Goal: Obtain resource: Download file/media

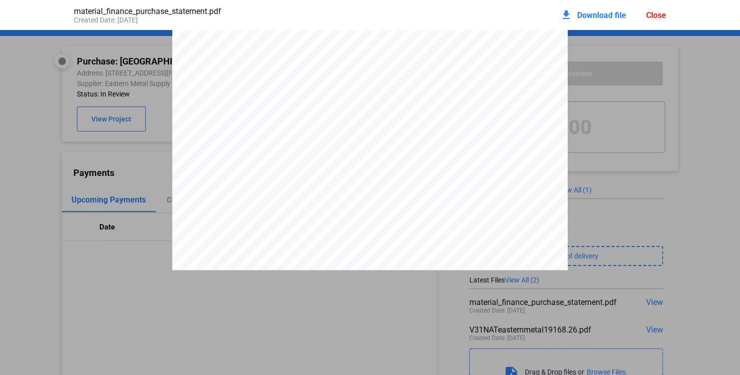
scroll to position [2288, 0]
click at [621, 10] on span "Download file" at bounding box center [601, 14] width 49 height 9
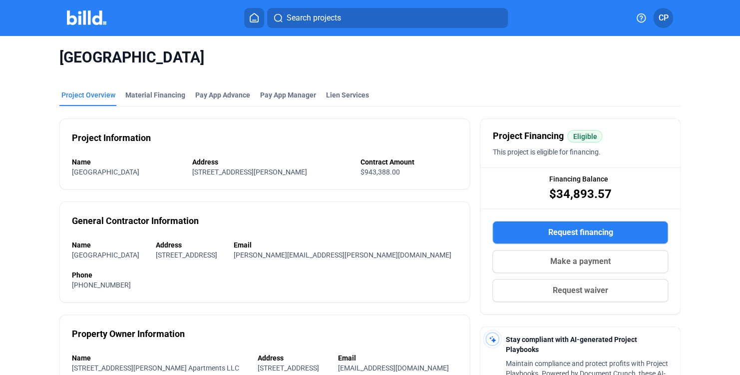
click at [145, 89] on mat-tab-group "Project Overview Material Financing Pay App Advance Pay App Manager Lien Servic…" at bounding box center [370, 317] width 622 height 477
click at [148, 90] on div "Material Financing" at bounding box center [155, 95] width 60 height 10
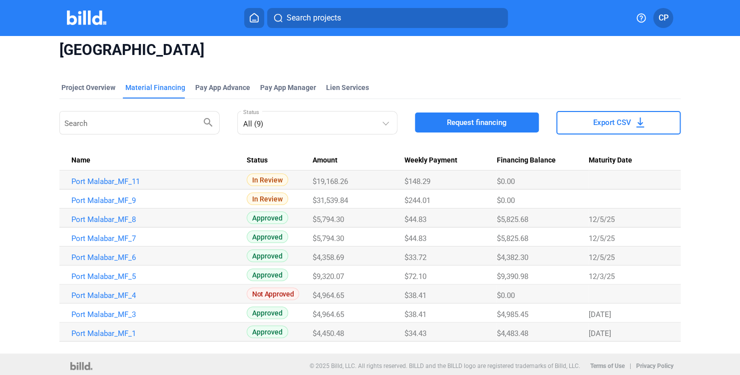
scroll to position [10, 0]
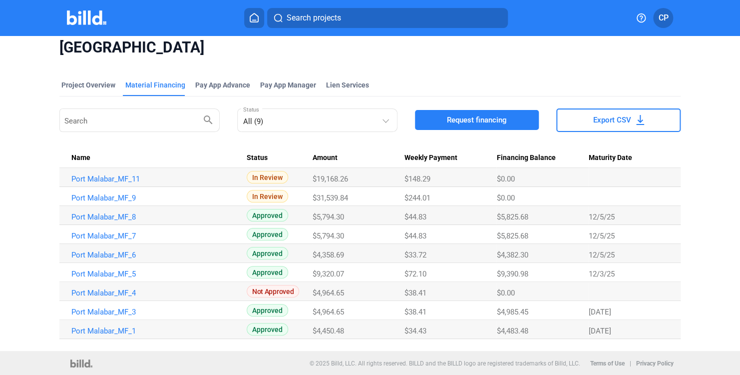
click at [631, 118] on button "Export CSV" at bounding box center [618, 119] width 124 height 23
click at [105, 183] on link "Port Malabar_MF_9" at bounding box center [154, 178] width 166 height 9
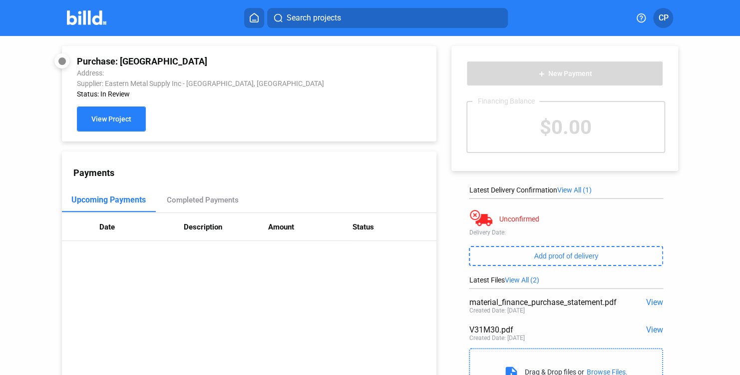
click at [133, 118] on button "View Project" at bounding box center [111, 118] width 69 height 25
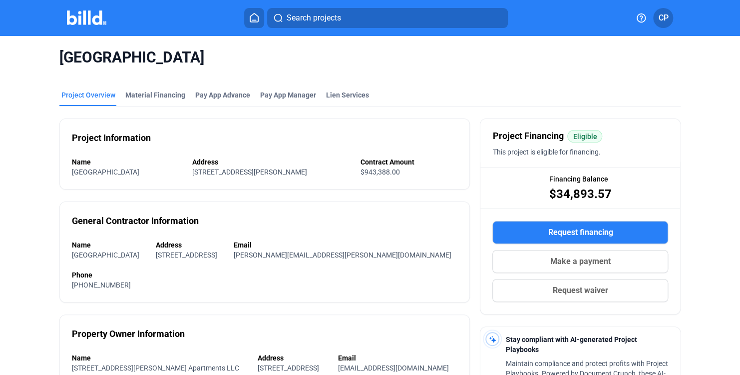
click at [158, 89] on mat-tab-group "Project Overview Material Financing Pay App Advance Pay App Manager Lien Servic…" at bounding box center [370, 317] width 622 height 477
drag, startPoint x: 158, startPoint y: 89, endPoint x: 149, endPoint y: 93, distance: 9.8
click at [149, 93] on div "Material Financing" at bounding box center [155, 95] width 60 height 10
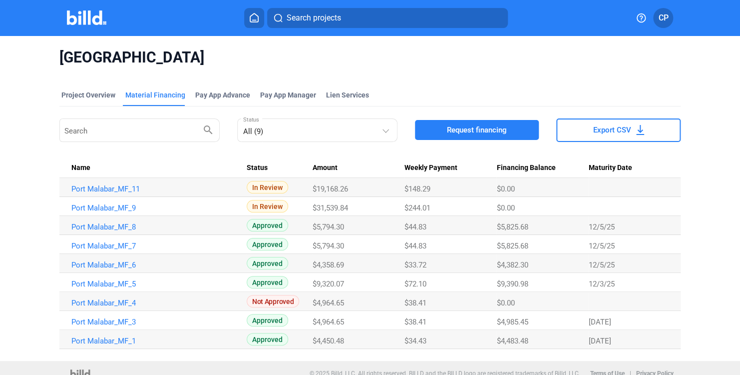
click at [98, 197] on td "Port Malabar_MF_9" at bounding box center [152, 187] width 187 height 19
click at [99, 197] on td "Port Malabar_MF_9" at bounding box center [152, 187] width 187 height 19
click at [95, 193] on link "Port Malabar_MF_9" at bounding box center [154, 188] width 166 height 9
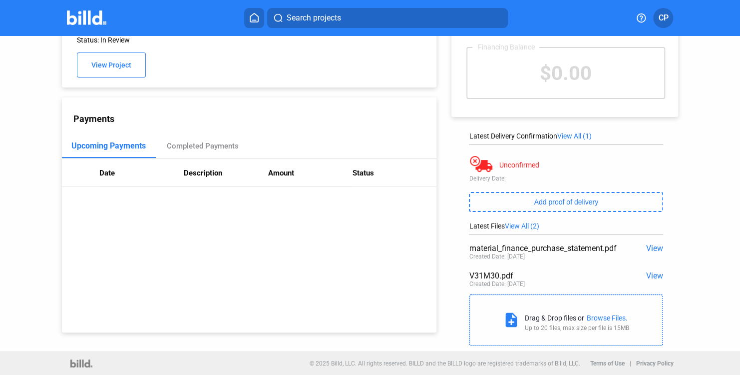
scroll to position [55, 0]
click at [646, 243] on span "View" at bounding box center [654, 246] width 17 height 9
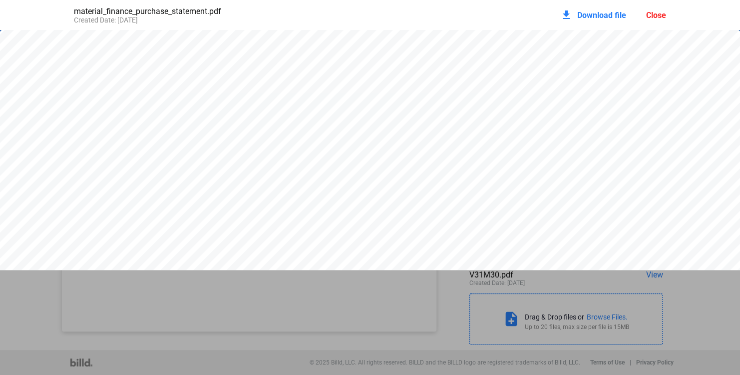
scroll to position [1646, 0]
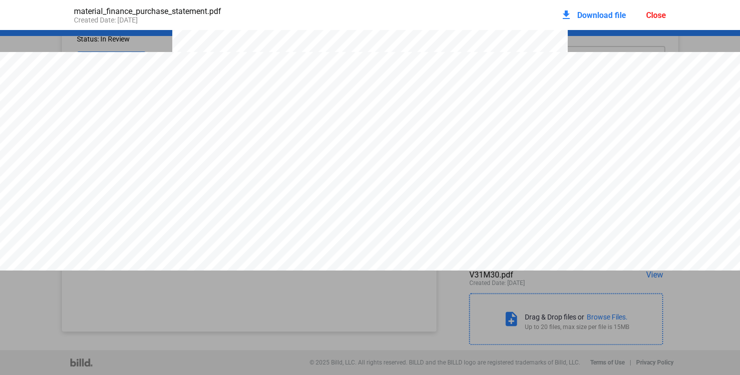
click at [599, 17] on span "Download file" at bounding box center [601, 14] width 49 height 9
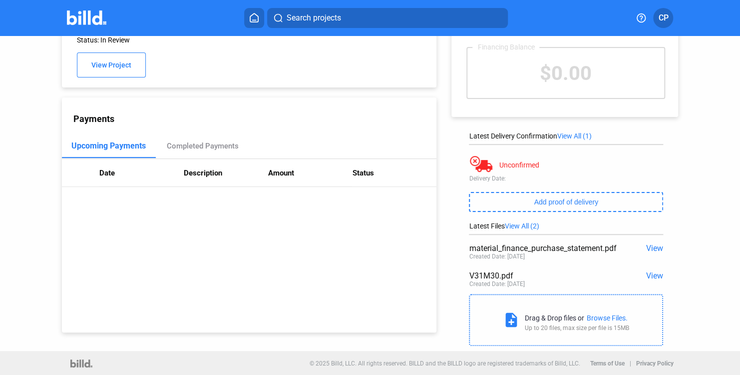
scroll to position [55, 0]
click at [652, 272] on span "View" at bounding box center [654, 274] width 17 height 9
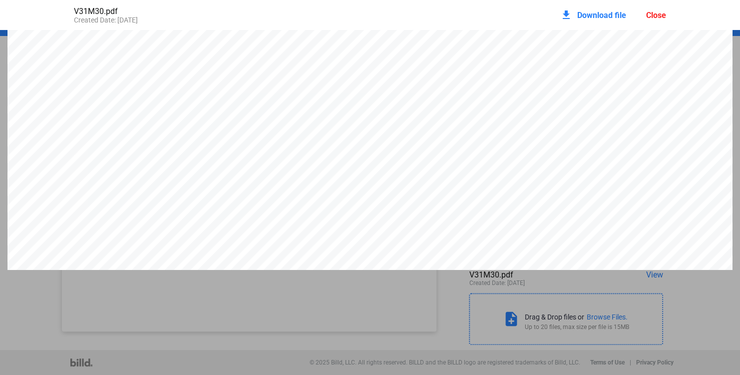
scroll to position [0, 0]
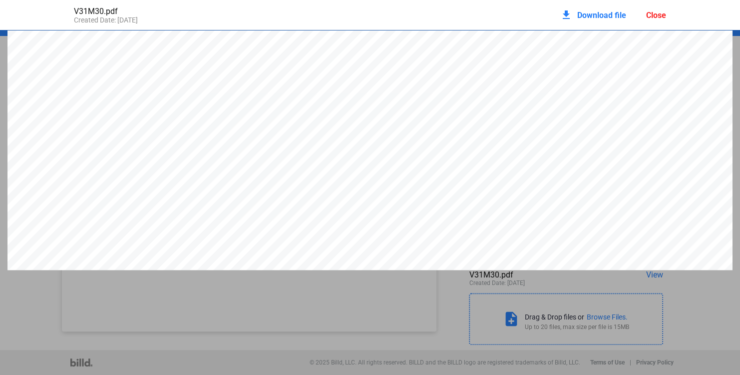
click at [652, 12] on div "Close" at bounding box center [656, 14] width 20 height 9
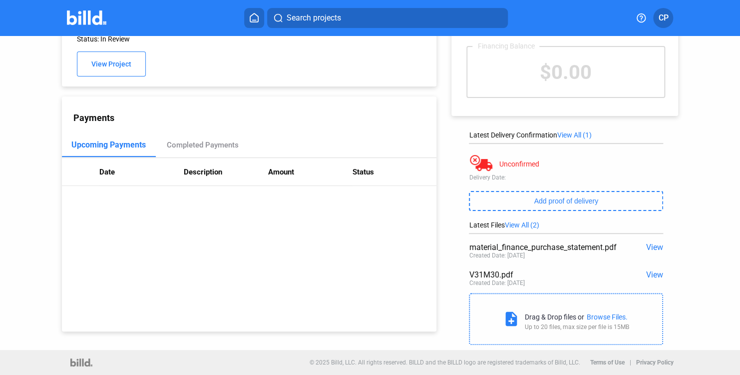
drag, startPoint x: 601, startPoint y: 176, endPoint x: 600, endPoint y: 182, distance: 5.6
click at [600, 180] on div "Delivery Date:" at bounding box center [566, 177] width 194 height 7
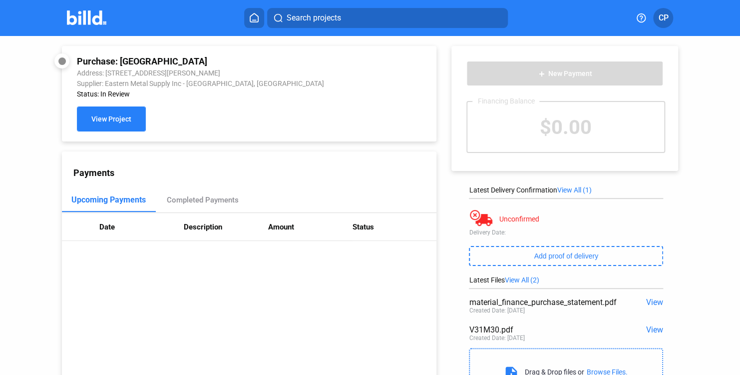
click at [137, 125] on button "View Project" at bounding box center [111, 118] width 69 height 25
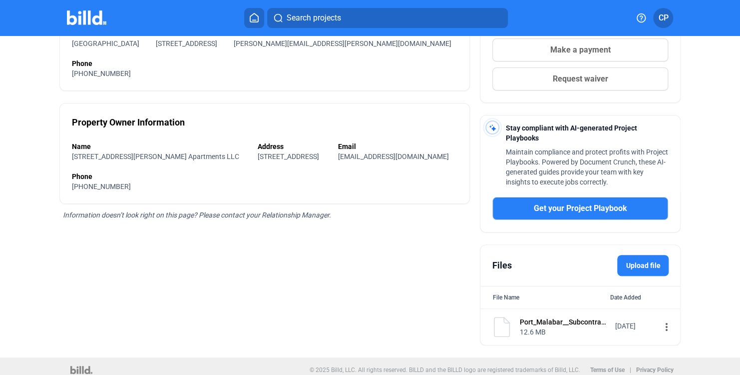
scroll to position [216, 0]
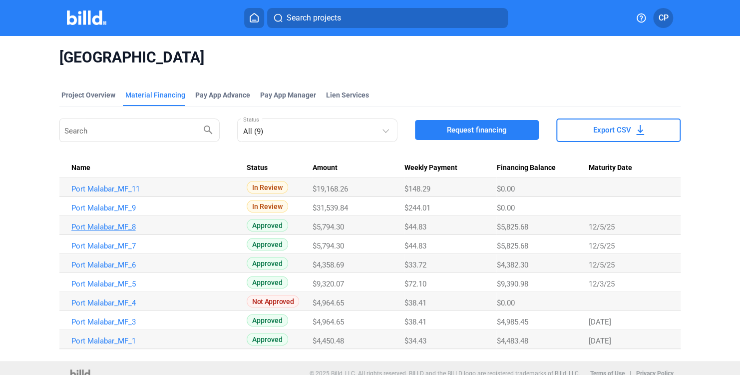
click at [122, 193] on link "Port Malabar_MF_8" at bounding box center [154, 188] width 166 height 9
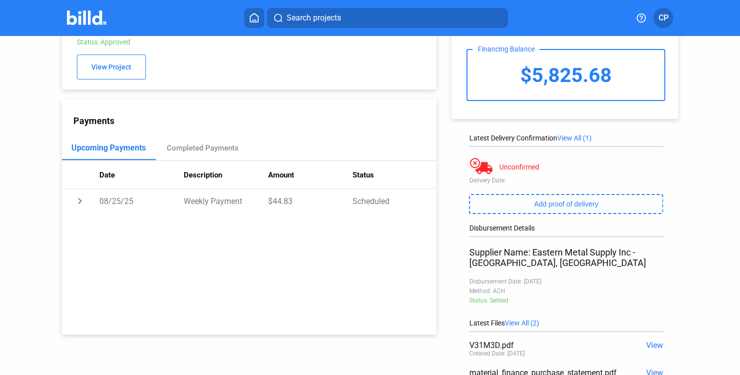
scroll to position [151, 0]
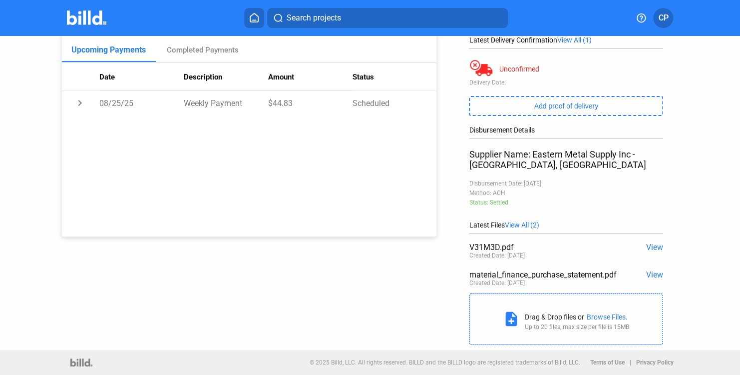
click at [653, 249] on span "View" at bounding box center [654, 246] width 17 height 9
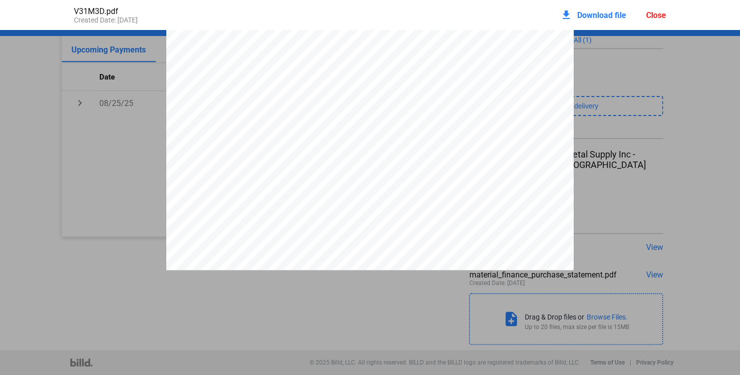
scroll to position [100, 0]
click at [613, 7] on div "download Download file" at bounding box center [593, 15] width 66 height 22
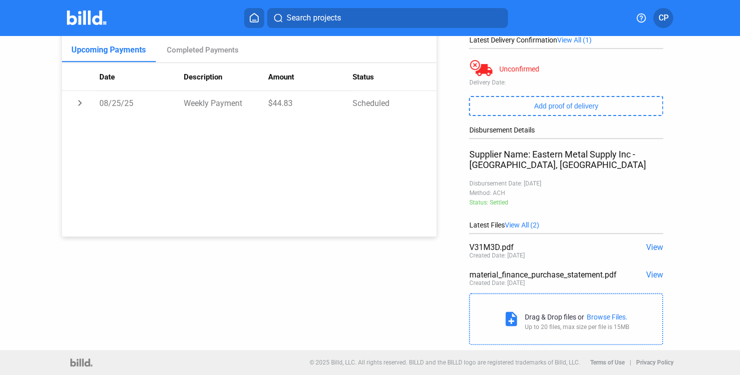
click at [292, 191] on div "Payments Upcoming Payments Completed Payments Date Description Amount Status ch…" at bounding box center [249, 118] width 375 height 235
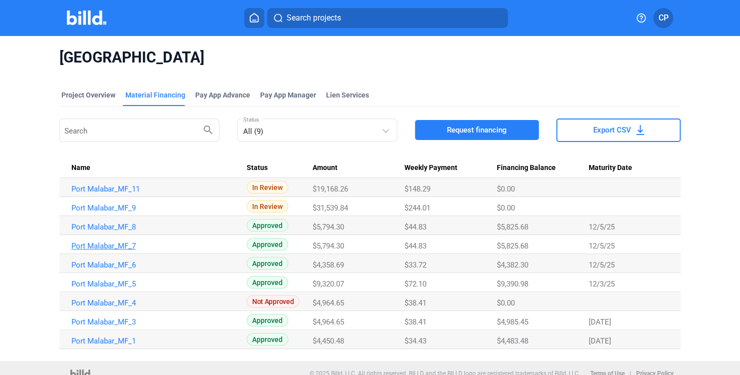
click at [92, 197] on td "Port Malabar_MF_7" at bounding box center [152, 187] width 187 height 19
click at [94, 193] on link "Port Malabar_MF_7" at bounding box center [154, 188] width 166 height 9
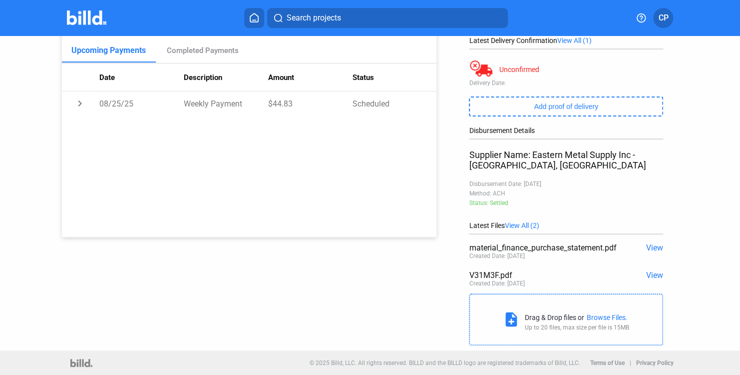
scroll to position [150, 0]
click at [656, 277] on span "View" at bounding box center [654, 274] width 17 height 9
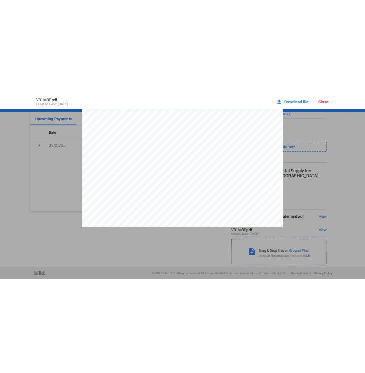
scroll to position [5, 0]
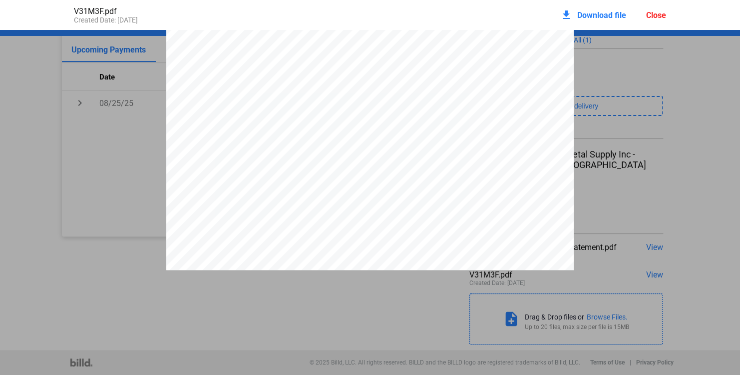
click at [616, 8] on div "download Download file" at bounding box center [593, 15] width 66 height 22
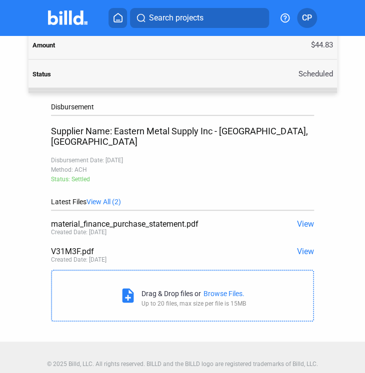
scroll to position [427, 0]
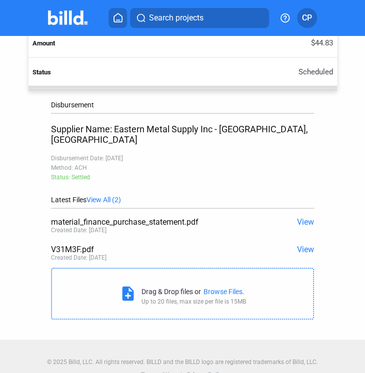
click at [305, 240] on div "V31M3F.pdf View Created Date: [DATE]" at bounding box center [182, 253] width 263 height 27
click at [300, 245] on span "View" at bounding box center [305, 249] width 17 height 9
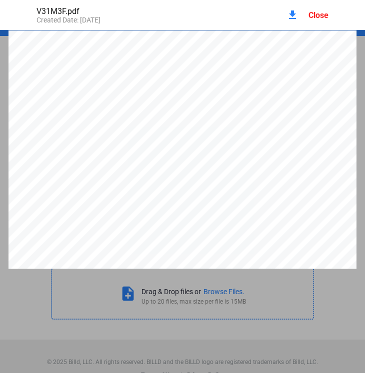
scroll to position [5, 0]
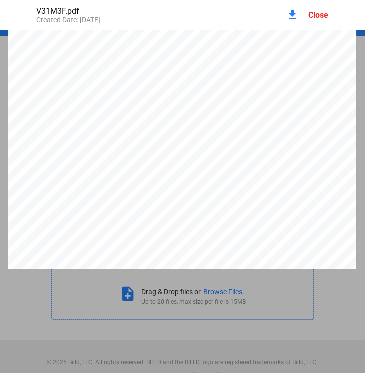
click at [291, 17] on mat-icon "download" at bounding box center [292, 15] width 12 height 12
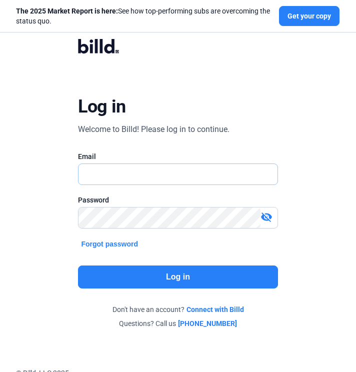
type input "[PERSON_NAME][EMAIL_ADDRESS][PERSON_NAME][DOMAIN_NAME]"
click at [183, 280] on button "Log in" at bounding box center [177, 276] width 199 height 23
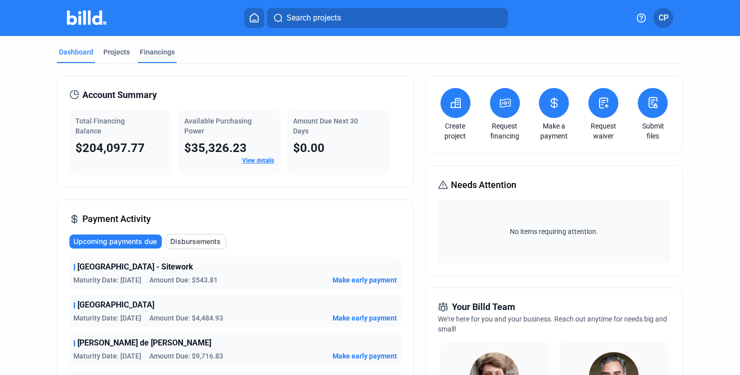
drag, startPoint x: 159, startPoint y: 50, endPoint x: 160, endPoint y: 57, distance: 7.6
click at [162, 57] on div "Financings" at bounding box center [157, 55] width 39 height 16
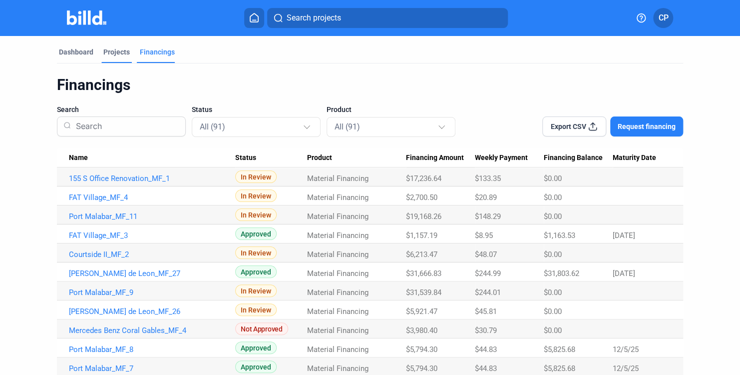
drag, startPoint x: 127, startPoint y: 54, endPoint x: 124, endPoint y: 61, distance: 7.9
click at [127, 53] on div "Projects" at bounding box center [116, 52] width 26 height 10
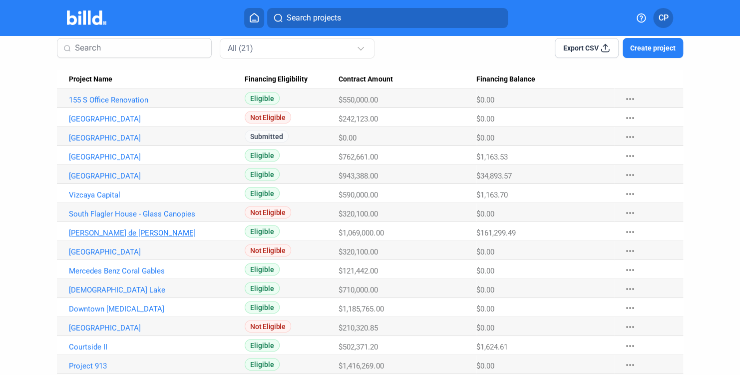
scroll to position [100, 0]
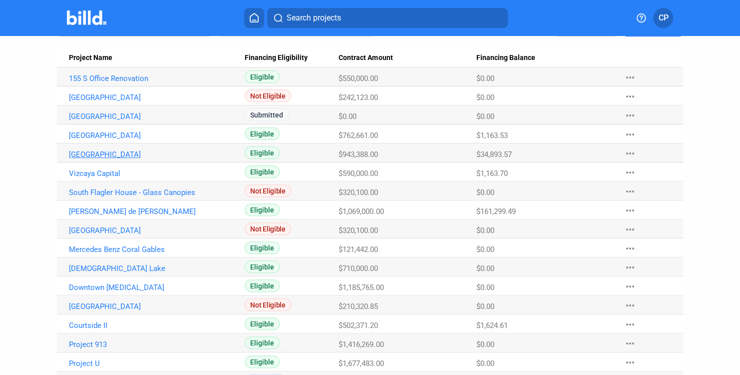
click at [95, 83] on link "[GEOGRAPHIC_DATA]" at bounding box center [152, 78] width 166 height 9
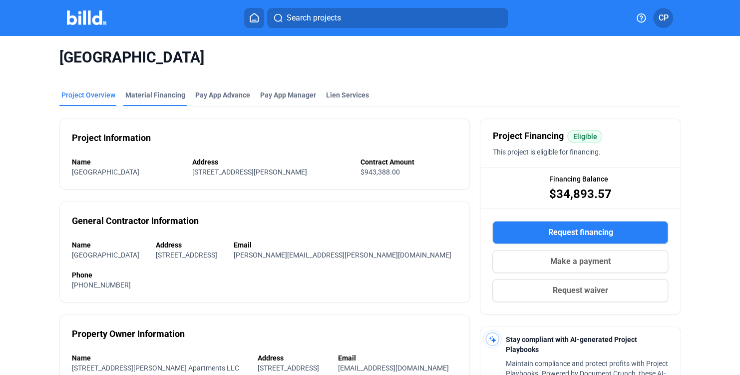
click at [164, 95] on div "Material Financing" at bounding box center [155, 95] width 60 height 10
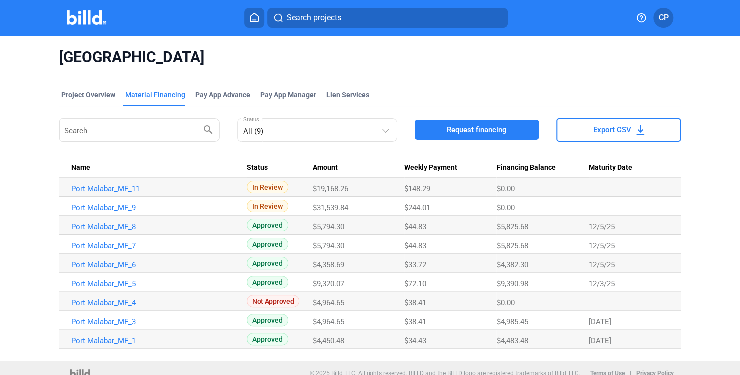
scroll to position [10, 0]
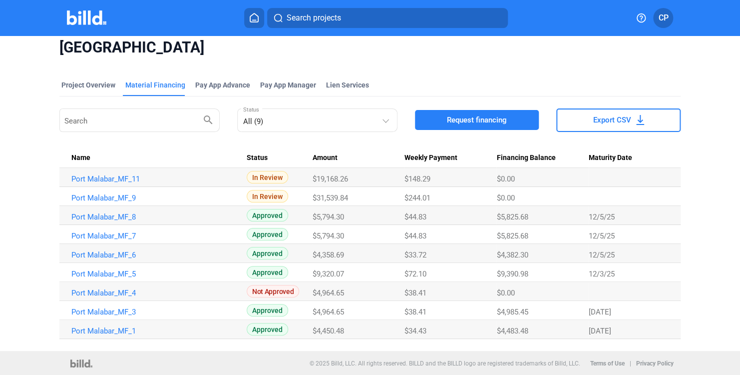
click at [260, 221] on span "Approved" at bounding box center [267, 215] width 41 height 12
click at [118, 183] on link "Port Malabar_MF_7" at bounding box center [154, 178] width 166 height 9
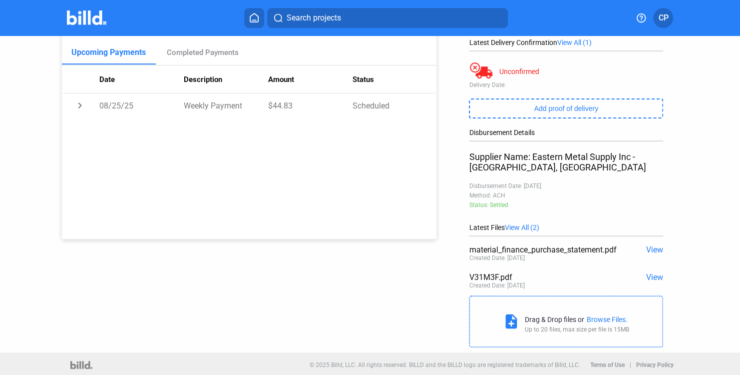
scroll to position [151, 0]
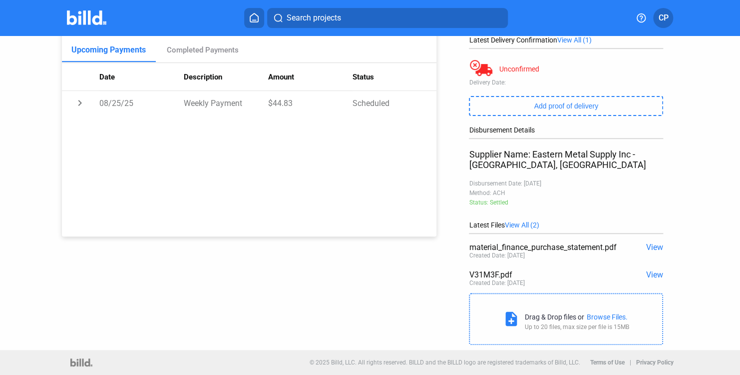
click at [355, 273] on span "View" at bounding box center [654, 274] width 17 height 9
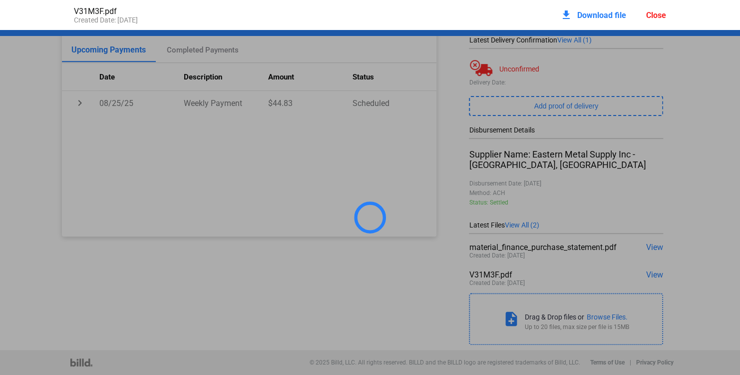
click at [355, 16] on span "Download file" at bounding box center [601, 14] width 49 height 9
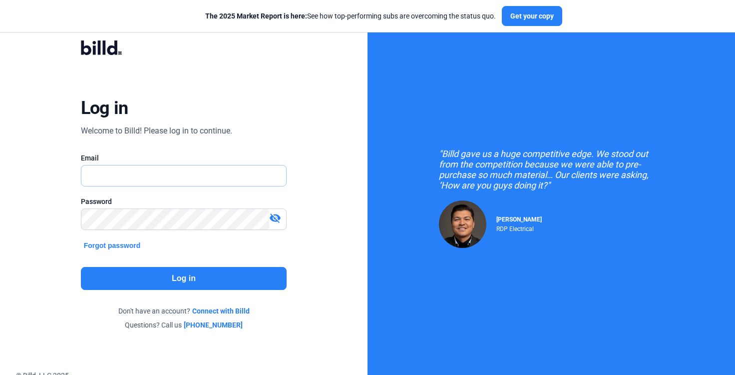
type input "[PERSON_NAME][EMAIL_ADDRESS][PERSON_NAME][DOMAIN_NAME]"
click at [185, 286] on button "Log in" at bounding box center [184, 278] width 206 height 23
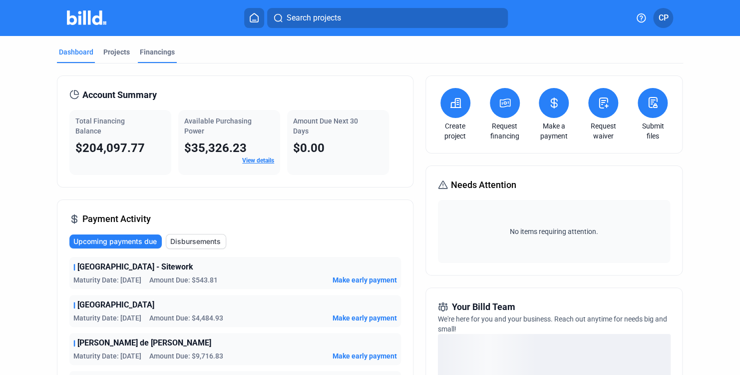
click at [151, 55] on div "Financings" at bounding box center [157, 52] width 35 height 10
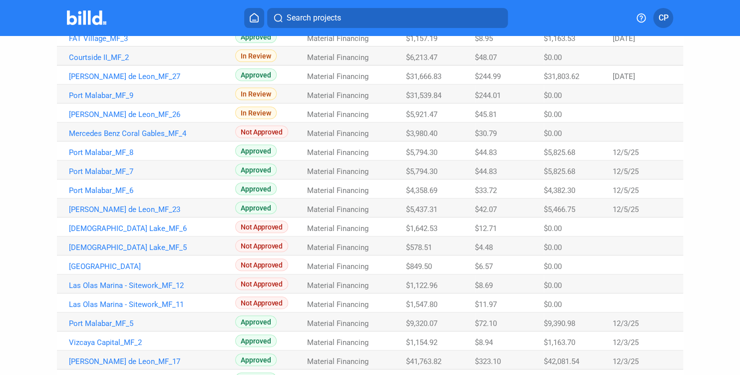
scroll to position [200, 0]
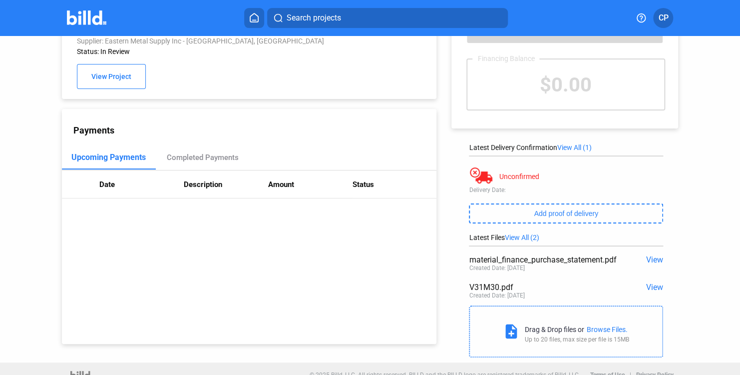
scroll to position [55, 0]
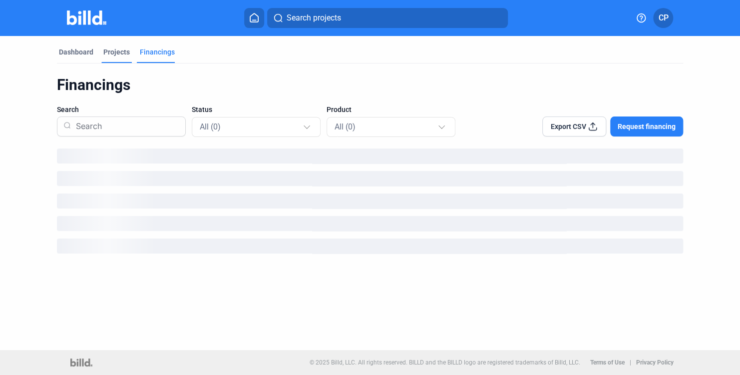
click at [124, 51] on div "Projects" at bounding box center [116, 52] width 26 height 10
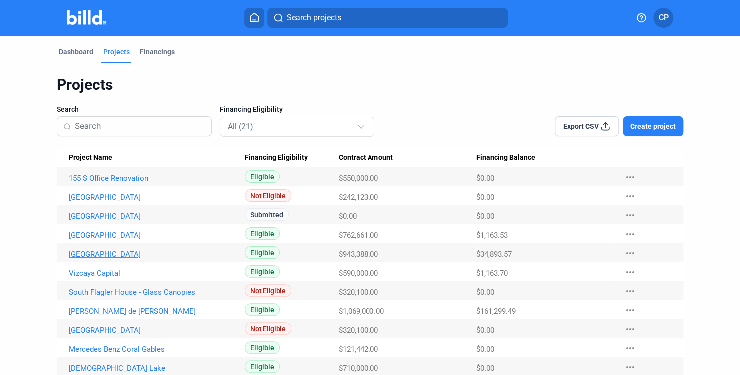
click at [103, 183] on link "[GEOGRAPHIC_DATA]" at bounding box center [152, 178] width 166 height 9
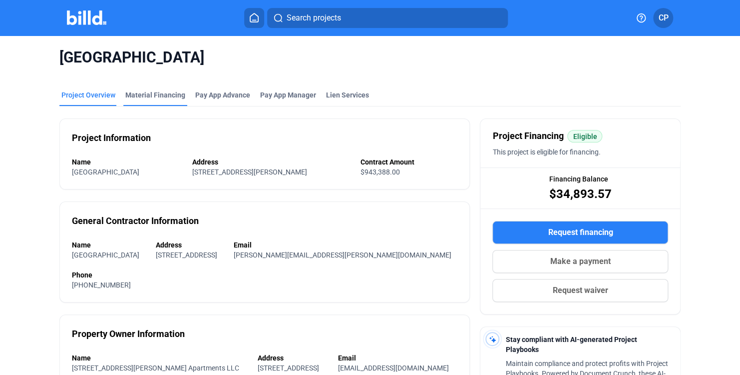
click at [170, 100] on div "Material Financing" at bounding box center [155, 98] width 64 height 16
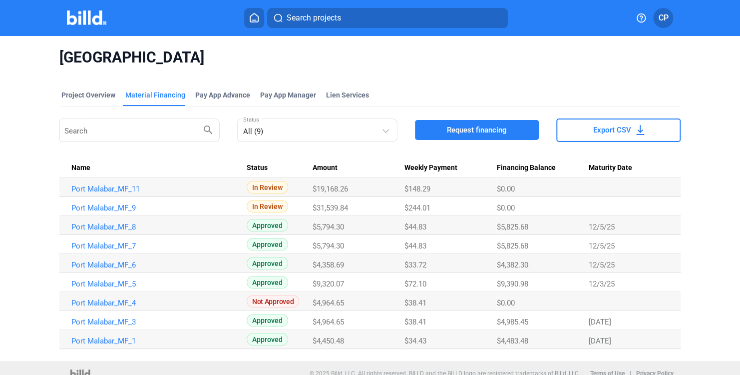
click at [271, 231] on span "Approved" at bounding box center [267, 225] width 41 height 12
click at [272, 231] on span "Approved" at bounding box center [267, 225] width 41 height 12
click at [126, 193] on link "Port Malabar_MF_7" at bounding box center [154, 188] width 166 height 9
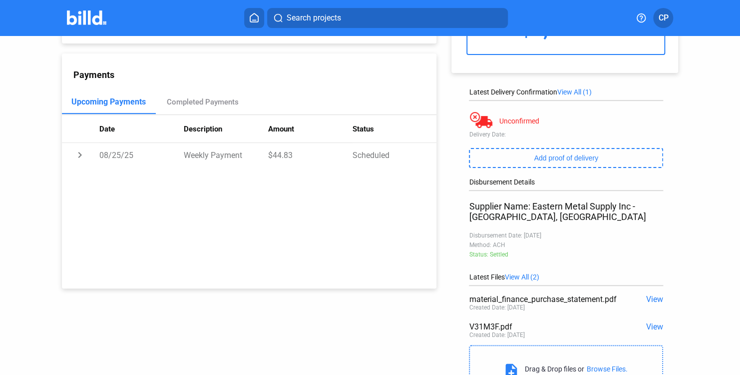
scroll to position [100, 0]
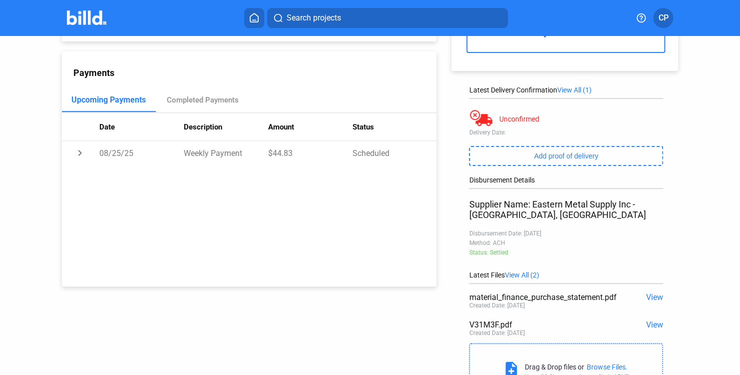
click at [655, 327] on span "View" at bounding box center [654, 324] width 17 height 9
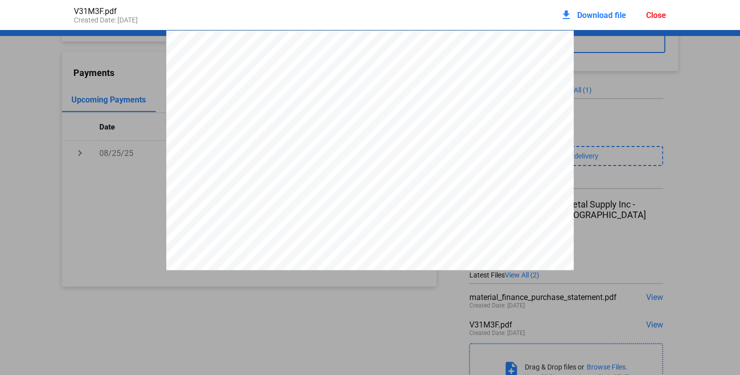
scroll to position [5, 0]
drag, startPoint x: 498, startPoint y: 99, endPoint x: 589, endPoint y: 14, distance: 124.8
click at [589, 14] on span "Download file" at bounding box center [601, 14] width 49 height 9
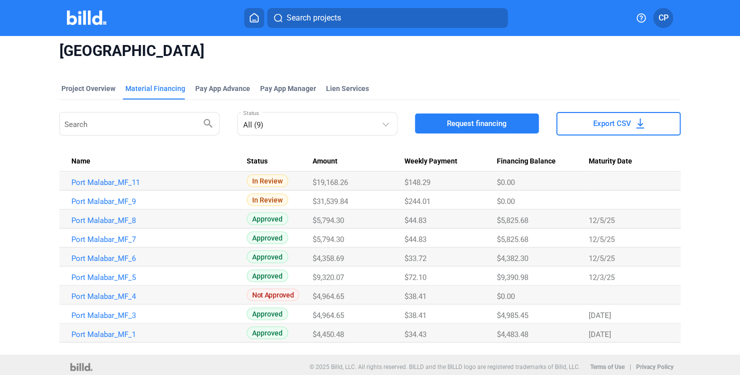
scroll to position [10, 0]
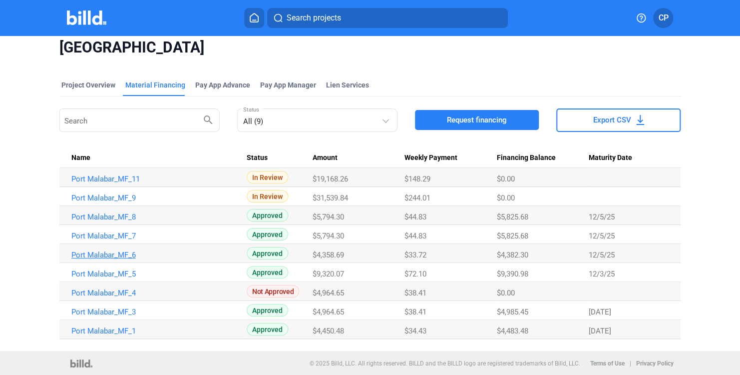
click at [116, 183] on link "Port Malabar_MF_6" at bounding box center [154, 178] width 166 height 9
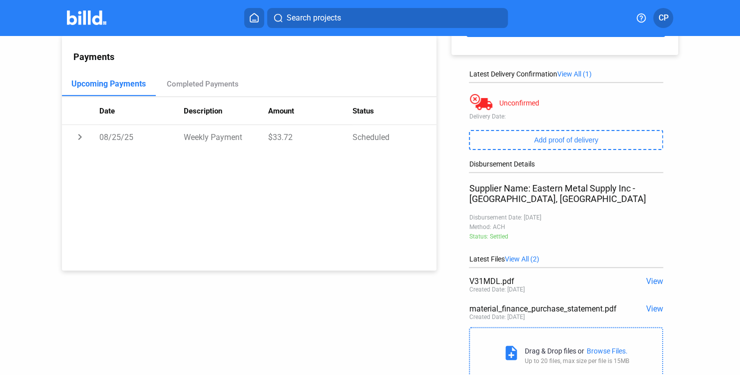
scroll to position [150, 0]
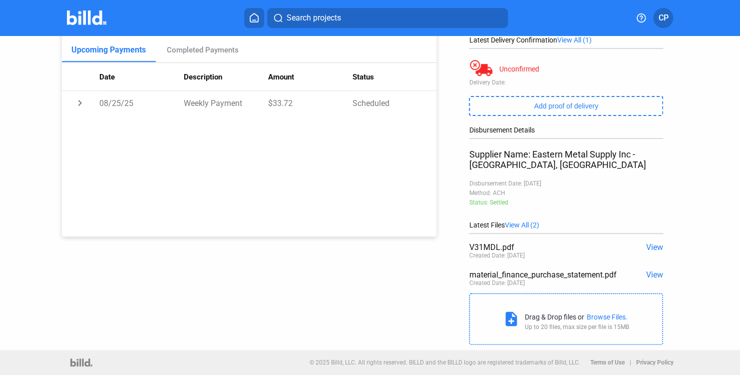
click at [646, 244] on span "View" at bounding box center [654, 246] width 17 height 9
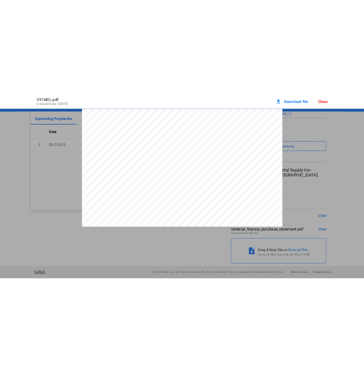
scroll to position [0, 0]
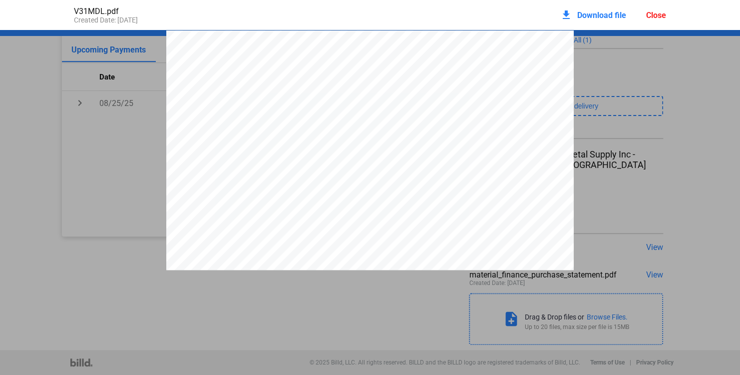
click at [606, 21] on div "download Download file" at bounding box center [593, 15] width 66 height 22
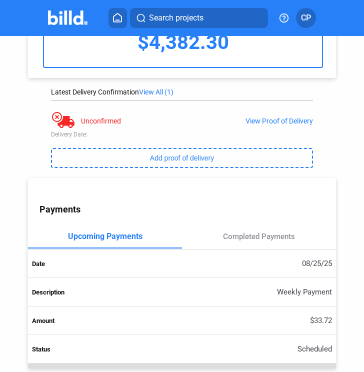
click at [296, 100] on hr at bounding box center [182, 100] width 262 height 1
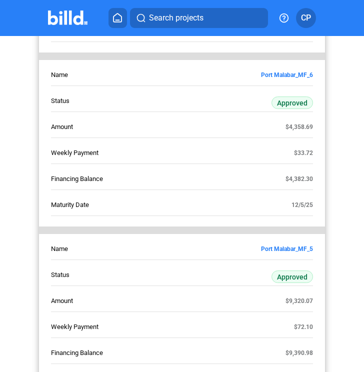
scroll to position [949, 0]
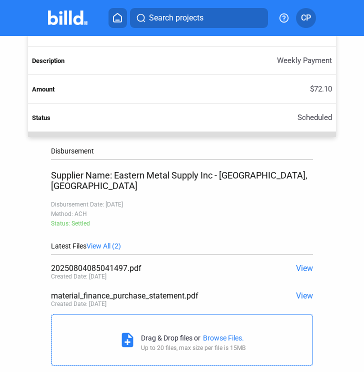
scroll to position [429, 0]
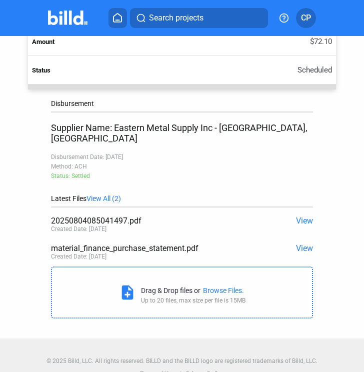
click at [297, 216] on span "View" at bounding box center [304, 220] width 17 height 9
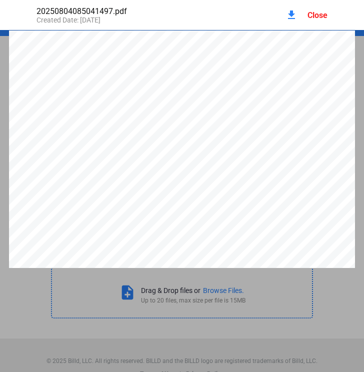
scroll to position [5, 0]
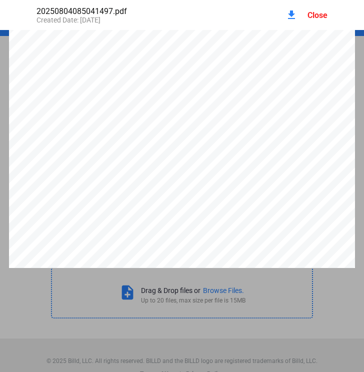
click at [290, 12] on mat-icon "download" at bounding box center [291, 15] width 12 height 12
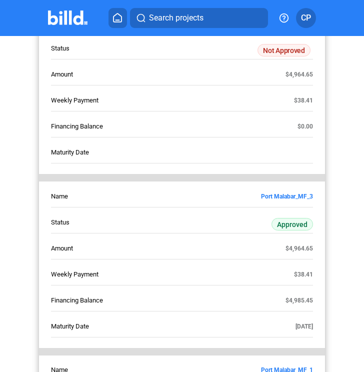
scroll to position [1498, 0]
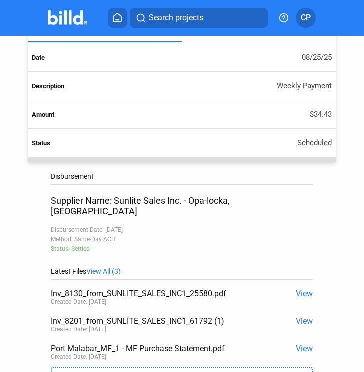
scroll to position [456, 0]
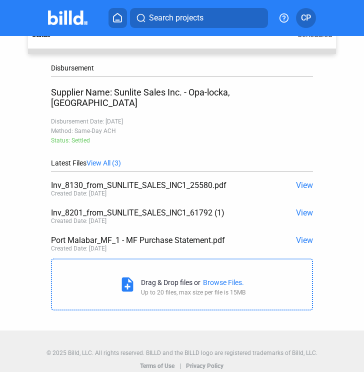
click at [303, 180] on span "View" at bounding box center [304, 184] width 17 height 9
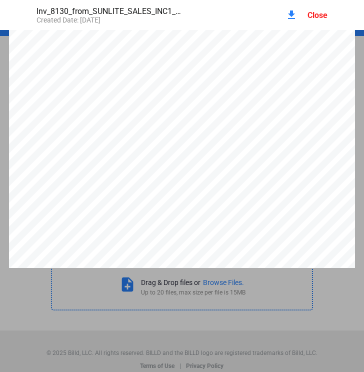
scroll to position [0, 0]
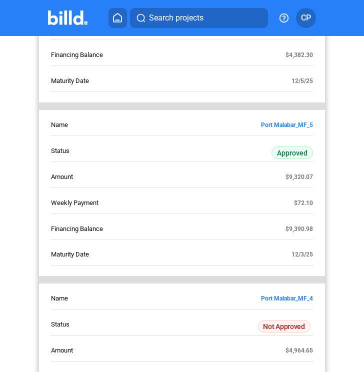
scroll to position [1149, 0]
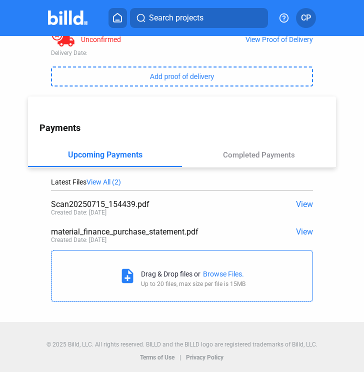
scroll to position [236, 0]
click at [299, 204] on span "View" at bounding box center [304, 203] width 17 height 9
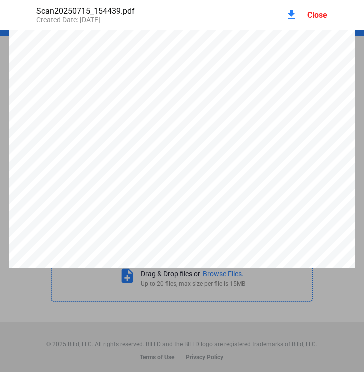
scroll to position [5, 0]
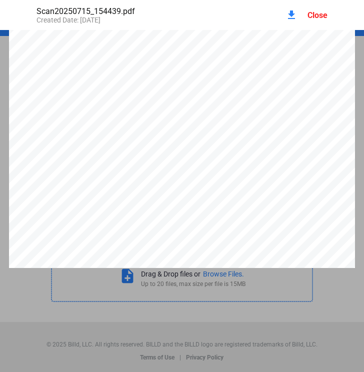
click at [321, 17] on div "Close" at bounding box center [317, 14] width 20 height 9
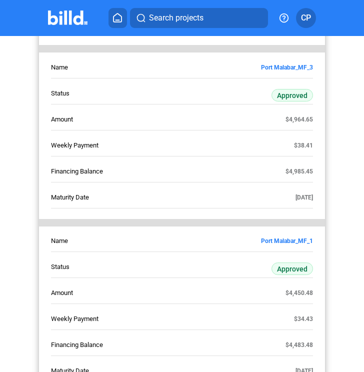
scroll to position [1507, 0]
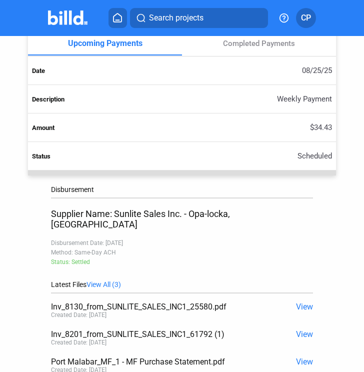
scroll to position [450, 0]
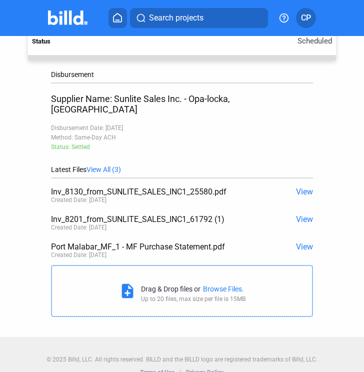
click at [296, 187] on span "View" at bounding box center [304, 191] width 17 height 9
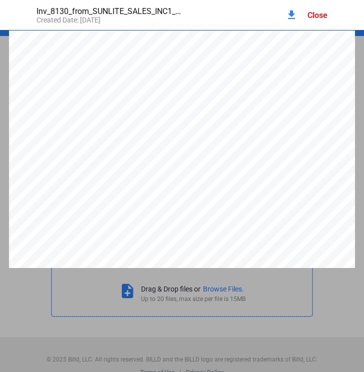
scroll to position [5, 0]
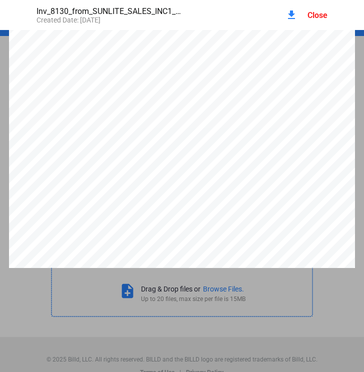
click at [292, 13] on mat-icon "download" at bounding box center [291, 15] width 12 height 12
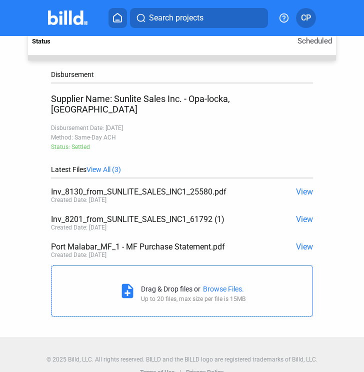
click at [298, 214] on span "View" at bounding box center [304, 218] width 17 height 9
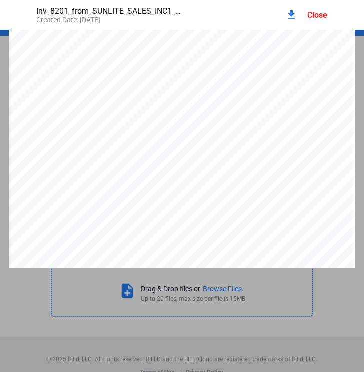
click at [297, 9] on div "download Close" at bounding box center [306, 15] width 42 height 22
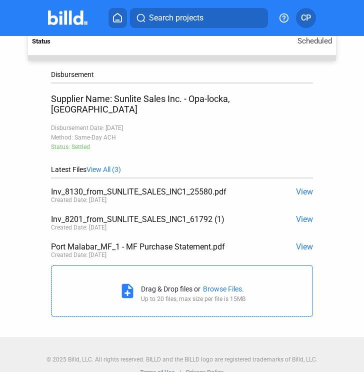
click at [304, 214] on span "View" at bounding box center [304, 218] width 17 height 9
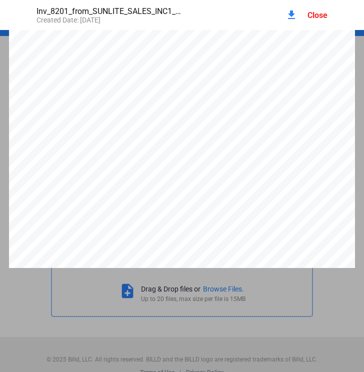
click at [292, 16] on mat-icon "download" at bounding box center [291, 15] width 12 height 12
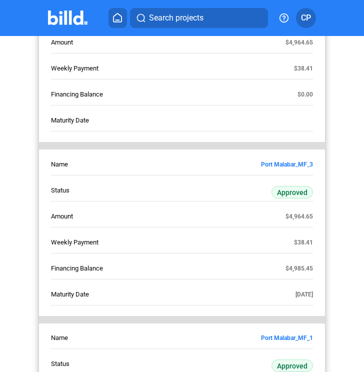
scroll to position [1352, 0]
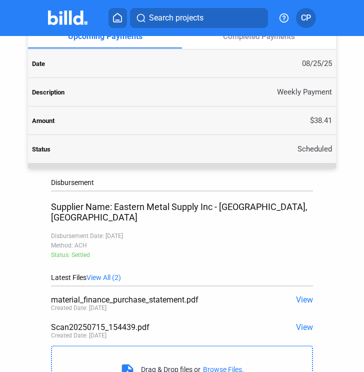
scroll to position [400, 0]
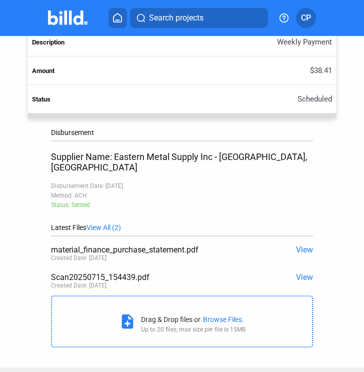
click at [304, 245] on span "View" at bounding box center [304, 249] width 17 height 9
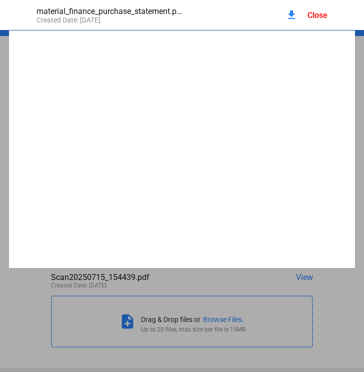
scroll to position [5, 0]
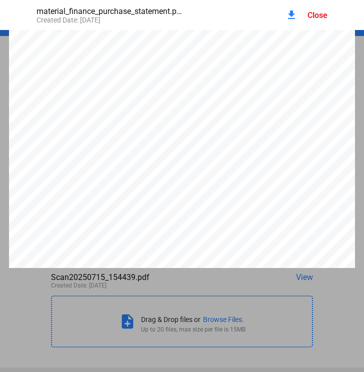
click at [315, 16] on div "Close" at bounding box center [317, 14] width 20 height 9
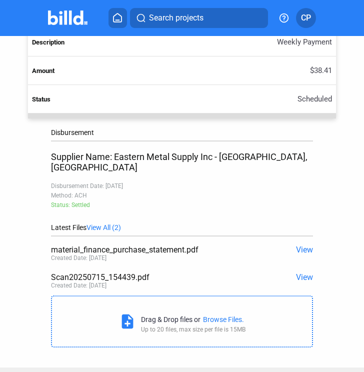
click at [297, 272] on span "View" at bounding box center [304, 276] width 17 height 9
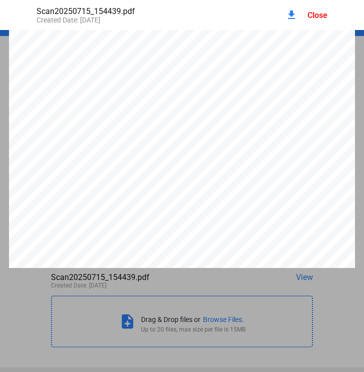
scroll to position [0, 0]
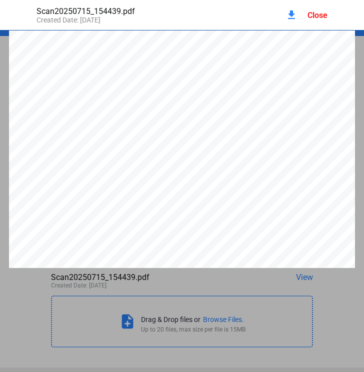
click at [288, 13] on mat-icon "download" at bounding box center [291, 15] width 12 height 12
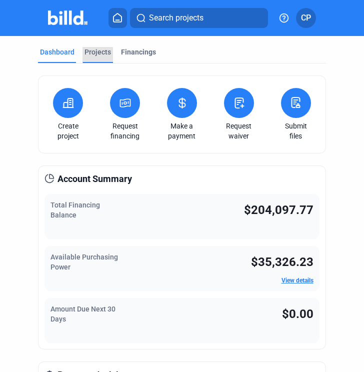
click at [104, 52] on div "Projects" at bounding box center [97, 52] width 26 height 10
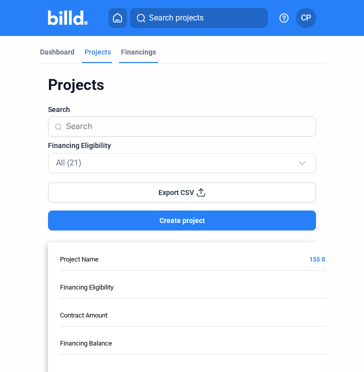
click at [140, 51] on div "Financings" at bounding box center [138, 52] width 35 height 10
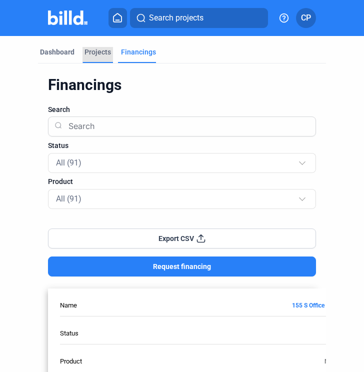
click at [97, 52] on div "Projects" at bounding box center [97, 52] width 26 height 10
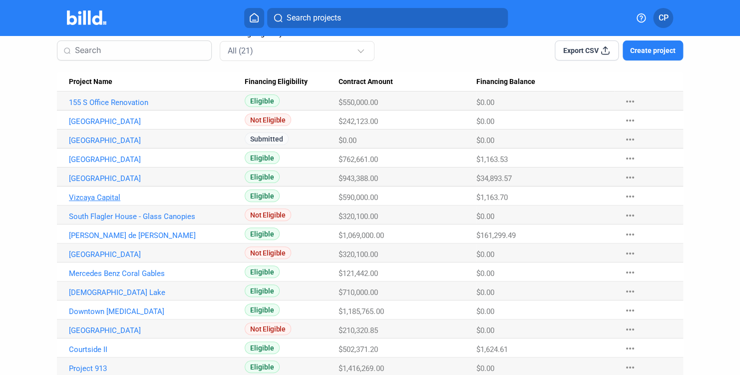
scroll to position [66, 0]
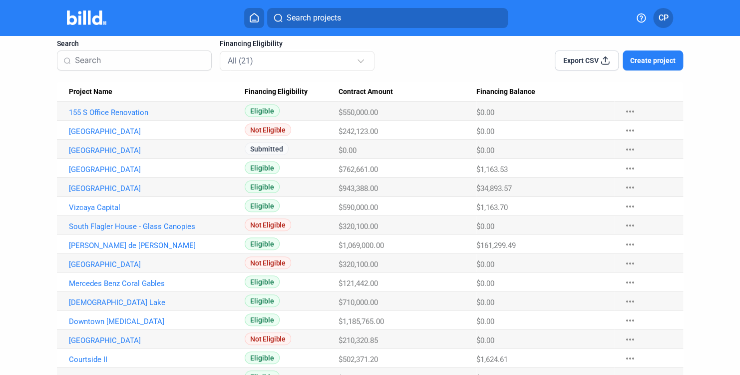
click at [265, 117] on span "Eligible" at bounding box center [262, 110] width 35 height 12
click at [263, 117] on span "Eligible" at bounding box center [262, 110] width 35 height 12
click at [80, 117] on link "FAT Village" at bounding box center [152, 112] width 166 height 9
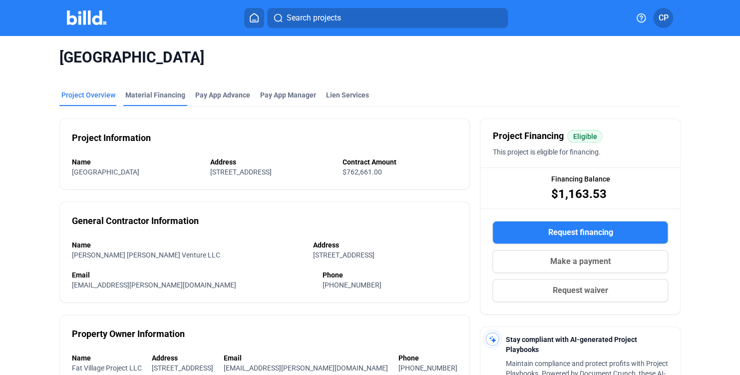
click at [145, 93] on div "Material Financing" at bounding box center [155, 95] width 60 height 10
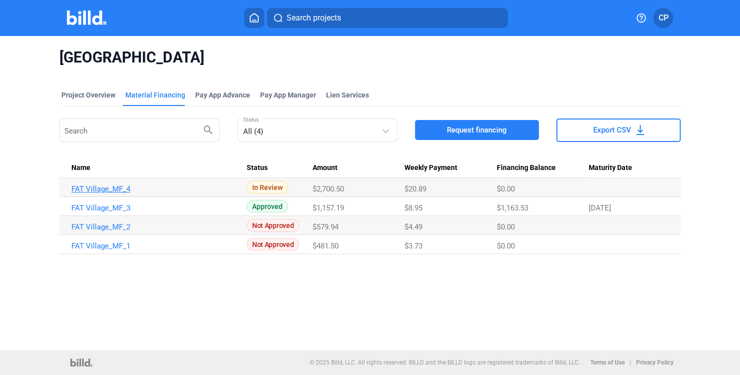
click at [107, 188] on link "FAT Village_MF_4" at bounding box center [154, 188] width 166 height 9
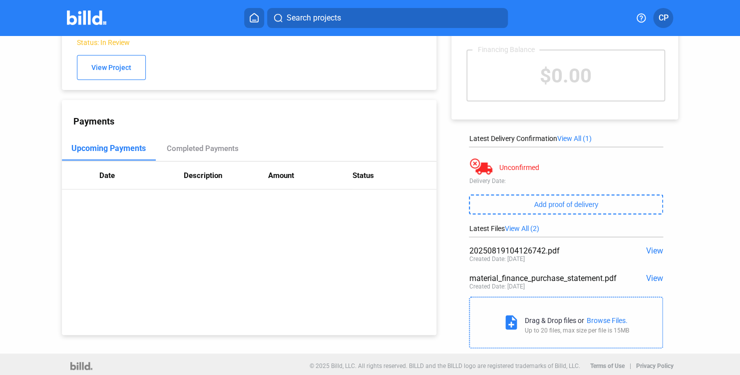
scroll to position [55, 0]
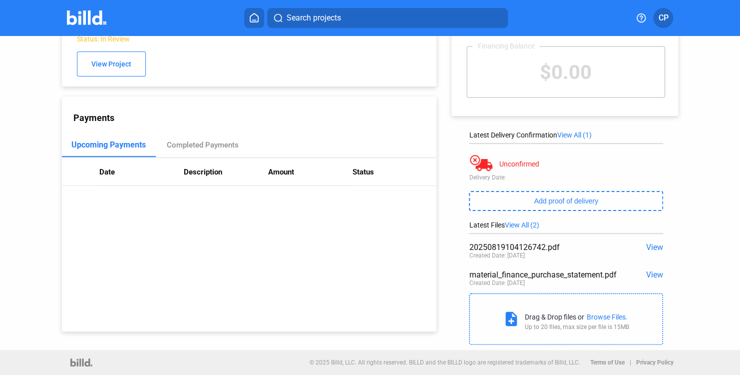
click at [646, 241] on div "20250819104126742.pdf View Created Date: 08/19/2025" at bounding box center [566, 251] width 194 height 27
click at [650, 246] on span "View" at bounding box center [654, 246] width 17 height 9
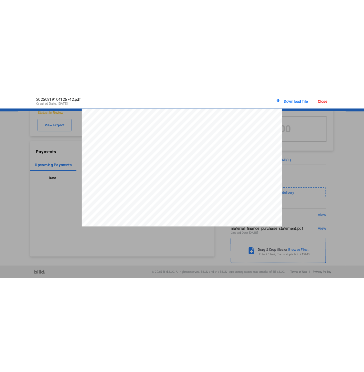
scroll to position [0, 0]
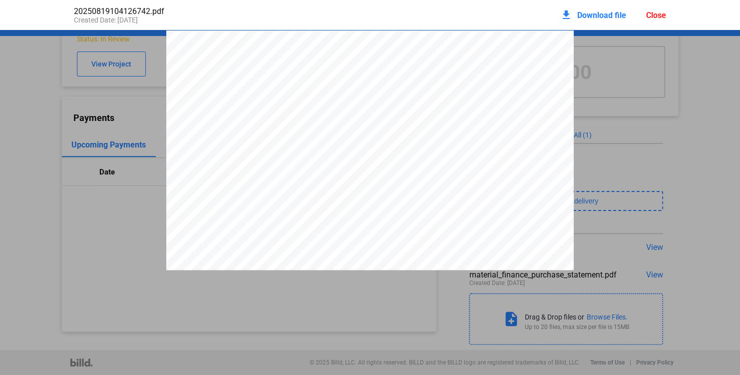
click at [608, 8] on div "download Download file" at bounding box center [593, 15] width 66 height 22
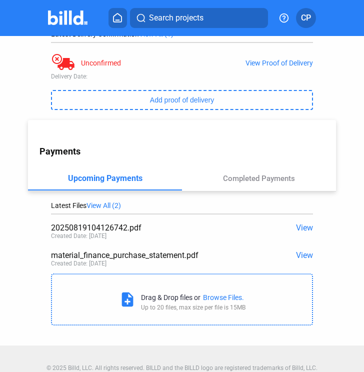
scroll to position [225, 0]
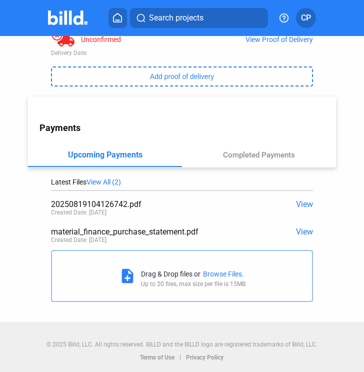
click at [298, 204] on span "View" at bounding box center [304, 203] width 17 height 9
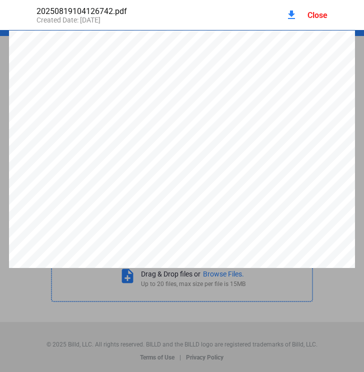
scroll to position [5, 0]
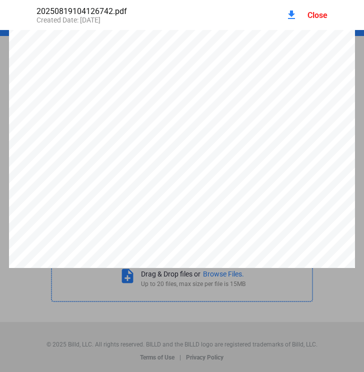
drag, startPoint x: 294, startPoint y: 14, endPoint x: 293, endPoint y: 20, distance: 6.1
click at [295, 14] on mat-icon "download" at bounding box center [291, 15] width 12 height 12
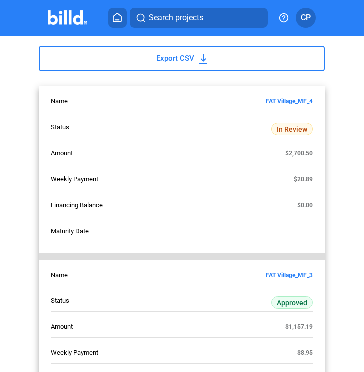
scroll to position [300, 0]
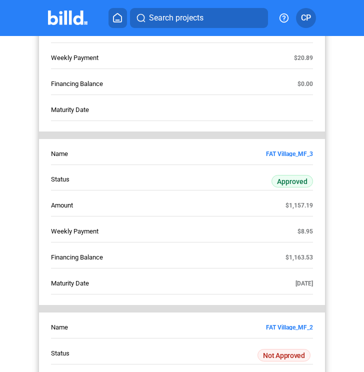
click at [288, 145] on tbody "FAT Village_MF_4 In Review $2,700.50 $20.89 $0.00 FAT Village_MF_3 Approved $1,…" at bounding box center [182, 312] width 286 height 694
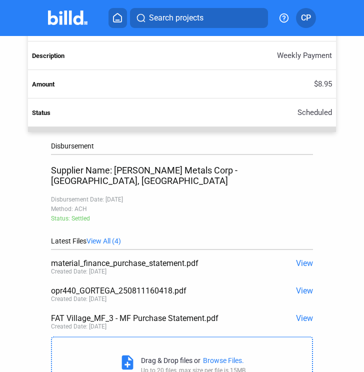
scroll to position [400, 0]
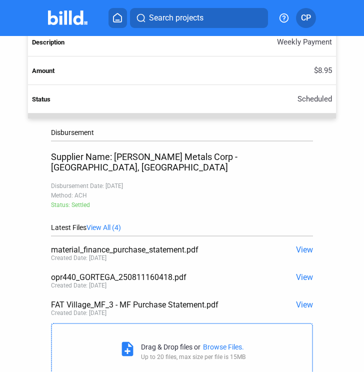
click at [296, 272] on span "View" at bounding box center [304, 276] width 17 height 9
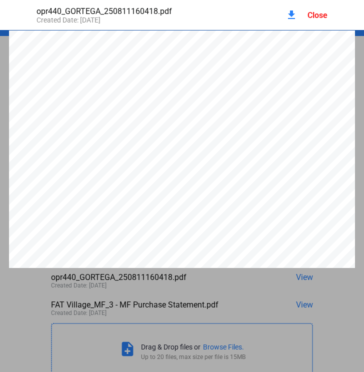
scroll to position [0, 0]
click at [319, 10] on div "Close" at bounding box center [317, 14] width 20 height 9
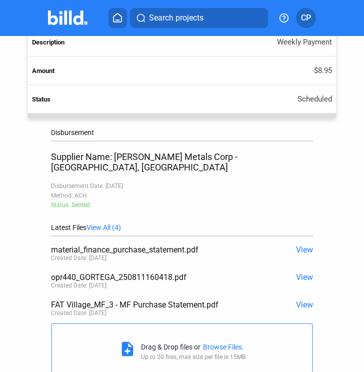
click at [304, 240] on div "material_finance_purchase_statement.pdf View Created Date: 08/11/2025" at bounding box center [182, 253] width 262 height 27
click at [300, 245] on span "View" at bounding box center [304, 249] width 17 height 9
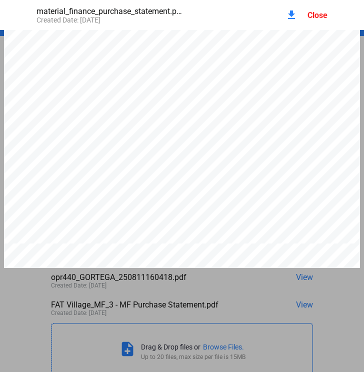
scroll to position [1503, 0]
click at [294, 14] on mat-icon "download" at bounding box center [291, 15] width 12 height 12
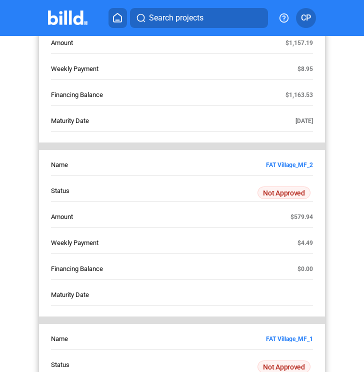
scroll to position [553, 0]
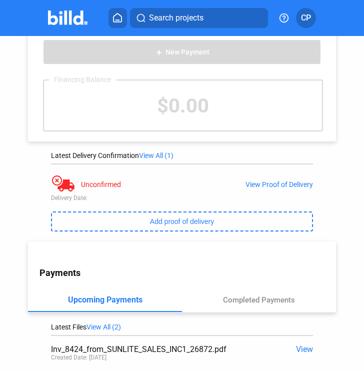
scroll to position [236, 0]
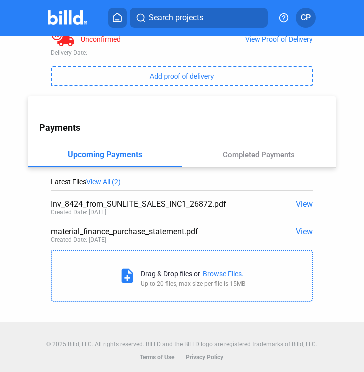
click at [306, 204] on div "Inv_8424_from_SUNLITE_SALES_INC1_26872.pdf View" at bounding box center [182, 203] width 262 height 9
click at [306, 204] on div "View Project Purchase: FAT Village_MF_2 Address: 550 & 535 NW 1st Ave, Fort Lau…" at bounding box center [181, 54] width 327 height 504
click at [304, 205] on span "View" at bounding box center [304, 203] width 17 height 9
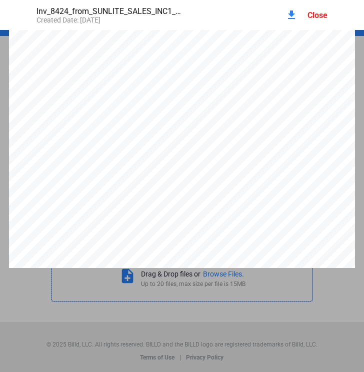
scroll to position [0, 0]
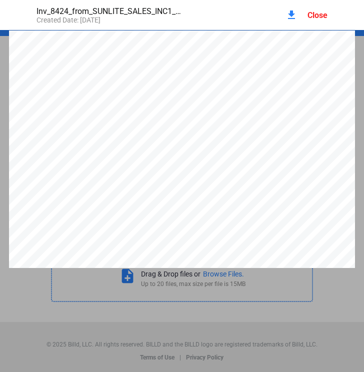
click at [290, 16] on mat-icon "download" at bounding box center [291, 15] width 12 height 12
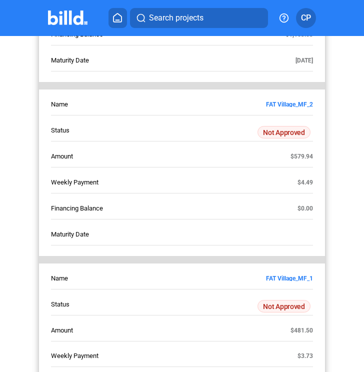
scroll to position [599, 0]
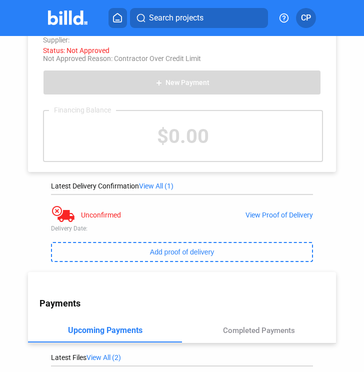
scroll to position [200, 0]
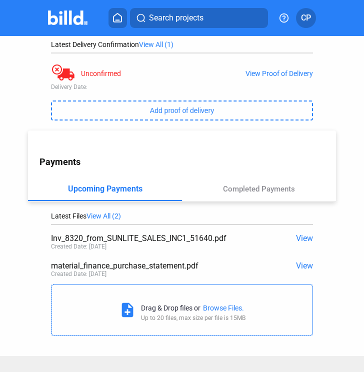
click at [302, 240] on span "View" at bounding box center [304, 237] width 17 height 9
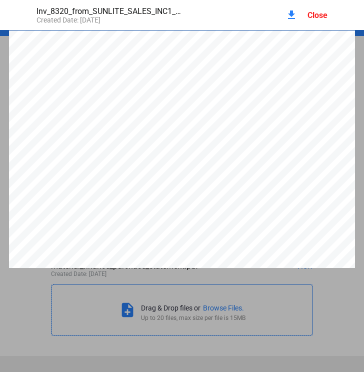
scroll to position [5, 0]
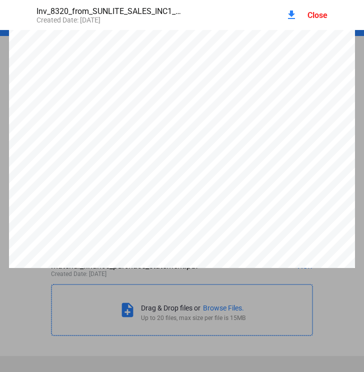
click at [292, 13] on mat-icon "download" at bounding box center [291, 15] width 12 height 12
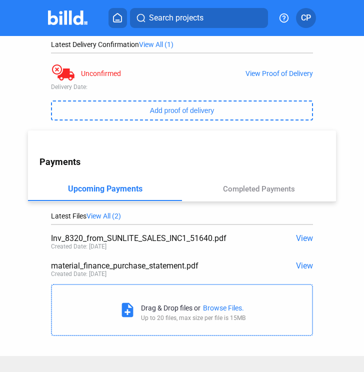
click at [87, 146] on div "Payments Upcoming Payments Completed Payments Date Description Amount Status" at bounding box center [181, 165] width 307 height 71
click at [298, 240] on span "View" at bounding box center [304, 237] width 17 height 9
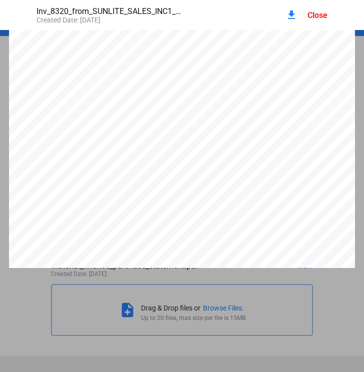
scroll to position [19, 0]
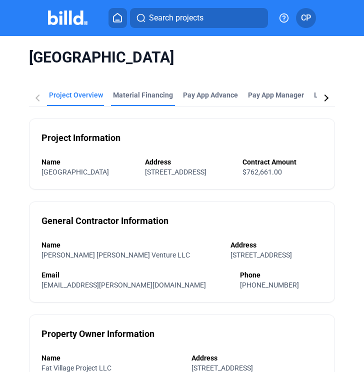
click at [149, 93] on div "Material Financing" at bounding box center [143, 95] width 60 height 10
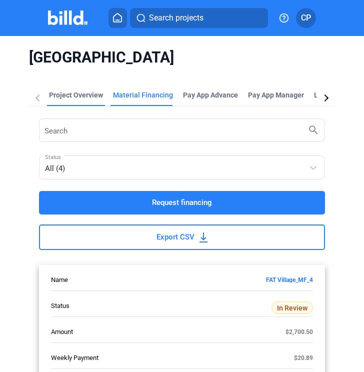
click at [66, 99] on div "Project Overview" at bounding box center [76, 95] width 54 height 10
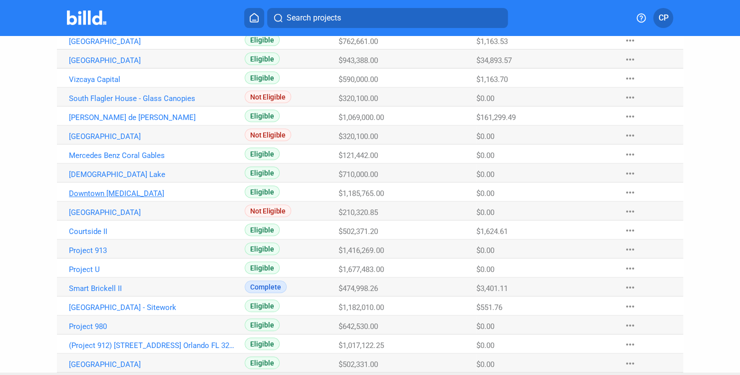
scroll to position [200, 0]
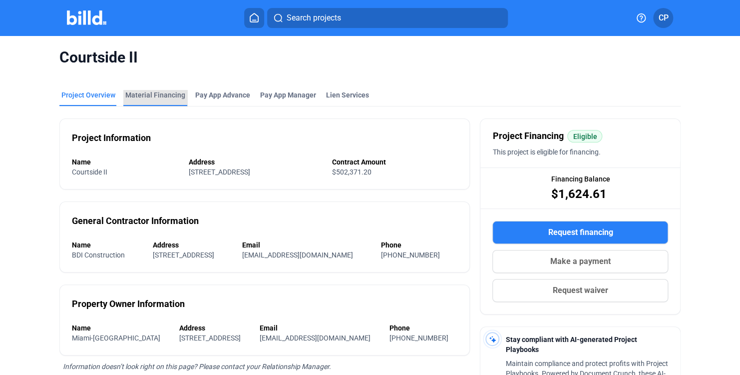
click at [161, 99] on div "Material Financing" at bounding box center [155, 95] width 60 height 10
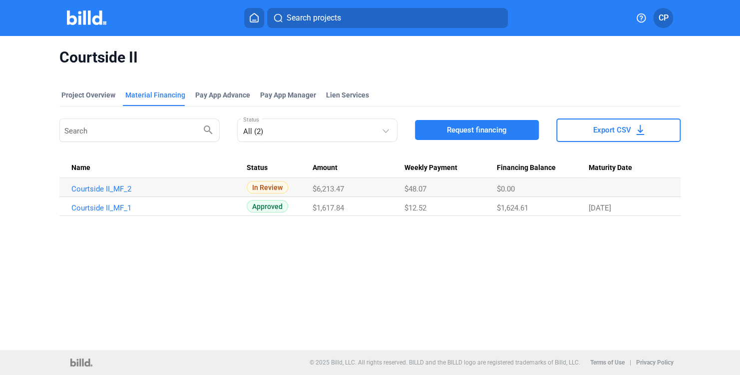
click at [96, 195] on td "Courtside II_MF_2" at bounding box center [152, 187] width 187 height 19
click at [105, 188] on link "Courtside II_MF_2" at bounding box center [154, 188] width 166 height 9
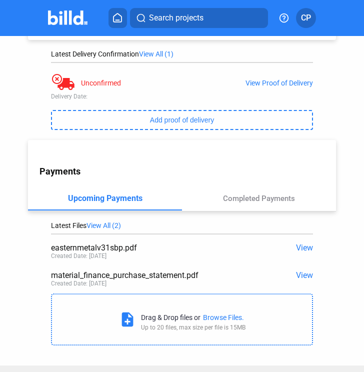
scroll to position [200, 0]
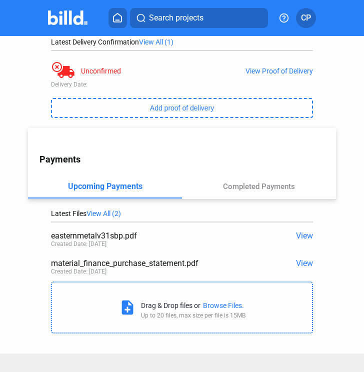
click at [296, 231] on span "View" at bounding box center [304, 235] width 17 height 9
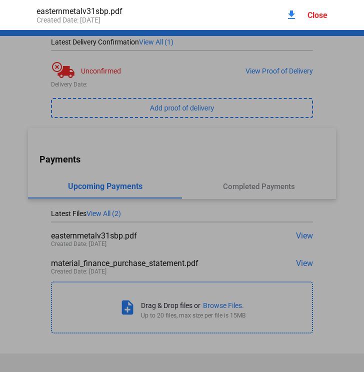
scroll to position [5, 0]
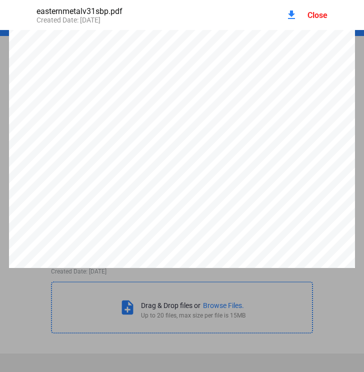
click at [288, 14] on mat-icon "download" at bounding box center [291, 15] width 12 height 12
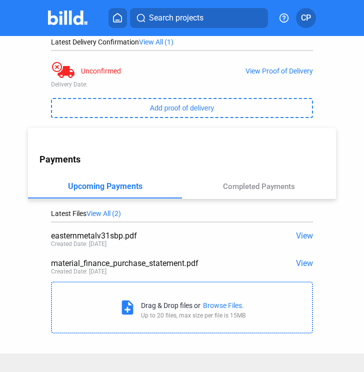
click at [12, 212] on div "View Project Purchase: Courtside II_MF_2 Address: 1600 NW 3rd Ave, Miami, FL, 3…" at bounding box center [182, 87] width 364 height 502
click at [242, 186] on div "Completed Payments" at bounding box center [259, 186] width 154 height 24
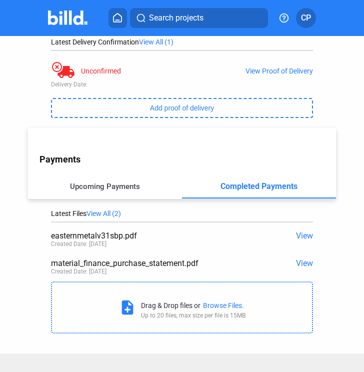
click at [126, 175] on div "Upcoming Payments" at bounding box center [105, 186] width 154 height 24
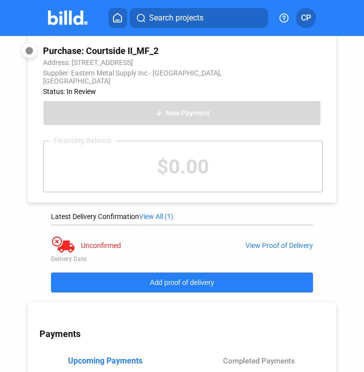
scroll to position [0, 0]
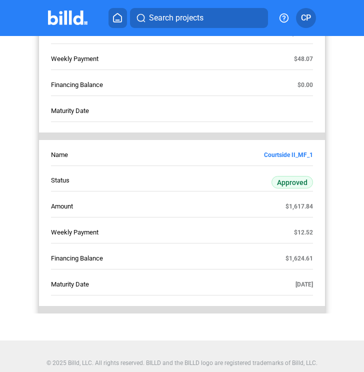
scroll to position [300, 0]
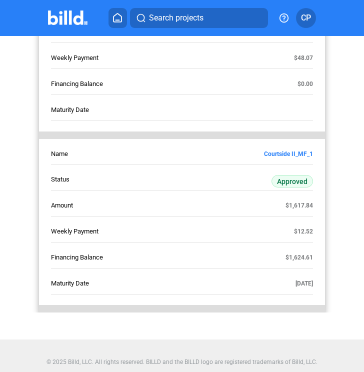
click at [286, 175] on span "Approved" at bounding box center [291, 181] width 41 height 12
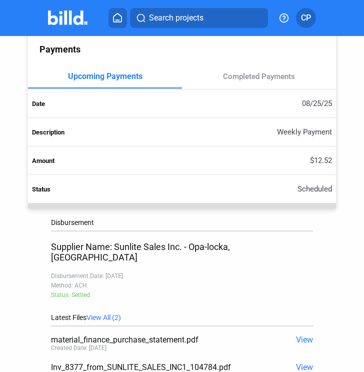
scroll to position [429, 0]
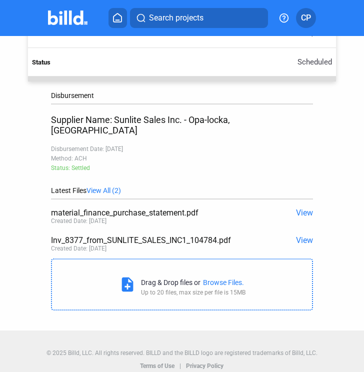
click at [296, 235] on span "View" at bounding box center [304, 239] width 17 height 9
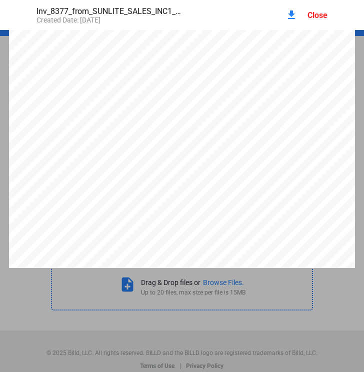
scroll to position [0, 0]
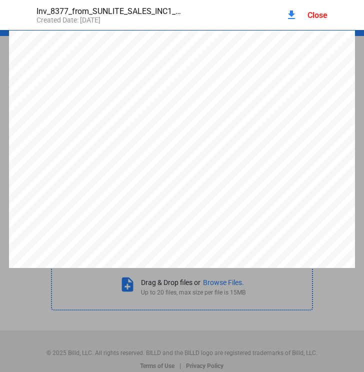
click at [286, 16] on mat-icon "download" at bounding box center [291, 15] width 12 height 12
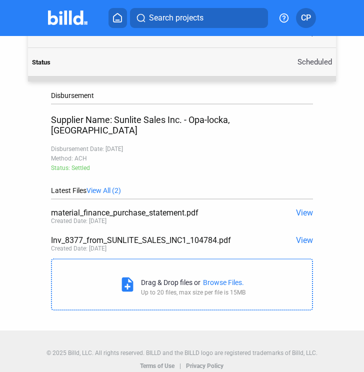
drag, startPoint x: 110, startPoint y: 99, endPoint x: 76, endPoint y: 69, distance: 45.3
click at [110, 98] on div "Disbursement" at bounding box center [182, 95] width 262 height 8
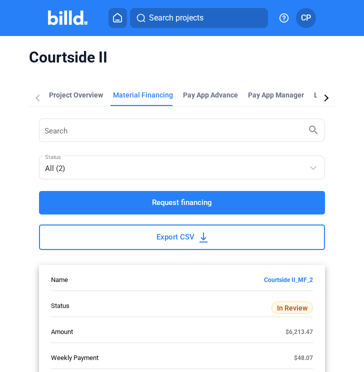
drag, startPoint x: 75, startPoint y: 84, endPoint x: 85, endPoint y: 107, distance: 25.3
click at [76, 96] on mat-tab-group "Project Overview Material Financing Pay App Advance Pay App Manager Lien Servic…" at bounding box center [182, 345] width 306 height 533
click at [88, 98] on div "Project Overview" at bounding box center [76, 95] width 54 height 10
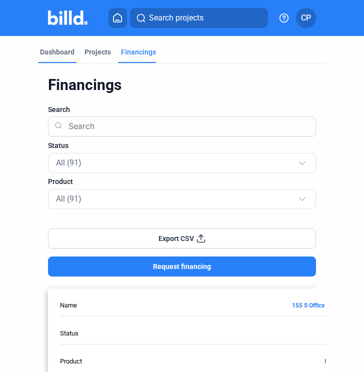
click at [57, 50] on div "Dashboard" at bounding box center [57, 52] width 34 height 10
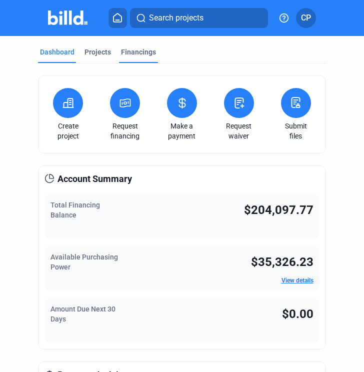
click at [126, 53] on div "Financings" at bounding box center [138, 52] width 35 height 10
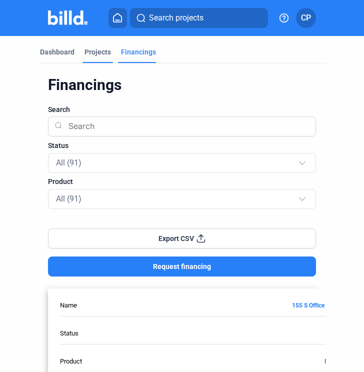
drag, startPoint x: 102, startPoint y: 45, endPoint x: 98, endPoint y: 53, distance: 8.7
click at [98, 53] on div "Projects" at bounding box center [97, 52] width 26 height 10
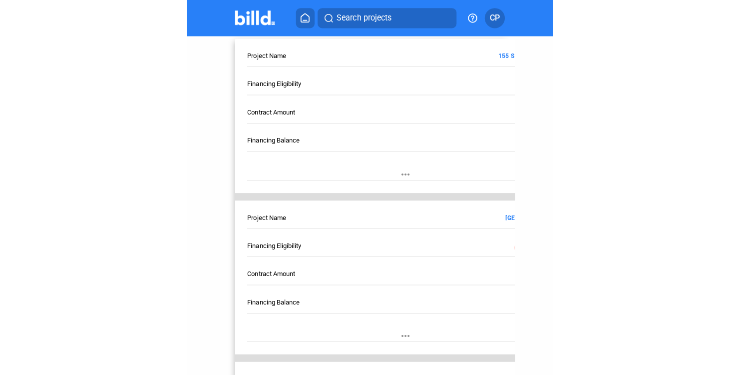
scroll to position [100, 0]
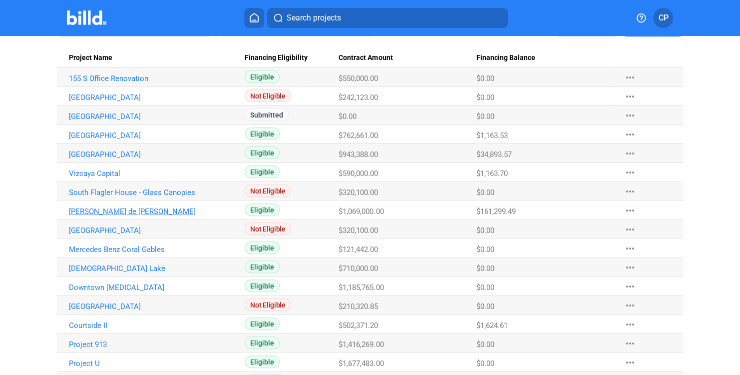
click at [104, 83] on link "Ponce de Leon" at bounding box center [152, 78] width 166 height 9
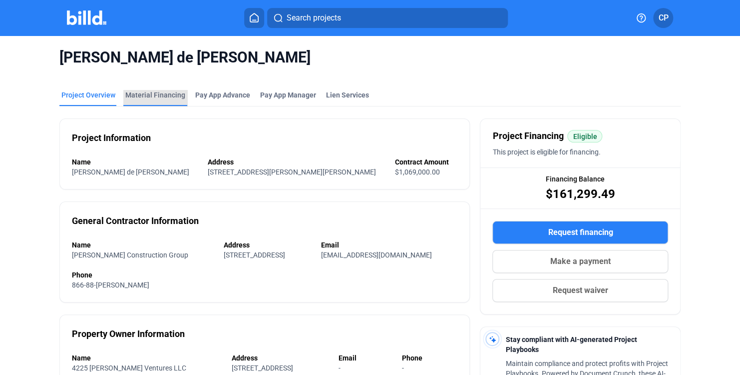
click at [169, 91] on div "Material Financing" at bounding box center [155, 95] width 60 height 10
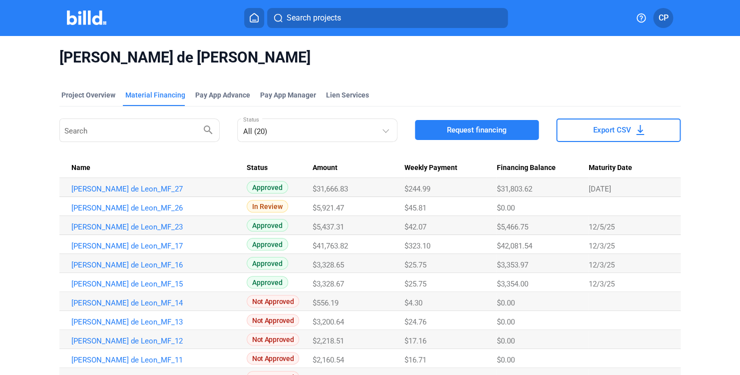
click at [270, 188] on span "Approved" at bounding box center [267, 187] width 41 height 12
click at [270, 190] on span "Approved" at bounding box center [267, 187] width 41 height 12
click at [108, 185] on link "Ponce de Leon_MF_27" at bounding box center [154, 188] width 166 height 9
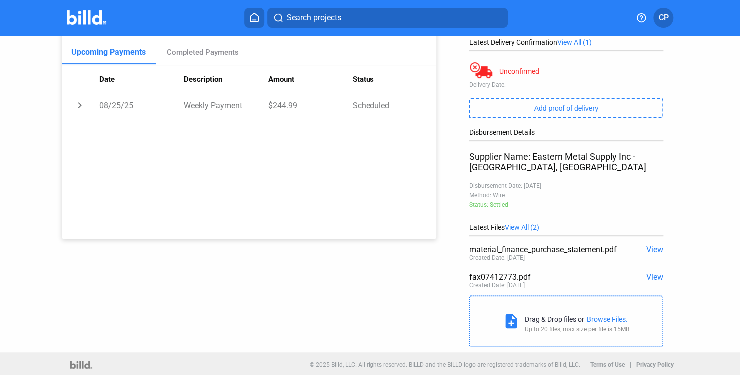
scroll to position [150, 0]
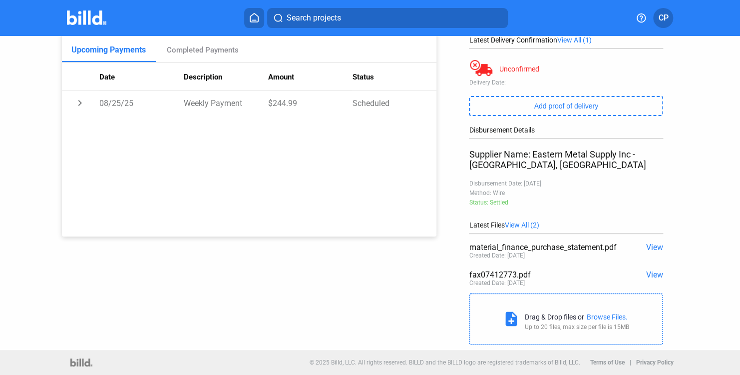
click at [654, 275] on span "View" at bounding box center [654, 274] width 17 height 9
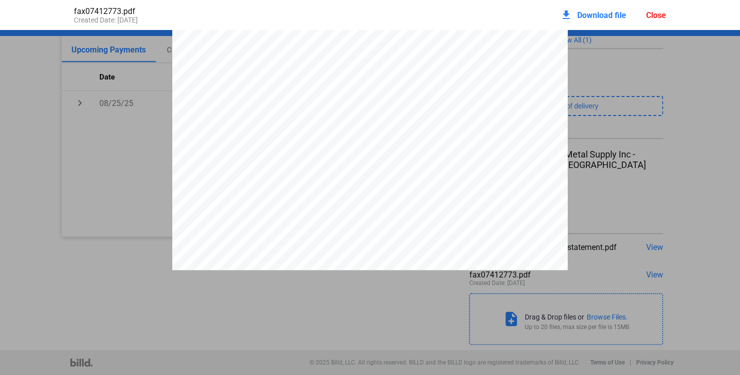
scroll to position [894, 0]
drag, startPoint x: 657, startPoint y: 15, endPoint x: 643, endPoint y: 24, distance: 17.0
click at [658, 15] on div "Close" at bounding box center [656, 14] width 20 height 9
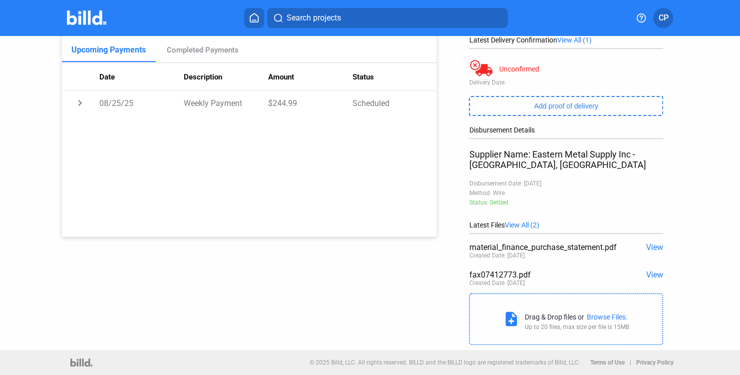
click at [650, 242] on div "material_finance_purchase_statement.pdf View Created Date: 08/08/2025" at bounding box center [566, 251] width 194 height 27
drag, startPoint x: 650, startPoint y: 243, endPoint x: 649, endPoint y: 248, distance: 5.7
click at [649, 248] on span "View" at bounding box center [654, 246] width 17 height 9
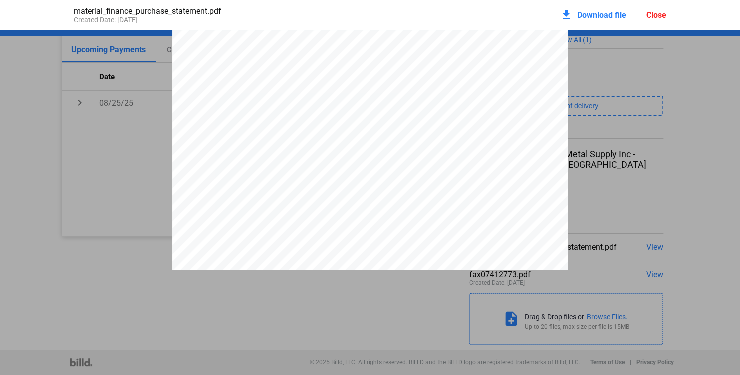
scroll to position [5, 0]
click at [664, 283] on pdf-viewer "PURCHASE STATEMENT This PURCHASE STATEMENT is being executed and delivered purs…" at bounding box center [370, 180] width 740 height 300
click at [654, 18] on div "Close" at bounding box center [656, 14] width 20 height 9
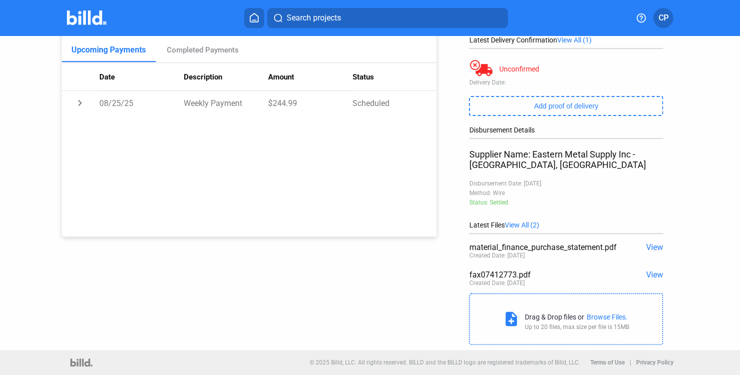
click at [651, 274] on span "View" at bounding box center [654, 274] width 17 height 9
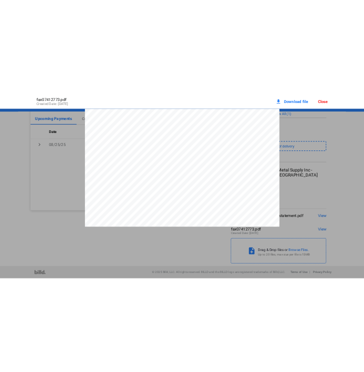
scroll to position [654, 0]
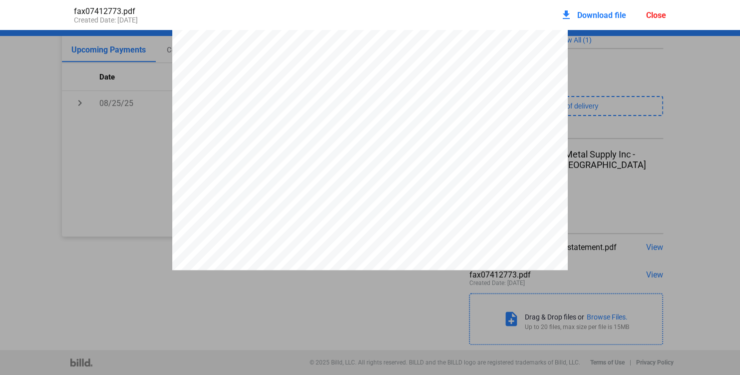
click at [590, 15] on span "Download file" at bounding box center [601, 14] width 49 height 9
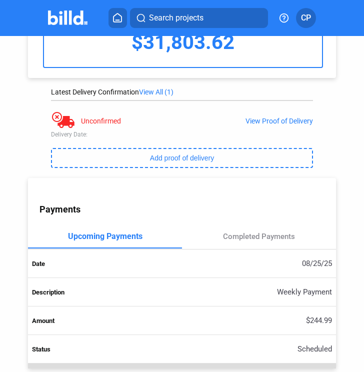
click at [315, 102] on div "View Project Purchase: Ponce de Leon_MF_27 Address: 4225 Ponce de Leon, Coral G…" at bounding box center [181, 244] width 327 height 716
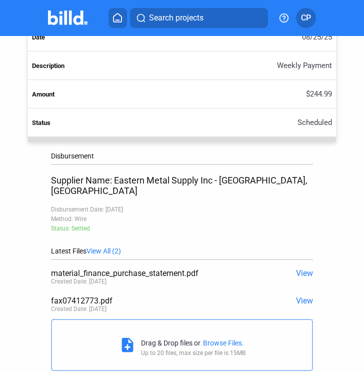
scroll to position [400, 0]
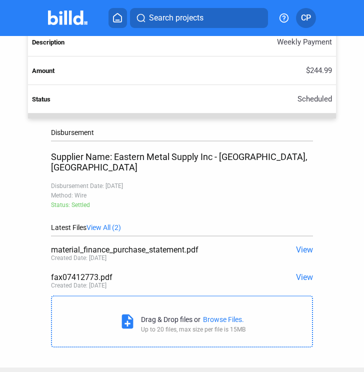
click at [302, 272] on span "View" at bounding box center [304, 276] width 17 height 9
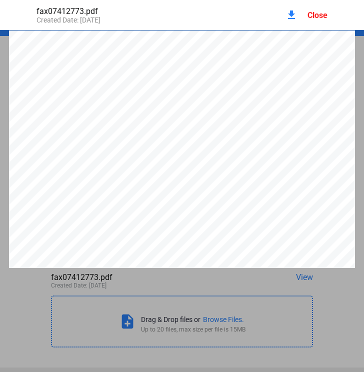
scroll to position [5, 0]
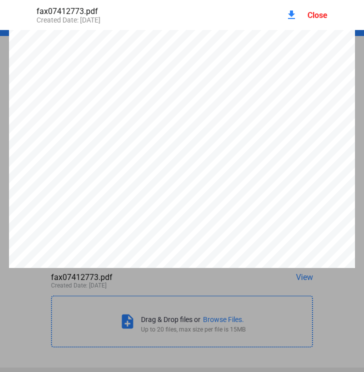
click at [292, 11] on mat-icon "download" at bounding box center [291, 15] width 12 height 12
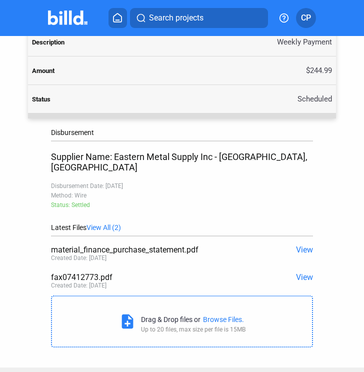
click at [94, 61] on td "$244.99" at bounding box center [181, 70] width 307 height 28
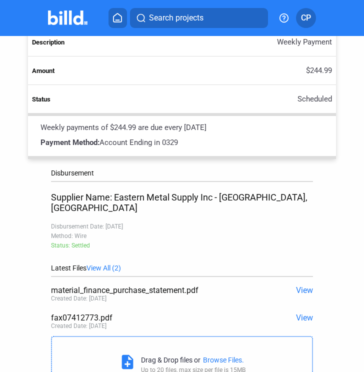
click at [300, 313] on span "View" at bounding box center [304, 317] width 17 height 9
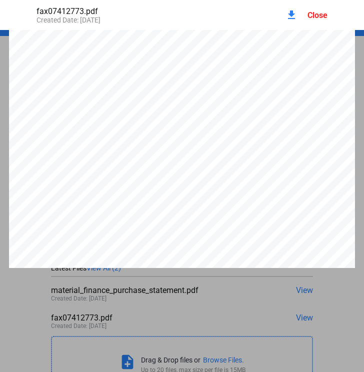
scroll to position [756, 0]
click at [315, 13] on div "Close" at bounding box center [317, 14] width 20 height 9
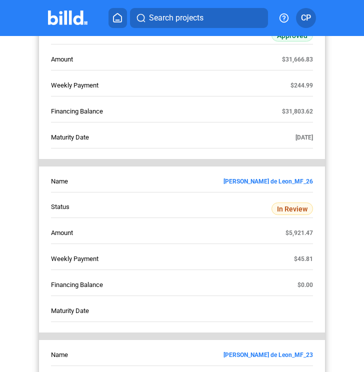
scroll to position [350, 0]
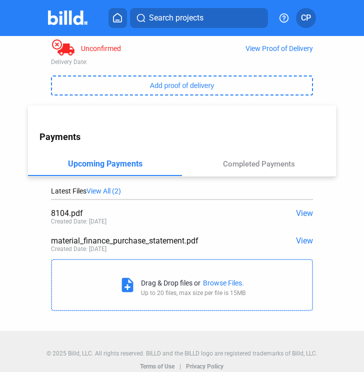
scroll to position [225, 0]
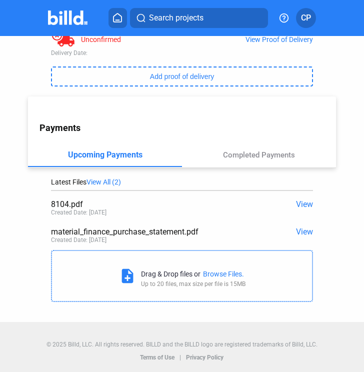
click at [301, 203] on span "View" at bounding box center [304, 203] width 17 height 9
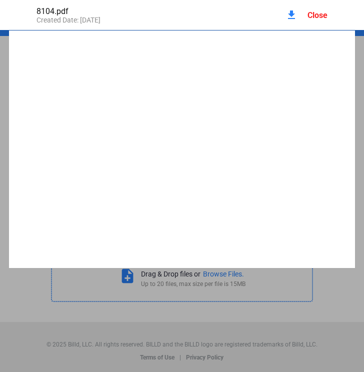
scroll to position [5, 0]
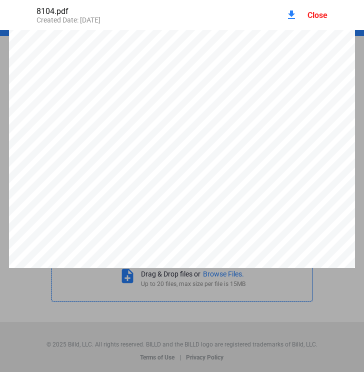
click at [290, 15] on mat-icon "download" at bounding box center [291, 15] width 12 height 12
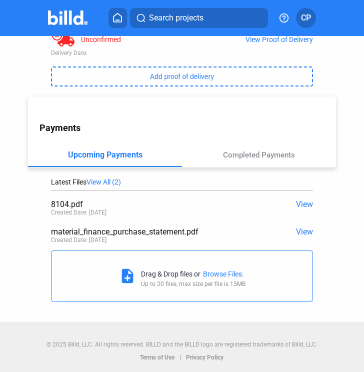
click at [88, 117] on div "Payments Upcoming Payments Completed Payments Date Description Amount Status" at bounding box center [181, 131] width 307 height 71
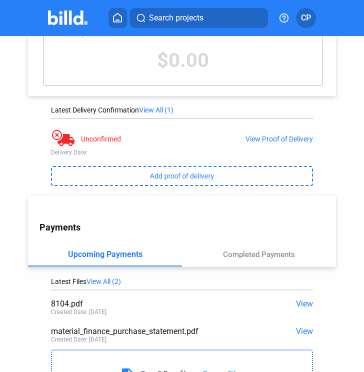
scroll to position [225, 0]
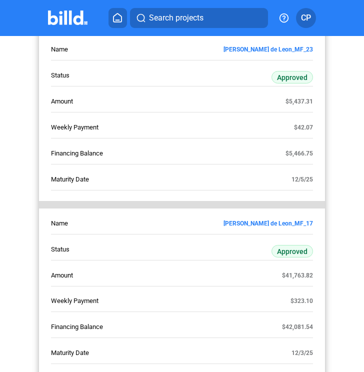
scroll to position [499, 0]
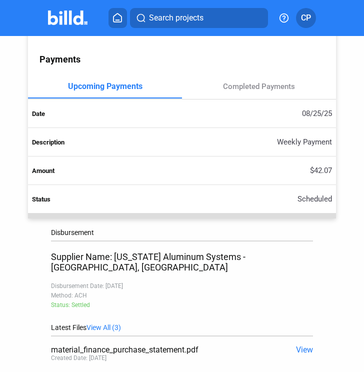
scroll to position [450, 0]
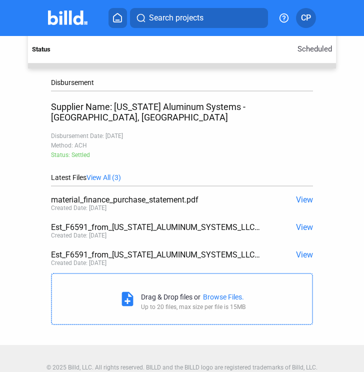
click at [300, 222] on span "View" at bounding box center [304, 226] width 17 height 9
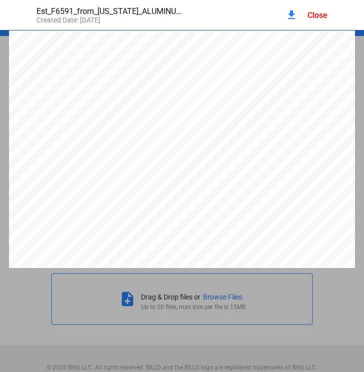
scroll to position [5, 0]
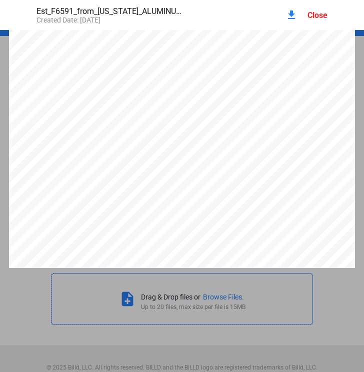
click at [286, 13] on mat-icon "download" at bounding box center [291, 15] width 12 height 12
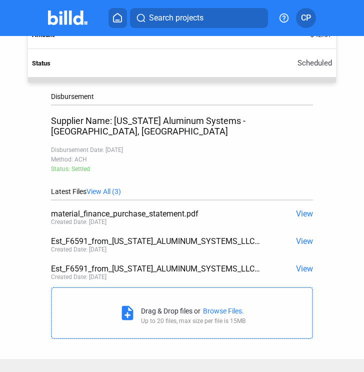
scroll to position [456, 0]
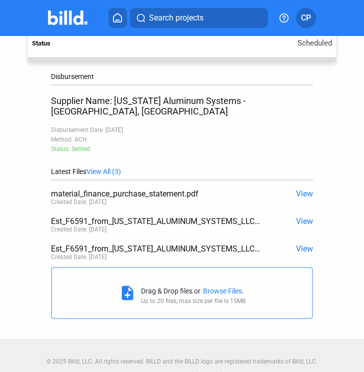
click at [298, 216] on span "View" at bounding box center [304, 220] width 17 height 9
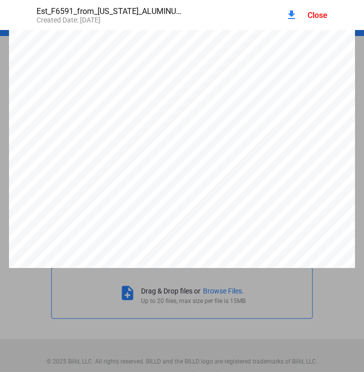
scroll to position [0, 0]
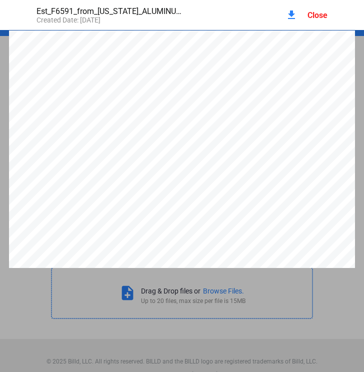
click at [316, 16] on div "Close" at bounding box center [317, 14] width 20 height 9
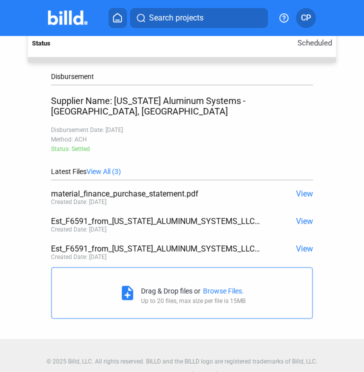
drag, startPoint x: 297, startPoint y: 198, endPoint x: 297, endPoint y: 205, distance: 7.5
click at [297, 212] on div "Est_F6591_from_FLORIDA_ALUMINUM_SYSTEMS_LLC_156192.pdf View Created Date: 08/05…" at bounding box center [182, 225] width 262 height 27
click at [298, 212] on div "Est_F6591_from_FLORIDA_ALUMINUM_SYSTEMS_LLC_156192.pdf View Created Date: 08/05…" at bounding box center [182, 225] width 262 height 27
drag, startPoint x: 298, startPoint y: 210, endPoint x: 300, endPoint y: 203, distance: 7.6
click at [300, 216] on span "View" at bounding box center [304, 220] width 17 height 9
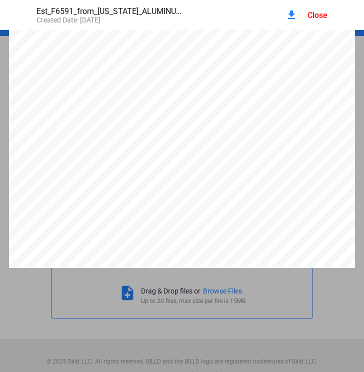
scroll to position [55, 0]
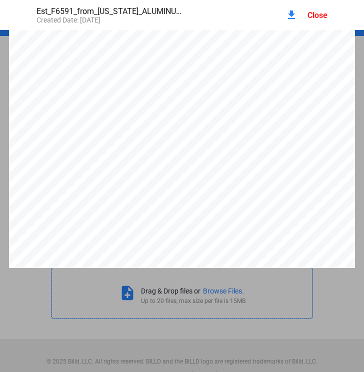
click at [318, 19] on div "Close" at bounding box center [317, 14] width 20 height 9
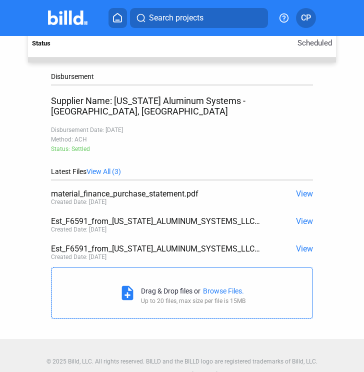
click at [302, 189] on span "View" at bounding box center [304, 193] width 17 height 9
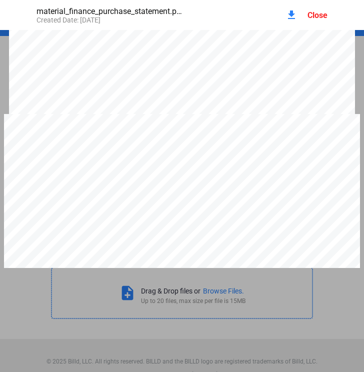
scroll to position [1525, 0]
click at [320, 16] on div "Close" at bounding box center [317, 14] width 20 height 9
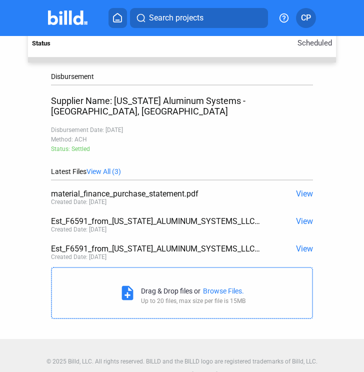
click at [296, 244] on span "View" at bounding box center [304, 248] width 17 height 9
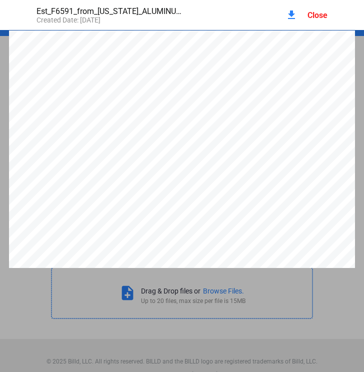
scroll to position [5, 0]
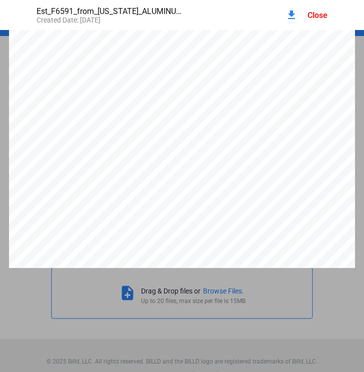
click at [318, 21] on div "download Close" at bounding box center [306, 15] width 42 height 22
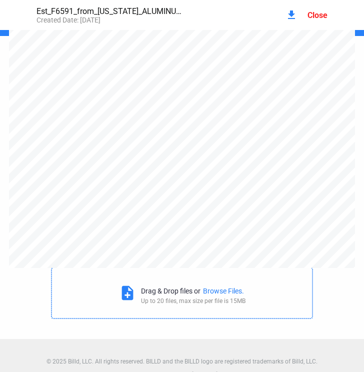
click at [321, 15] on div "Search projects CP" at bounding box center [182, 18] width 348 height 20
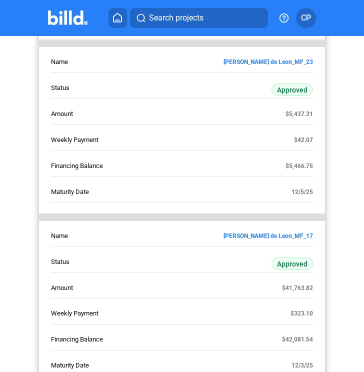
scroll to position [549, 0]
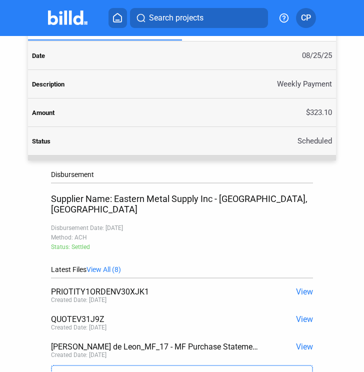
scroll to position [456, 0]
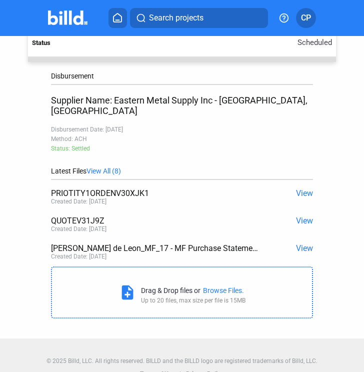
click at [300, 216] on span "View" at bounding box center [304, 220] width 17 height 9
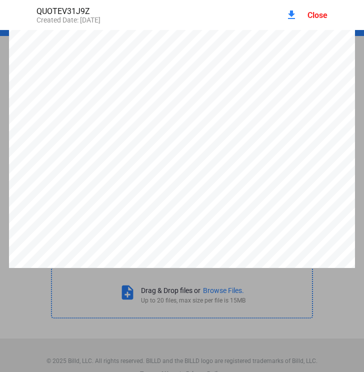
scroll to position [69, 0]
click at [324, 12] on div "Close" at bounding box center [317, 14] width 20 height 9
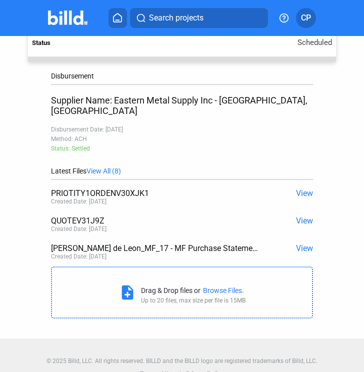
click at [297, 216] on span "View" at bounding box center [304, 220] width 17 height 9
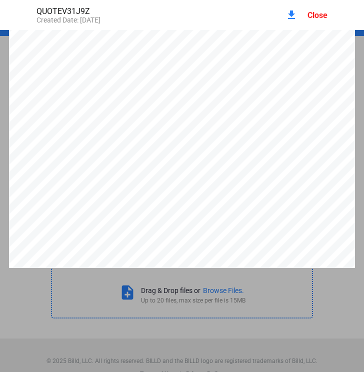
scroll to position [0, 0]
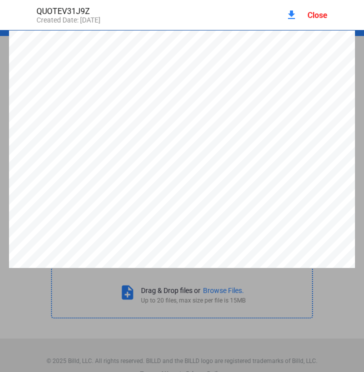
click at [311, 14] on div "Close" at bounding box center [317, 14] width 20 height 9
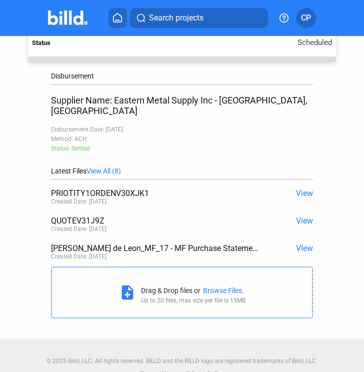
click at [300, 188] on span "View" at bounding box center [304, 192] width 17 height 9
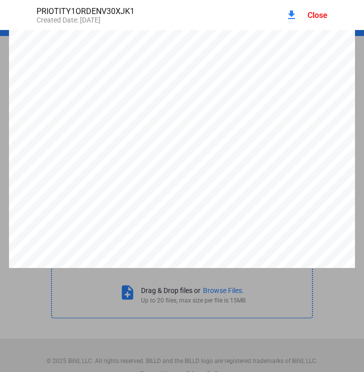
scroll to position [219, 0]
click at [315, 14] on div "Close" at bounding box center [317, 14] width 20 height 9
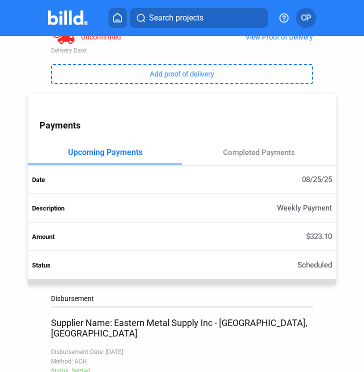
scroll to position [450, 0]
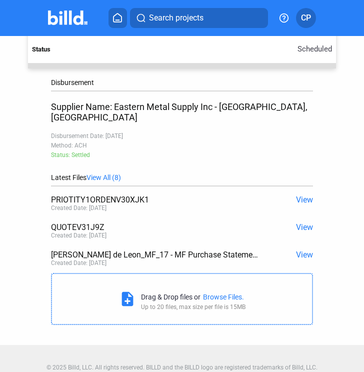
click at [303, 250] on span "View" at bounding box center [304, 254] width 17 height 9
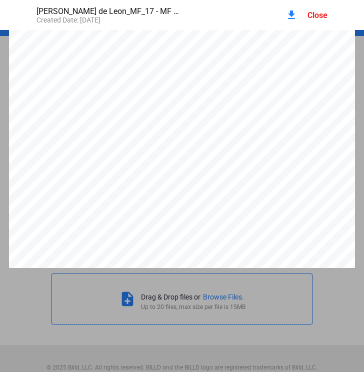
scroll to position [1125, 0]
click at [320, 16] on div "Close" at bounding box center [317, 14] width 20 height 9
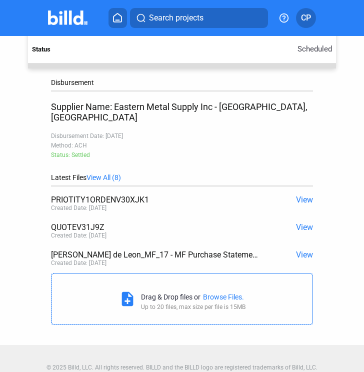
click at [299, 222] on span "View" at bounding box center [304, 226] width 17 height 9
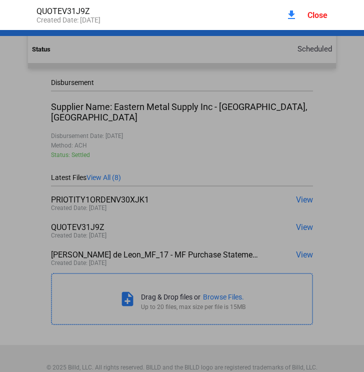
scroll to position [5, 0]
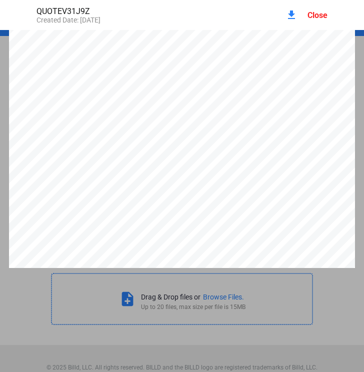
click at [293, 13] on mat-icon "download" at bounding box center [291, 15] width 12 height 12
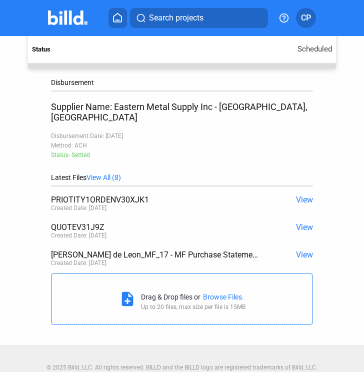
click at [296, 222] on span "View" at bounding box center [304, 226] width 17 height 9
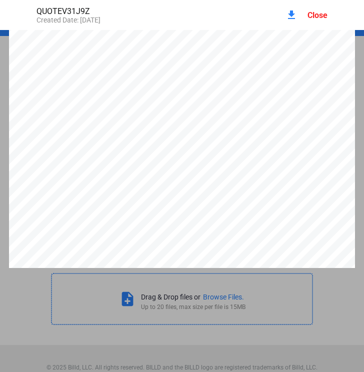
scroll to position [0, 0]
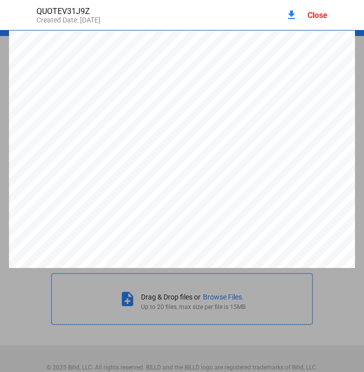
click at [317, 18] on div "Close" at bounding box center [317, 14] width 20 height 9
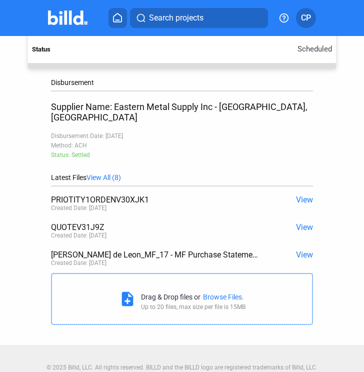
click at [298, 195] on span "View" at bounding box center [304, 199] width 17 height 9
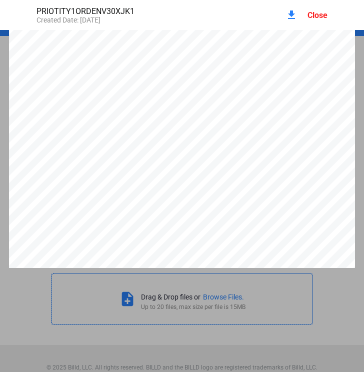
scroll to position [219, 0]
click at [322, 12] on div "Close" at bounding box center [317, 14] width 20 height 9
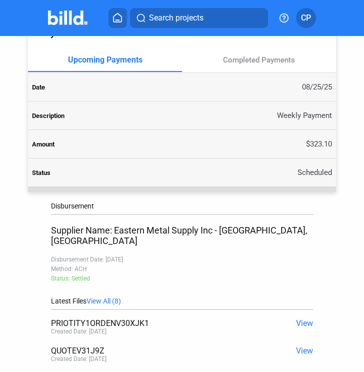
scroll to position [250, 0]
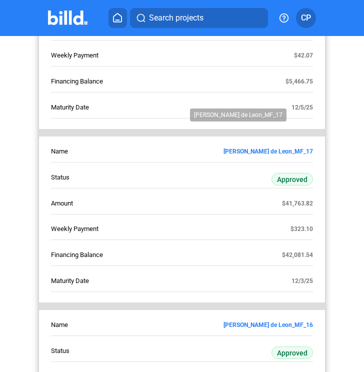
scroll to position [799, 0]
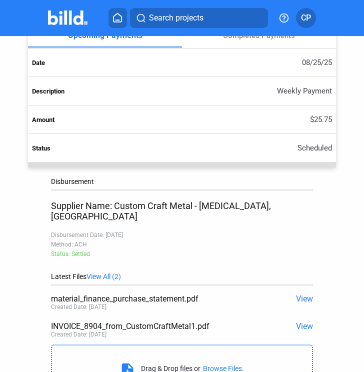
scroll to position [400, 0]
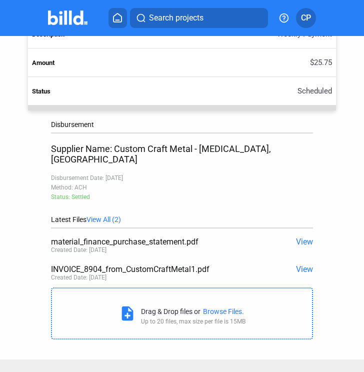
click at [300, 264] on span "View" at bounding box center [304, 268] width 17 height 9
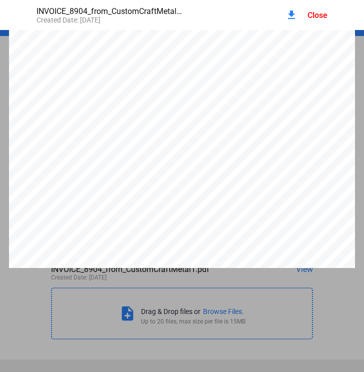
scroll to position [5, 0]
click at [55, 71] on span "8232 NW 56th St" at bounding box center [48, 69] width 43 height 4
click at [284, 15] on div "INVOICE_8904_from_CustomCraftMetal1.pdf Created Date: 08 / 01 / 2025 download C…" at bounding box center [181, 15] width 311 height 30
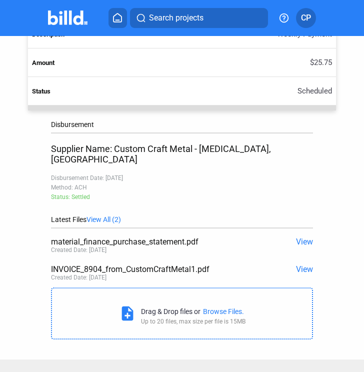
click at [299, 264] on span "View" at bounding box center [304, 268] width 17 height 9
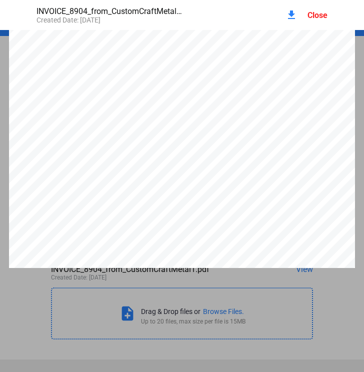
click at [290, 15] on mat-icon "download" at bounding box center [291, 15] width 12 height 12
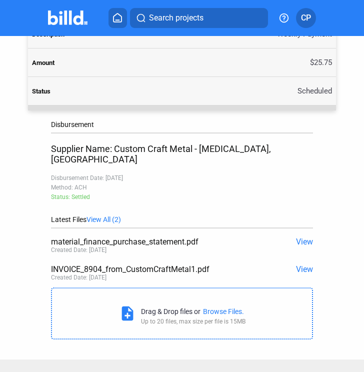
click at [85, 59] on td "$25.75" at bounding box center [181, 62] width 307 height 28
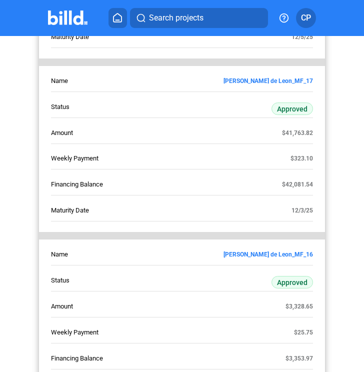
scroll to position [749, 0]
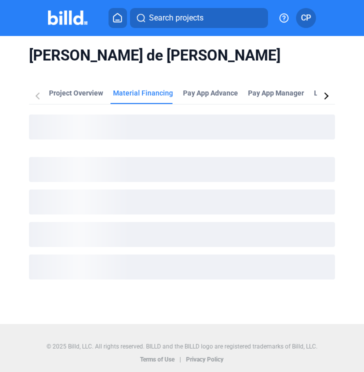
scroll to position [3, 0]
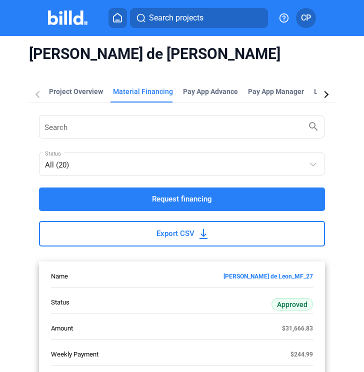
scroll to position [1002, 0]
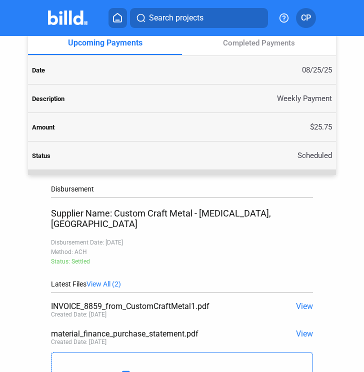
scroll to position [440, 0]
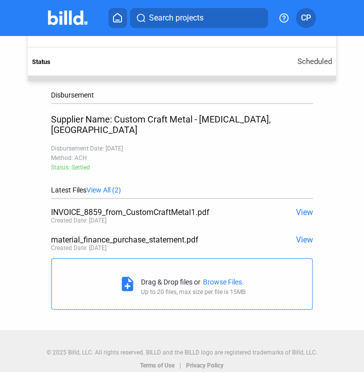
click at [300, 207] on span "View" at bounding box center [304, 211] width 17 height 9
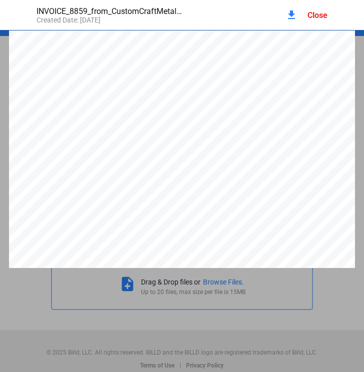
scroll to position [5, 0]
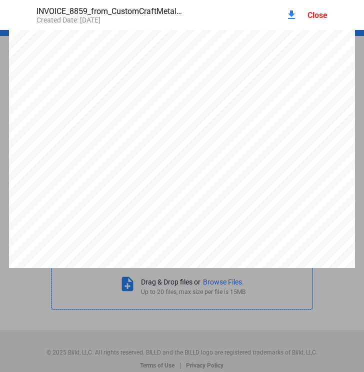
click at [292, 14] on mat-icon "download" at bounding box center [291, 15] width 12 height 12
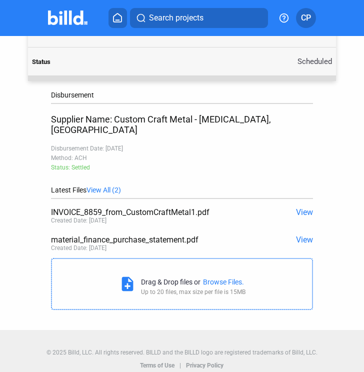
click at [92, 50] on td "Scheduled" at bounding box center [181, 61] width 307 height 28
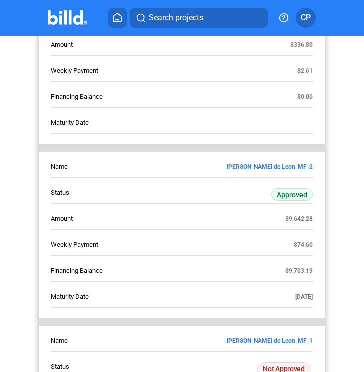
scroll to position [3138, 0]
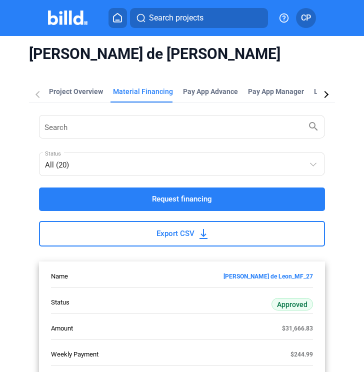
scroll to position [3238, 0]
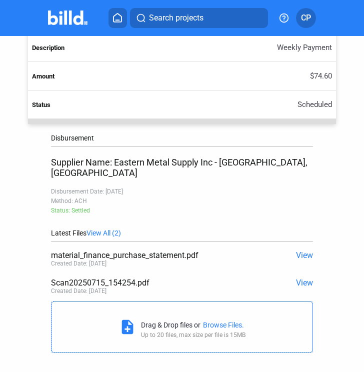
scroll to position [400, 0]
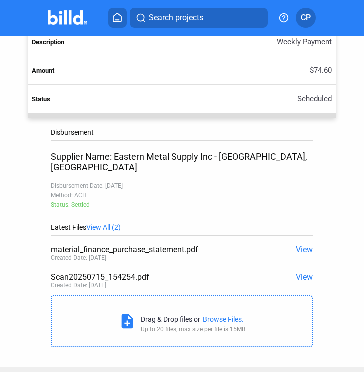
click at [301, 272] on span "View" at bounding box center [304, 276] width 17 height 9
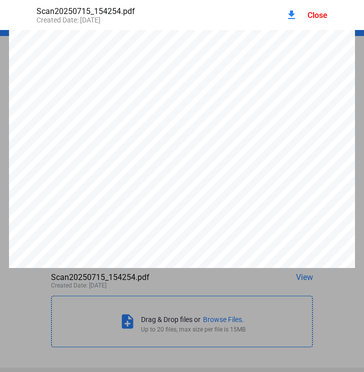
scroll to position [0, 0]
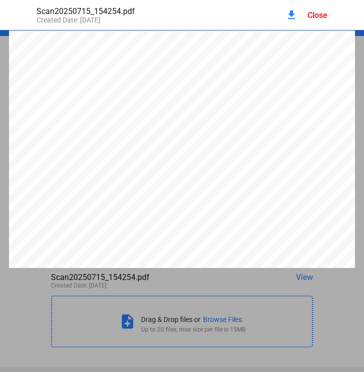
click at [292, 13] on mat-icon "download" at bounding box center [291, 15] width 12 height 12
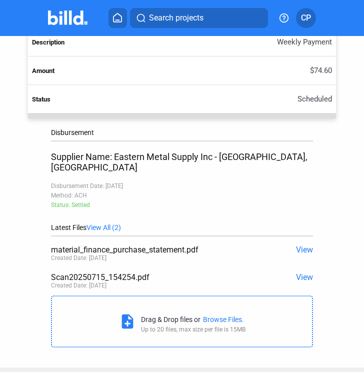
drag, startPoint x: 54, startPoint y: 137, endPoint x: 48, endPoint y: 144, distance: 8.9
click at [54, 137] on div "Disbursement Supplier Name: Eastern Metal Supply Inc - Lake Worth, FL Disbursem…" at bounding box center [182, 168] width 262 height 80
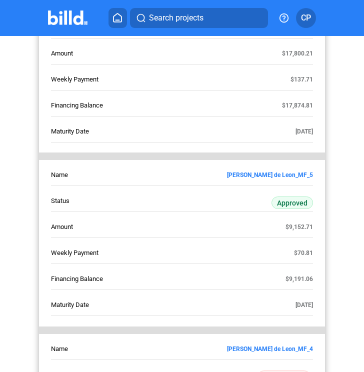
scroll to position [2747, 0]
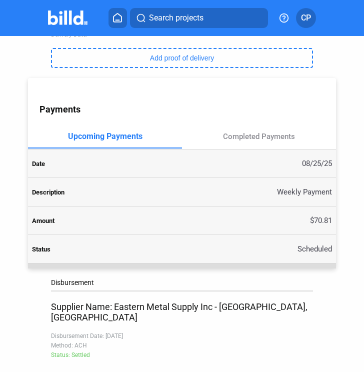
scroll to position [429, 0]
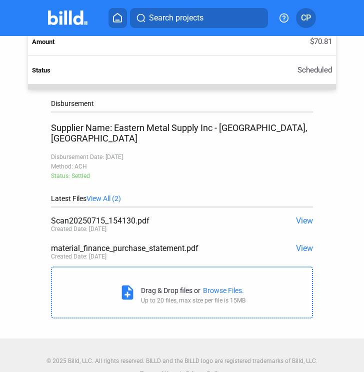
click at [297, 216] on span "View" at bounding box center [304, 220] width 17 height 9
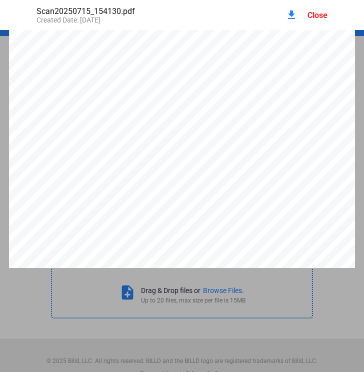
scroll to position [0, 0]
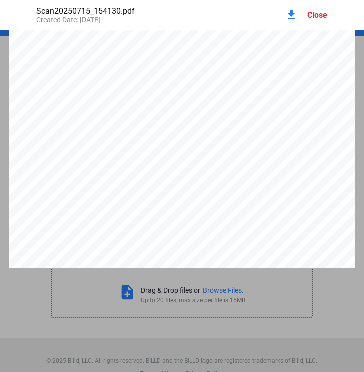
click at [217, 112] on div at bounding box center [182, 255] width 346 height 450
click at [291, 9] on mat-icon "download" at bounding box center [291, 15] width 12 height 12
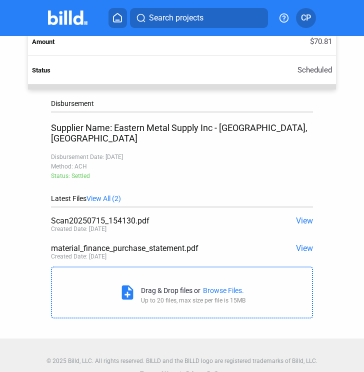
click at [297, 216] on span "View" at bounding box center [304, 220] width 17 height 9
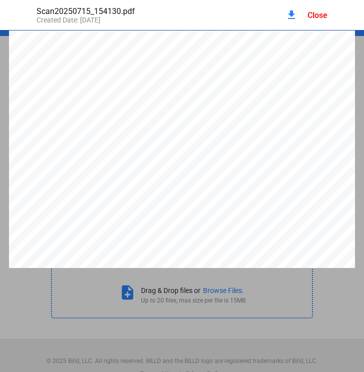
scroll to position [5, 0]
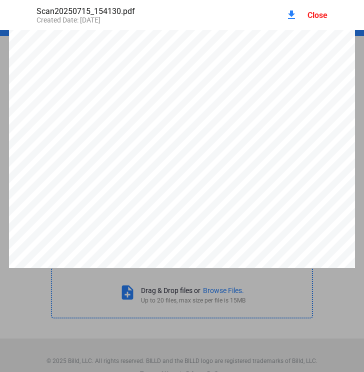
click at [336, 11] on div "Scan20250715_154130.pdf Created Date: 07 / 15 / 2025 download Close" at bounding box center [181, 15] width 311 height 30
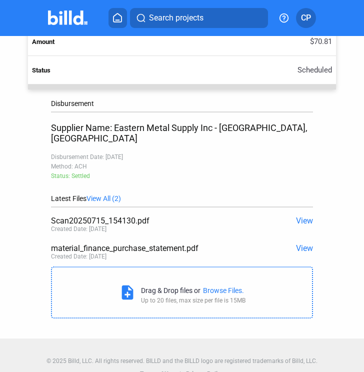
click at [317, 16] on div "Search projects CP" at bounding box center [182, 18] width 348 height 20
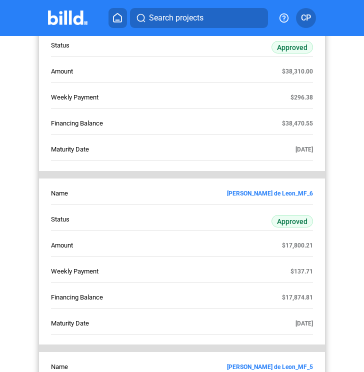
scroll to position [2497, 0]
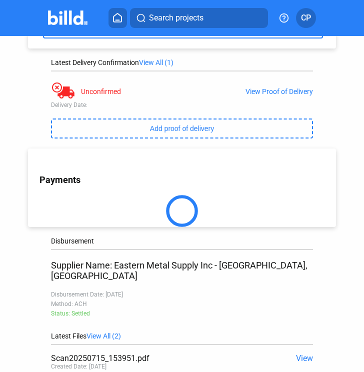
scroll to position [317, 0]
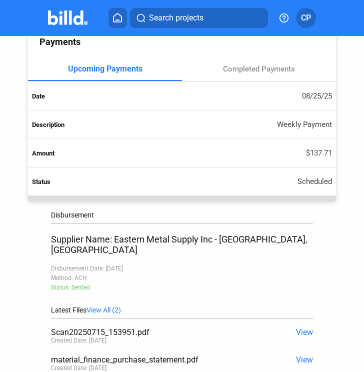
click at [300, 327] on span "View" at bounding box center [304, 331] width 17 height 9
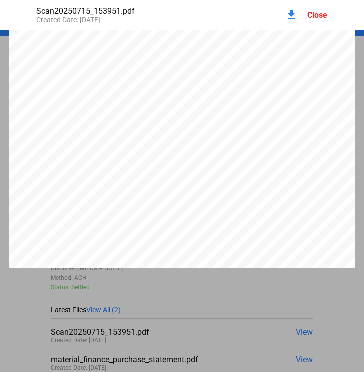
scroll to position [221, 0]
click at [288, 10] on mat-icon "download" at bounding box center [291, 15] width 12 height 12
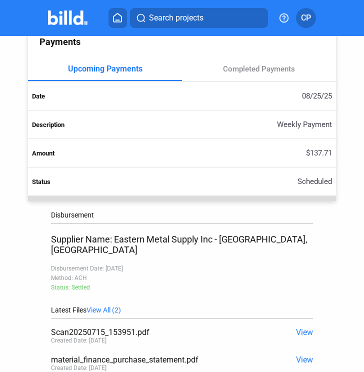
click at [337, 240] on div "View Project Purchase: Ponce de Leon_MF_6 Address: 4225 Ponce de Leon, Coral Ga…" at bounding box center [181, 77] width 327 height 716
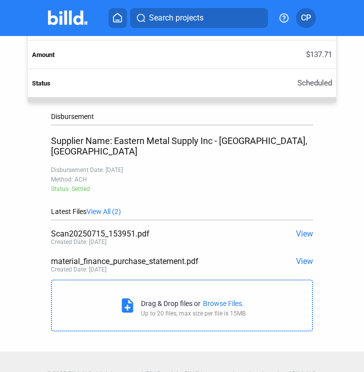
scroll to position [429, 0]
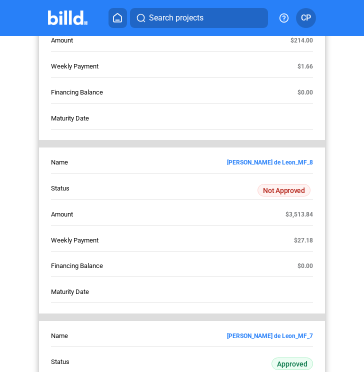
scroll to position [2248, 0]
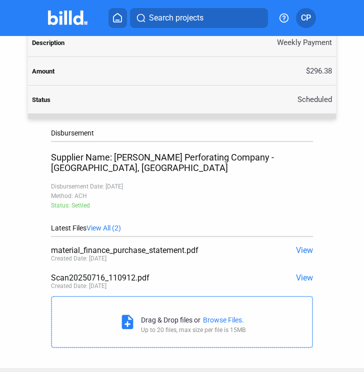
scroll to position [400, 0]
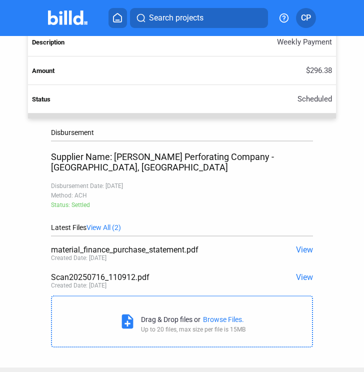
click at [296, 272] on span "View" at bounding box center [304, 276] width 17 height 9
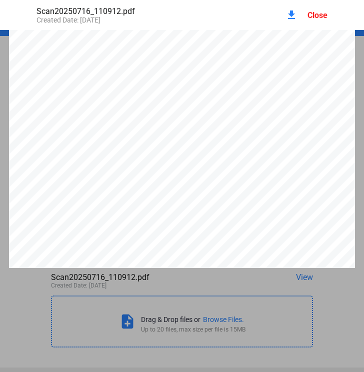
scroll to position [0, 0]
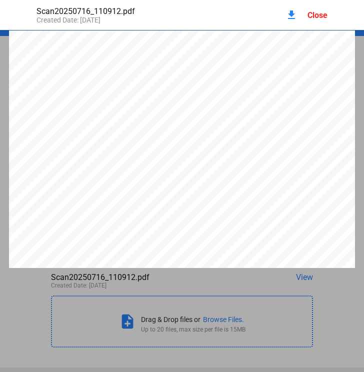
click at [290, 15] on mat-icon "download" at bounding box center [291, 15] width 12 height 12
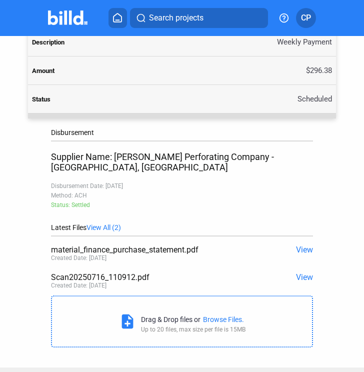
click at [70, 64] on td "$296.38" at bounding box center [181, 70] width 307 height 28
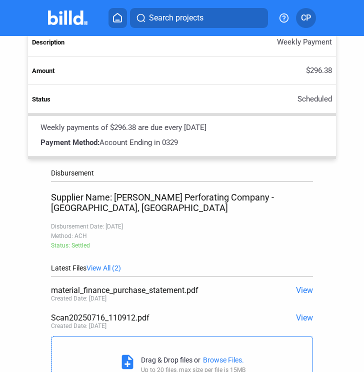
click at [303, 313] on span "View" at bounding box center [304, 317] width 17 height 9
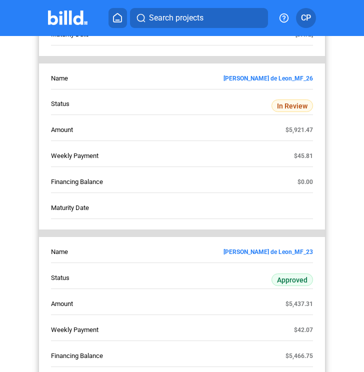
scroll to position [400, 0]
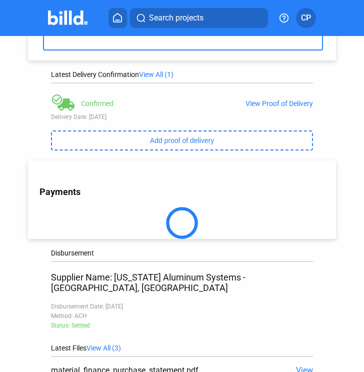
scroll to position [345, 0]
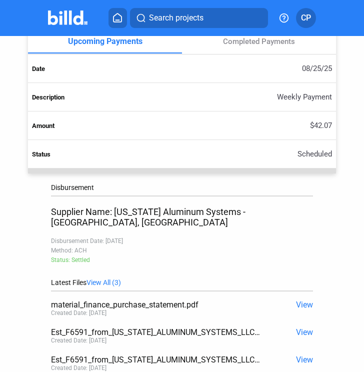
click at [296, 327] on span "View" at bounding box center [304, 331] width 17 height 9
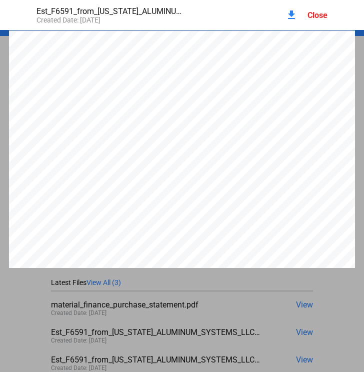
scroll to position [0, 0]
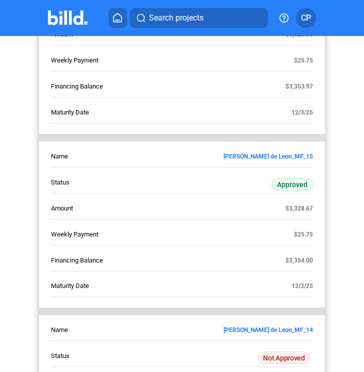
scroll to position [1102, 0]
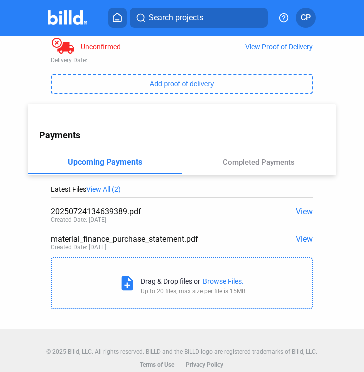
scroll to position [236, 0]
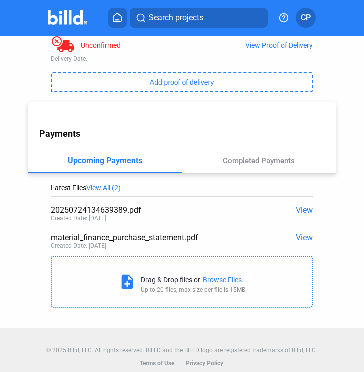
click at [296, 205] on span "View" at bounding box center [304, 209] width 17 height 9
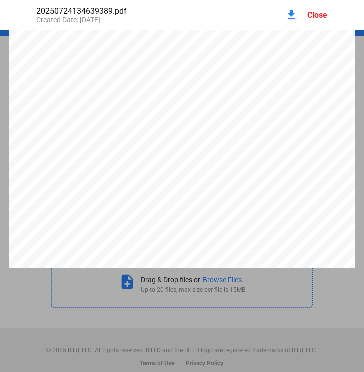
scroll to position [50, 0]
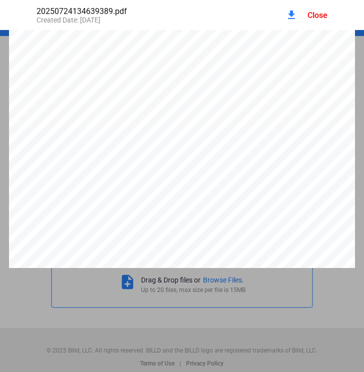
click at [295, 14] on mat-icon "download" at bounding box center [291, 15] width 12 height 12
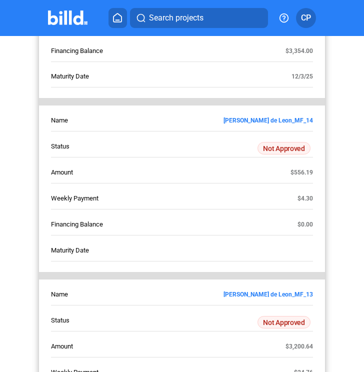
scroll to position [1252, 0]
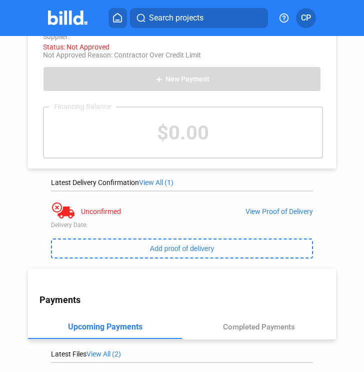
scroll to position [236, 0]
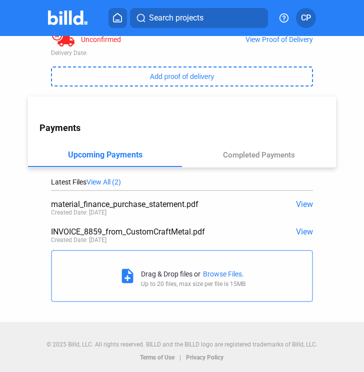
click at [296, 229] on span "View" at bounding box center [304, 231] width 17 height 9
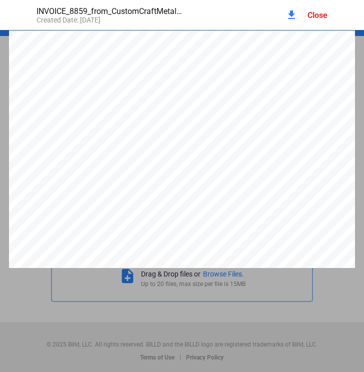
scroll to position [5, 0]
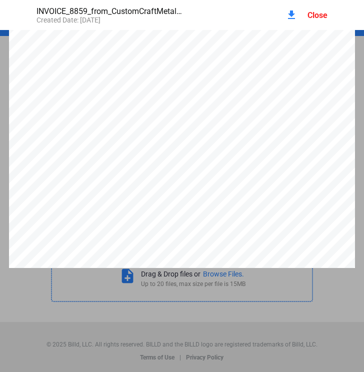
click at [295, 15] on mat-icon "download" at bounding box center [291, 15] width 12 height 12
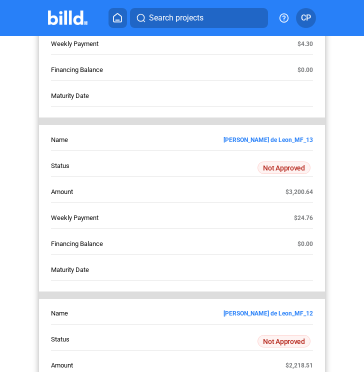
scroll to position [1448, 0]
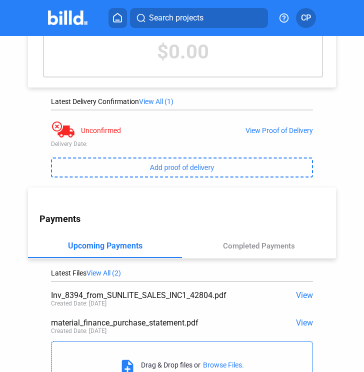
scroll to position [236, 0]
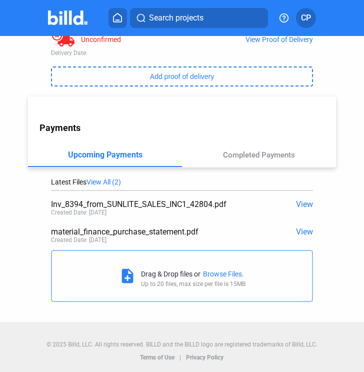
click at [298, 203] on span "View" at bounding box center [304, 203] width 17 height 9
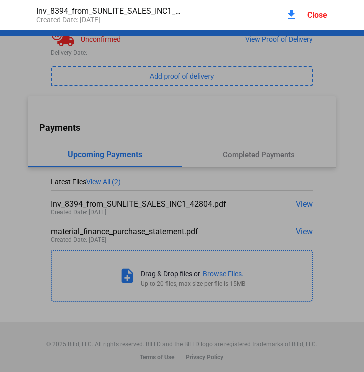
scroll to position [5, 0]
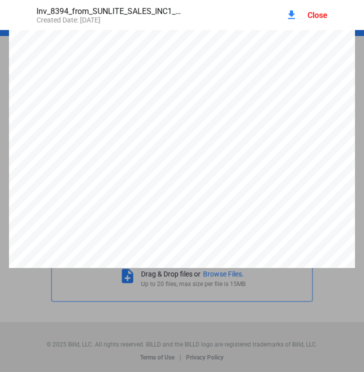
click at [283, 13] on div "Inv_8394_from_SUNLITE_SALES_INC1_42804.pdf Created Date: 07 / 18 / 2025 downloa…" at bounding box center [181, 15] width 311 height 30
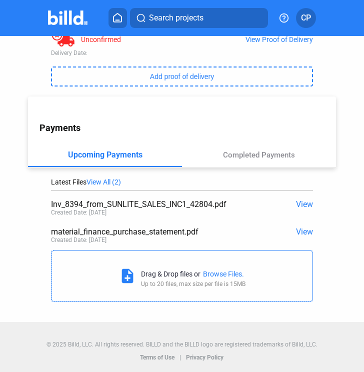
click at [296, 204] on span "View" at bounding box center [304, 203] width 17 height 9
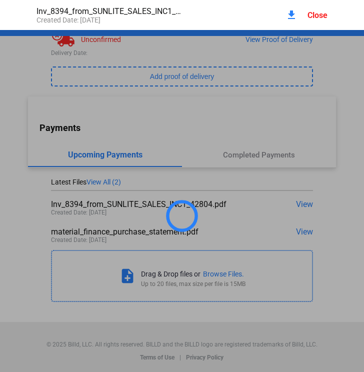
click at [291, 17] on mat-icon "download" at bounding box center [291, 15] width 12 height 12
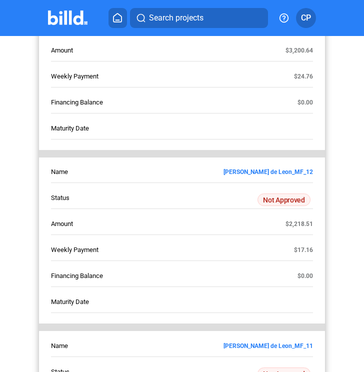
scroll to position [1498, 0]
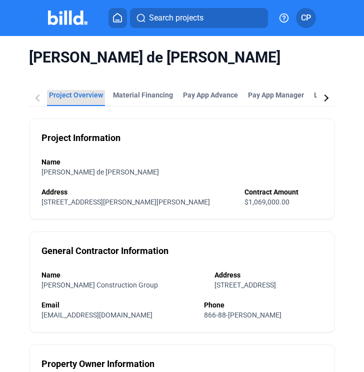
click at [58, 90] on div "Project Overview" at bounding box center [76, 95] width 54 height 10
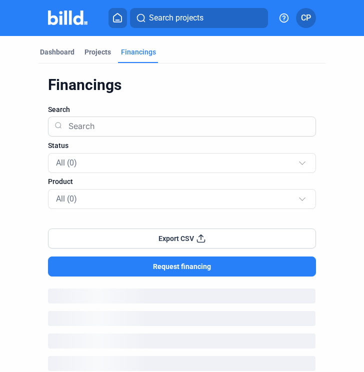
click at [137, 51] on div "Financings" at bounding box center [138, 52] width 35 height 10
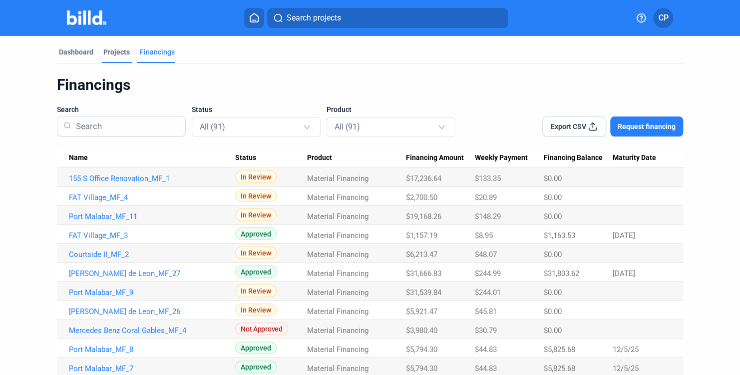
click at [119, 52] on div "Projects" at bounding box center [116, 52] width 26 height 10
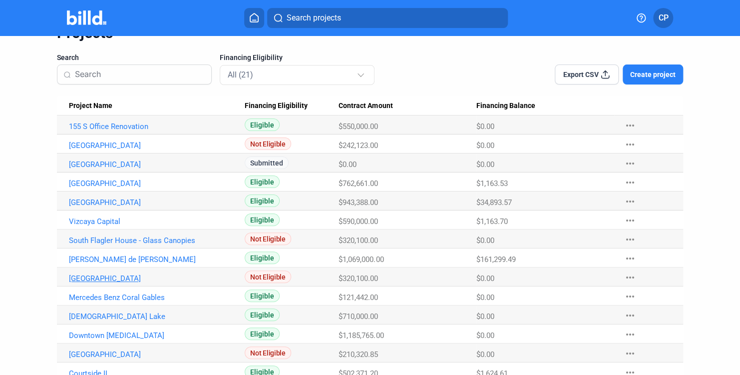
scroll to position [16, 0]
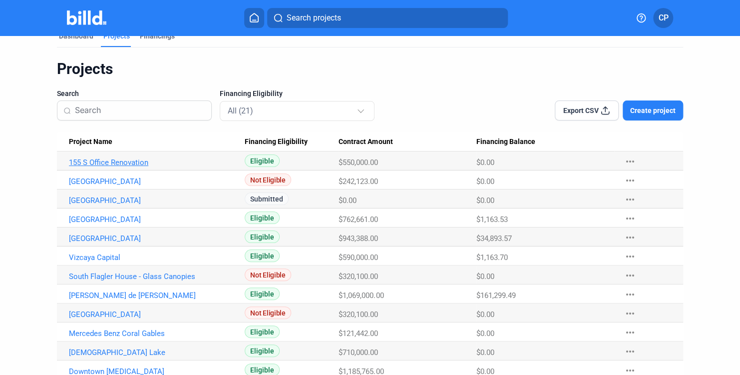
click at [137, 160] on link "155 S Office Renovation" at bounding box center [152, 162] width 166 height 9
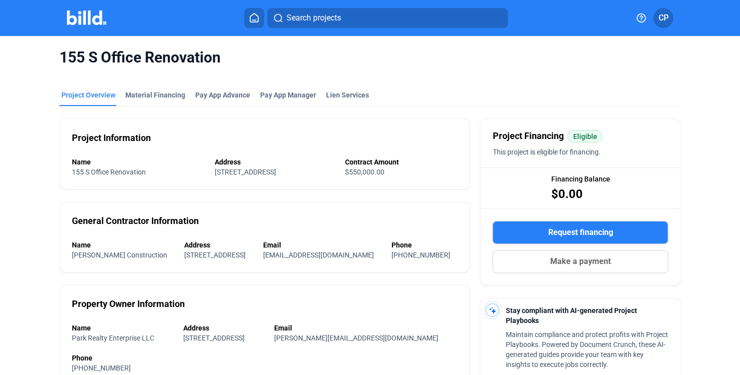
click at [170, 89] on mat-tab-group "Project Overview Material Financing Pay App Advance Pay App Manager Lien Servic…" at bounding box center [370, 321] width 622 height 485
click at [170, 96] on div "Material Financing" at bounding box center [155, 95] width 60 height 10
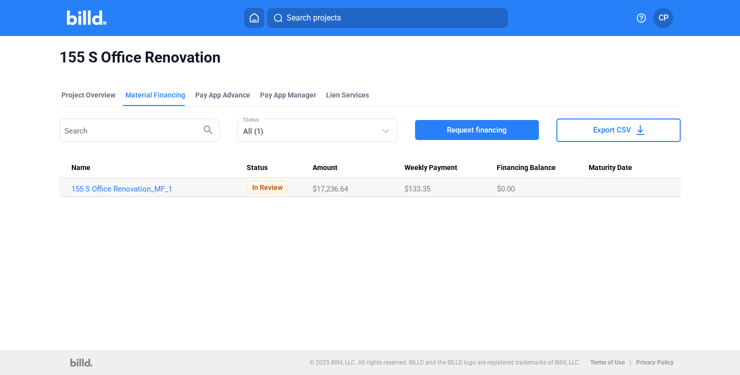
click at [266, 184] on span "In Review" at bounding box center [267, 187] width 41 height 12
click at [132, 189] on link "155 S Office Renovation_MF_1" at bounding box center [154, 188] width 166 height 9
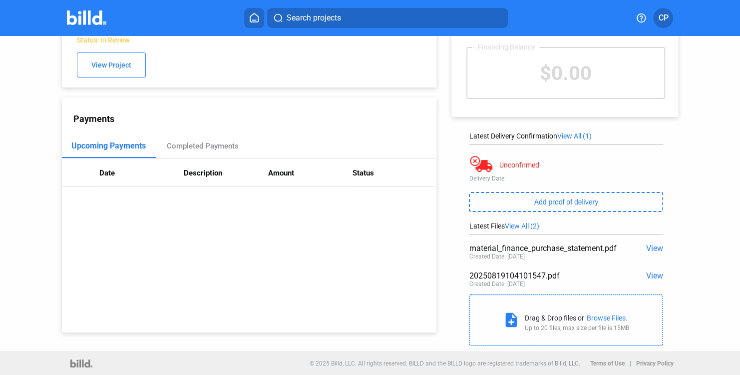
scroll to position [55, 0]
click at [650, 274] on span "View" at bounding box center [654, 274] width 17 height 9
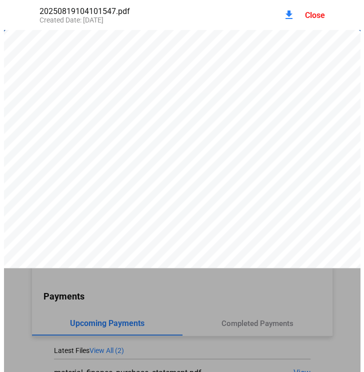
scroll to position [0, 0]
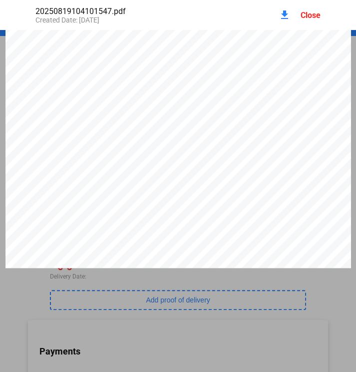
click at [9, 260] on div at bounding box center [178, 249] width 346 height 448
click at [284, 16] on mat-icon "download" at bounding box center [285, 15] width 12 height 12
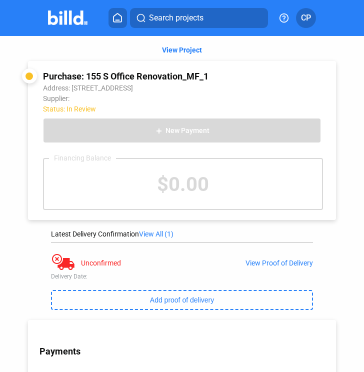
click at [82, 49] on div "View Project" at bounding box center [181, 48] width 327 height 25
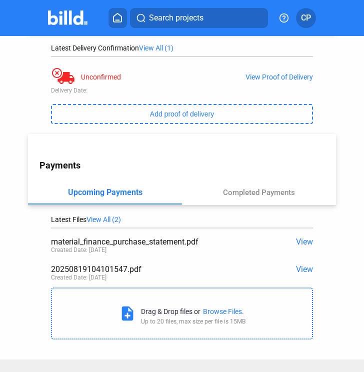
scroll to position [200, 0]
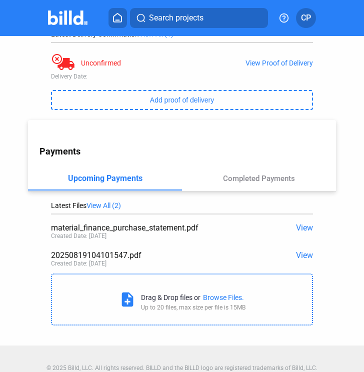
click at [305, 258] on span "View" at bounding box center [304, 254] width 17 height 9
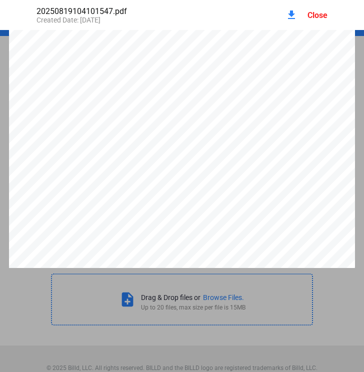
scroll to position [0, 0]
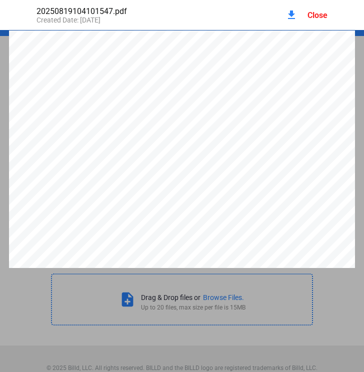
click at [298, 14] on div "download Close" at bounding box center [306, 15] width 42 height 22
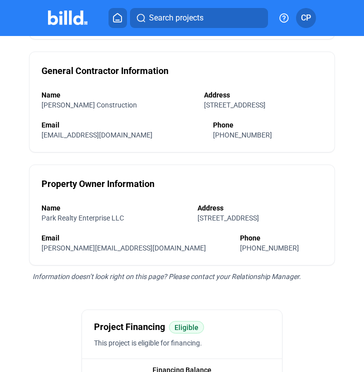
scroll to position [150, 0]
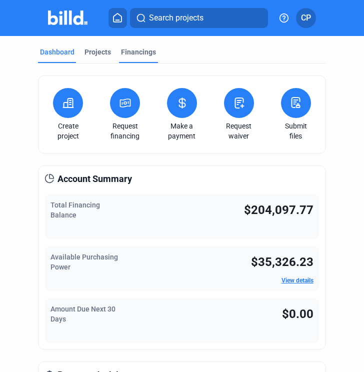
click at [122, 53] on div "Financings" at bounding box center [138, 52] width 35 height 10
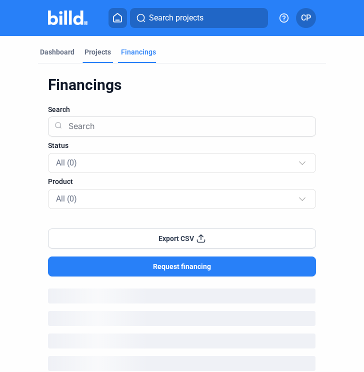
click at [104, 54] on div "Projects" at bounding box center [97, 52] width 26 height 10
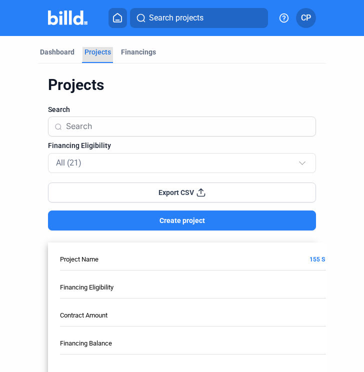
click at [104, 54] on div "Projects" at bounding box center [97, 52] width 26 height 10
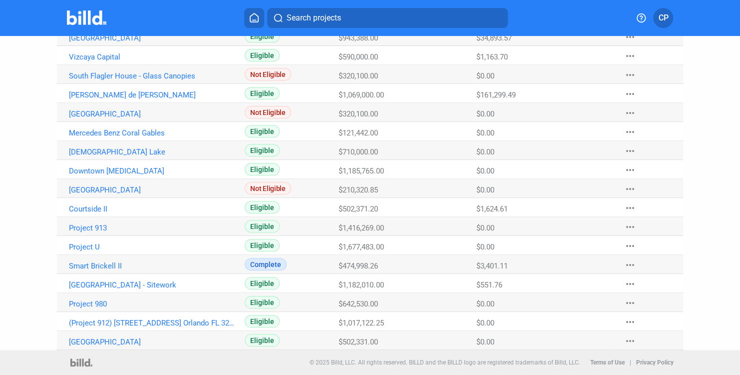
scroll to position [216, 0]
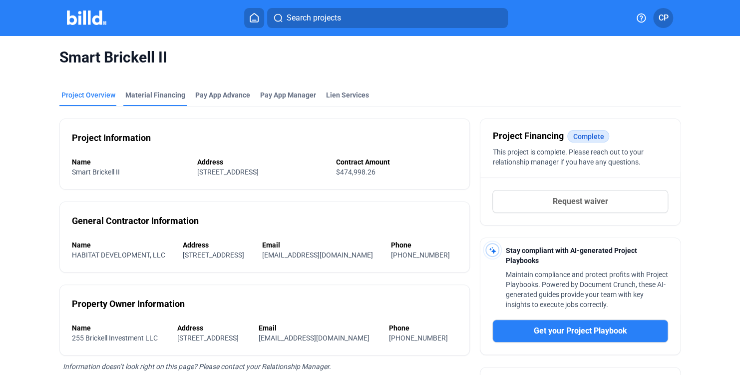
click at [164, 100] on div "Material Financing" at bounding box center [155, 98] width 64 height 16
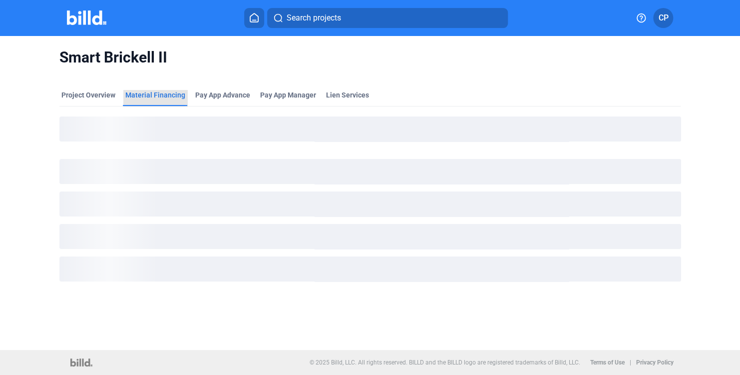
click at [162, 99] on div "Material Financing" at bounding box center [155, 95] width 60 height 10
click at [161, 99] on div "Material Financing" at bounding box center [155, 95] width 60 height 10
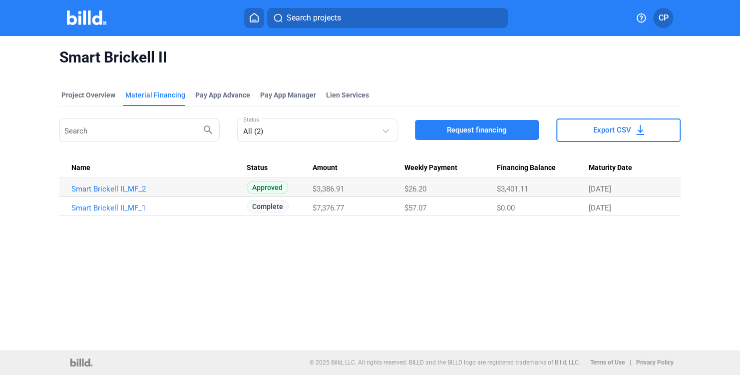
click at [271, 189] on span "Approved" at bounding box center [267, 187] width 41 height 12
click at [127, 189] on link "Smart Brickell II_MF_2" at bounding box center [154, 188] width 166 height 9
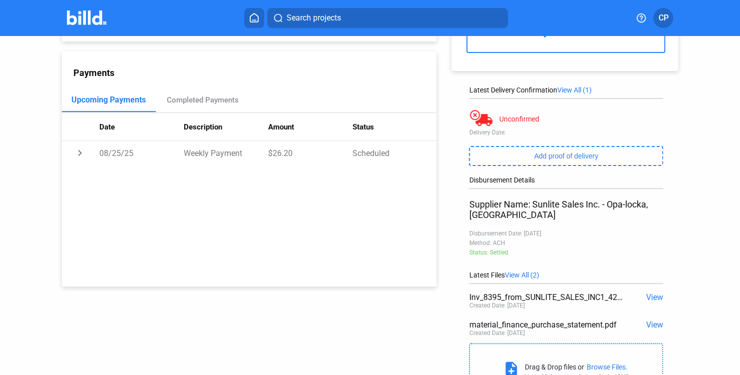
scroll to position [140, 0]
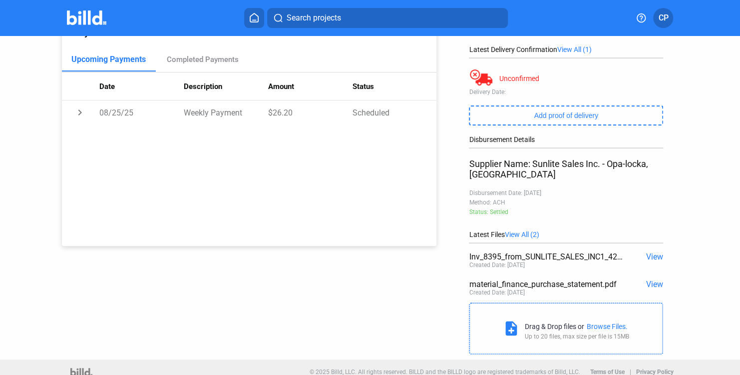
click at [650, 252] on span "View" at bounding box center [654, 256] width 17 height 9
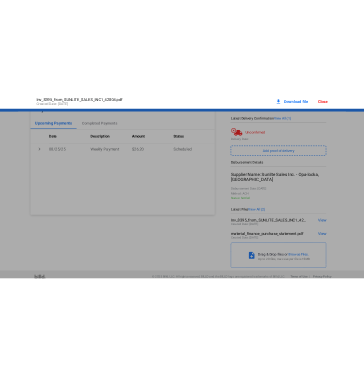
scroll to position [5, 0]
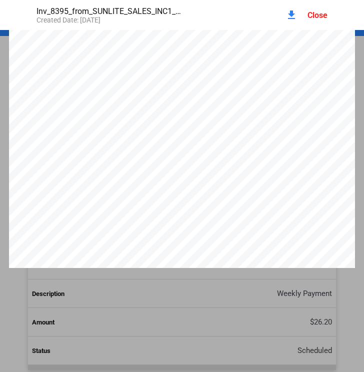
click at [289, 13] on mat-icon "download" at bounding box center [291, 15] width 12 height 12
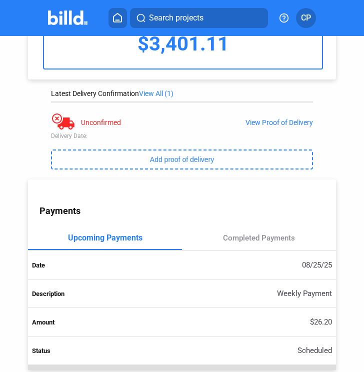
click at [73, 77] on div "Purchase: Smart Brickell II_MF_2 Address: 255 SW 9th St, Miami, FL, 33130 Suppl…" at bounding box center [181, 0] width 307 height 159
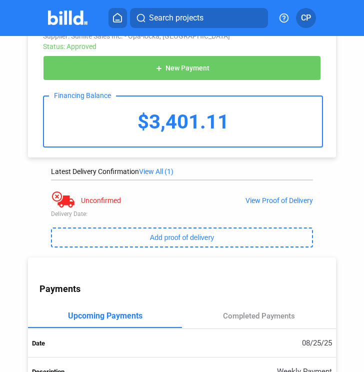
scroll to position [0, 0]
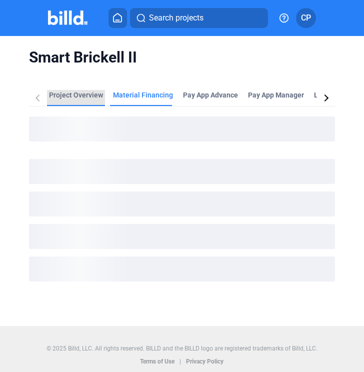
click at [74, 93] on div "Project Overview" at bounding box center [76, 95] width 54 height 10
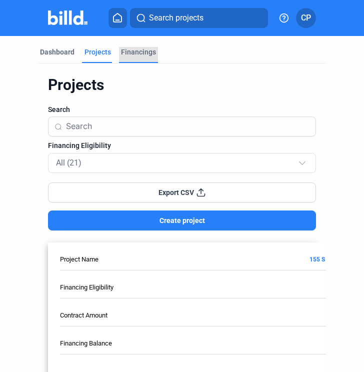
click at [142, 52] on div "Financings" at bounding box center [138, 52] width 35 height 10
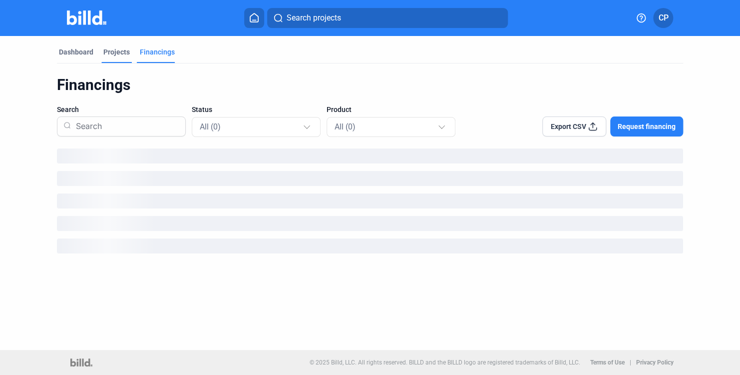
click at [119, 52] on div "Projects" at bounding box center [116, 52] width 26 height 10
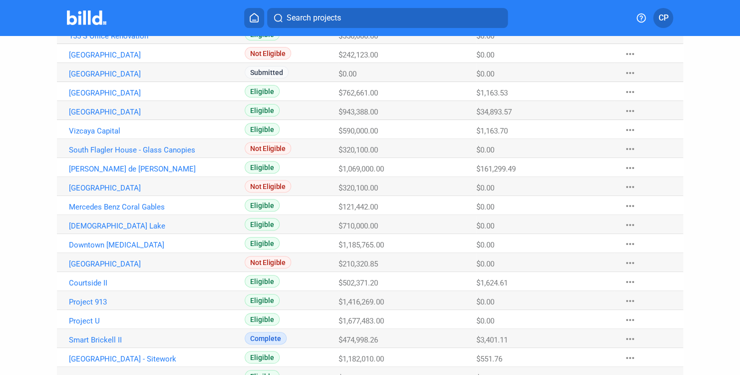
scroll to position [150, 0]
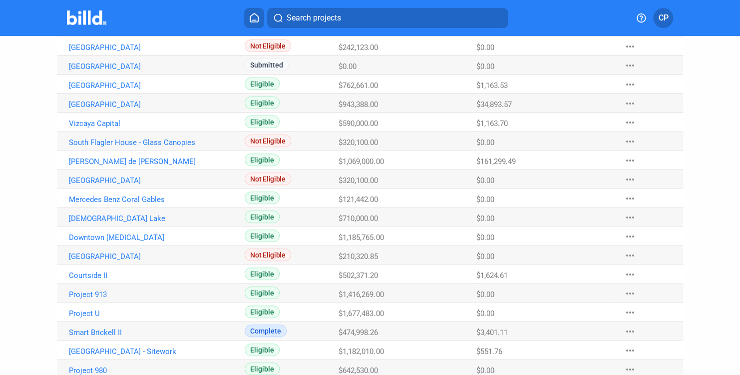
click at [92, 36] on Name "Vizcaya Capital" at bounding box center [151, 26] width 188 height 19
click at [94, 33] on link "Vizcaya Capital" at bounding box center [152, 28] width 166 height 9
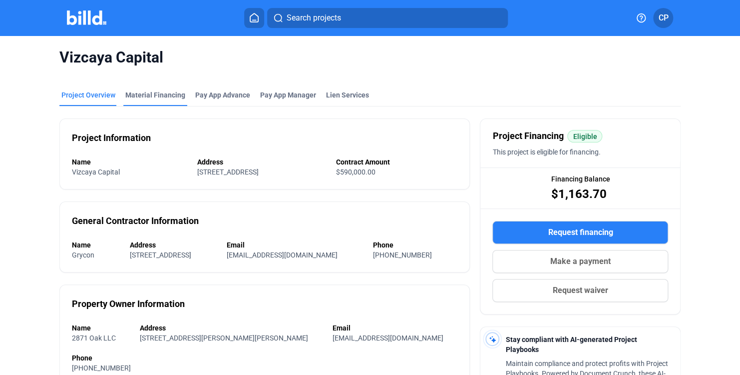
click at [174, 97] on div "Material Financing" at bounding box center [155, 95] width 60 height 10
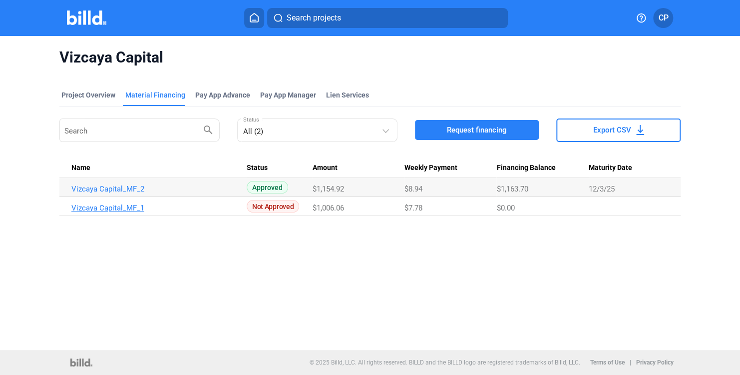
click at [109, 193] on link "Vizcaya Capital_MF_1" at bounding box center [154, 188] width 166 height 9
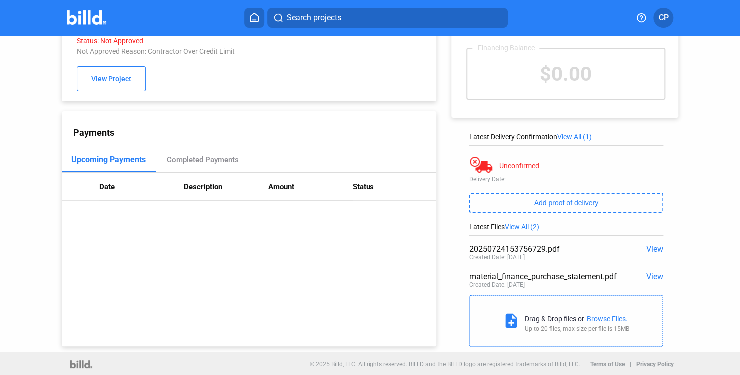
scroll to position [55, 0]
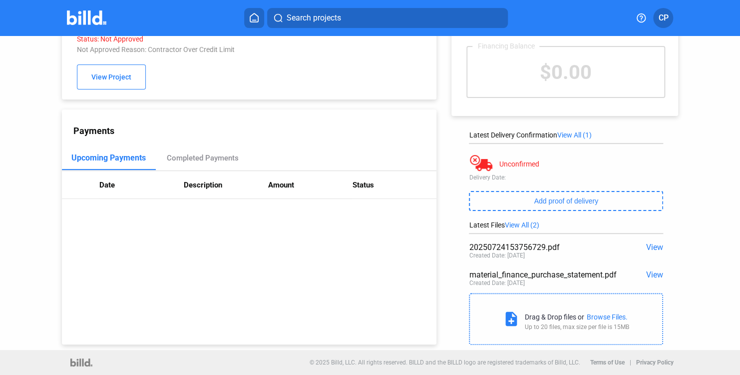
click at [651, 250] on span "View" at bounding box center [654, 246] width 17 height 9
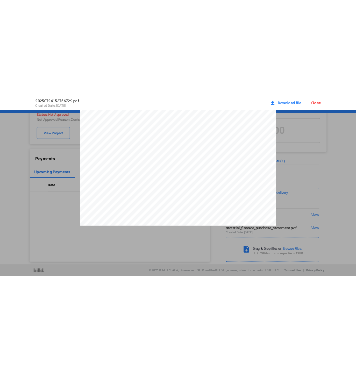
scroll to position [297, 0]
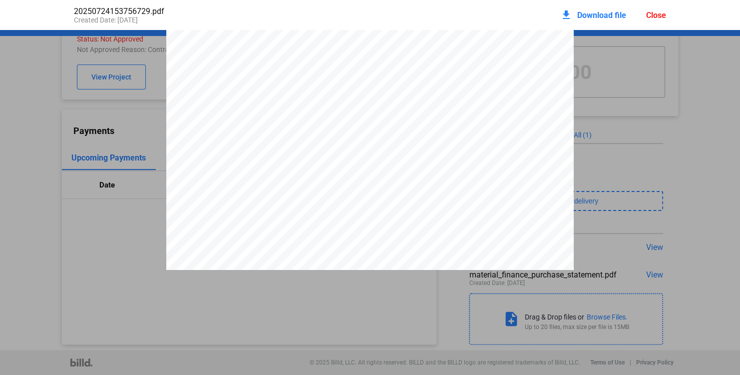
click at [680, 96] on div at bounding box center [370, 5] width 740 height 527
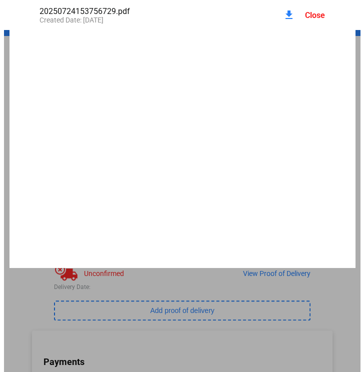
scroll to position [5, 0]
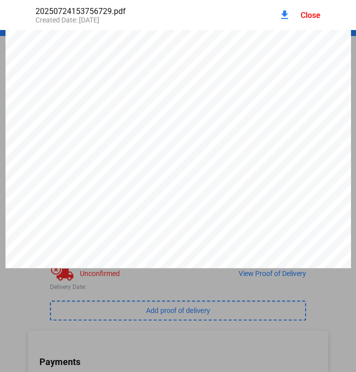
click at [281, 21] on div "download" at bounding box center [285, 15] width 12 height 22
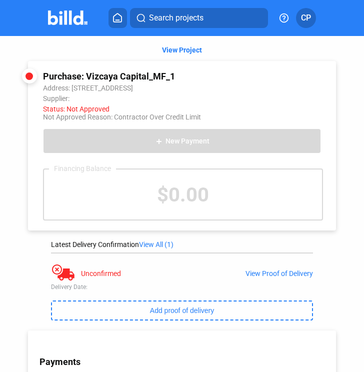
click at [28, 46] on div "View Project" at bounding box center [181, 48] width 327 height 25
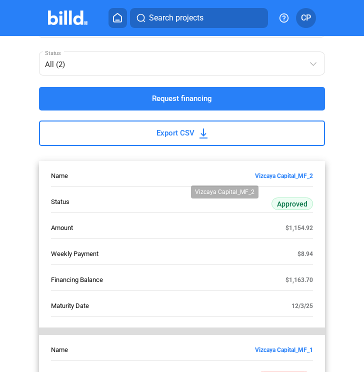
scroll to position [103, 0]
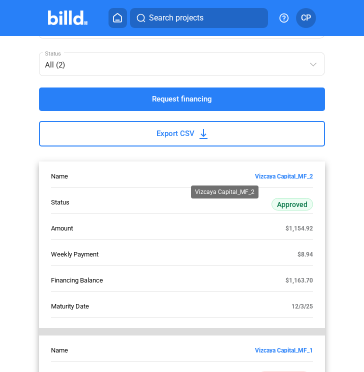
click at [283, 172] on link "Vizcaya Capital_MF_2" at bounding box center [231, 175] width 164 height 7
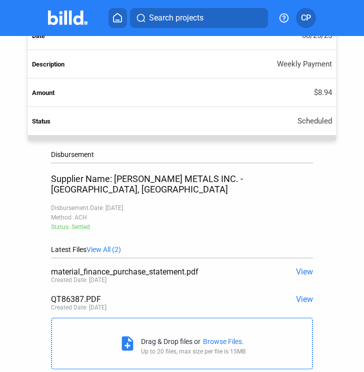
scroll to position [400, 0]
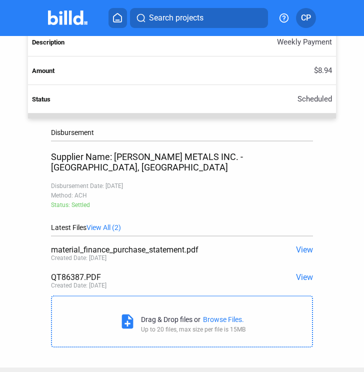
click at [303, 272] on span "View" at bounding box center [304, 276] width 17 height 9
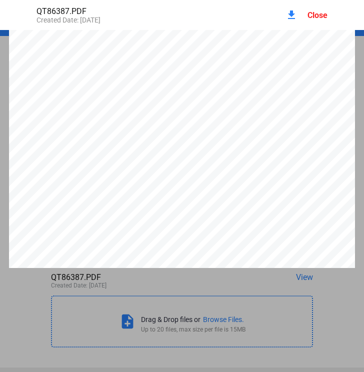
scroll to position [219, 0]
click at [321, 13] on div "Close" at bounding box center [317, 14] width 20 height 9
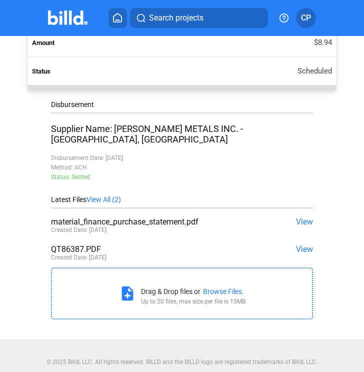
scroll to position [429, 0]
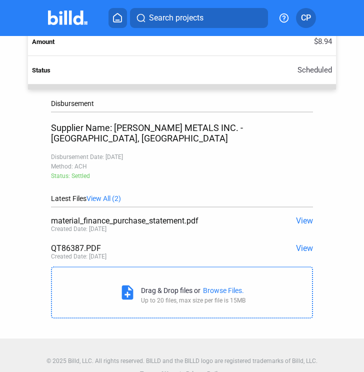
click at [296, 216] on span "View" at bounding box center [304, 220] width 17 height 9
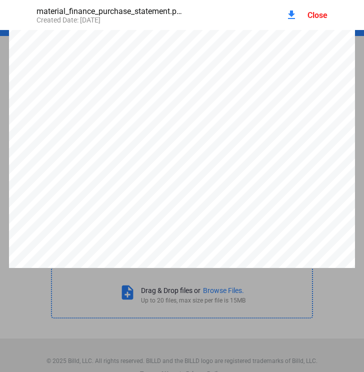
scroll to position [1075, 0]
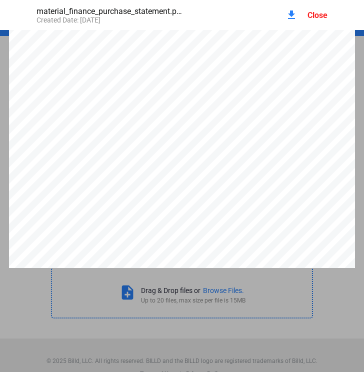
click at [291, 11] on mat-icon "download" at bounding box center [291, 15] width 12 height 12
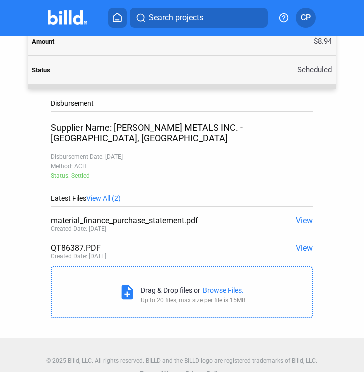
click at [50, 44] on td "$8.94" at bounding box center [181, 41] width 307 height 28
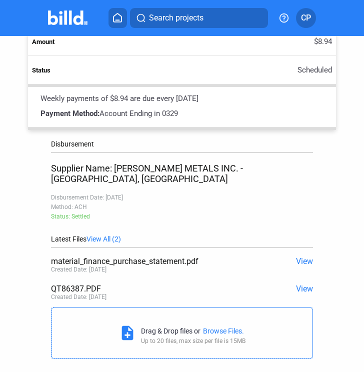
click at [300, 284] on span "View" at bounding box center [304, 288] width 17 height 9
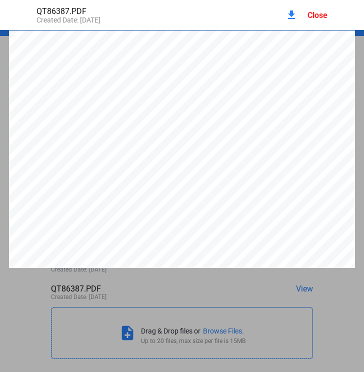
scroll to position [5, 0]
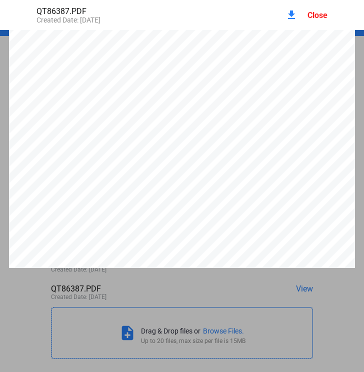
click at [293, 12] on mat-icon "download" at bounding box center [291, 15] width 12 height 12
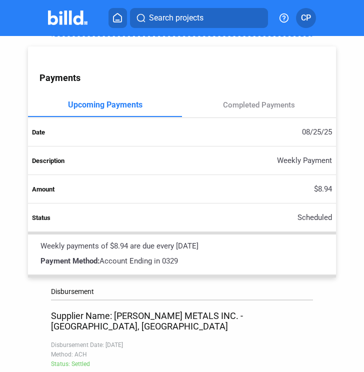
scroll to position [279, 0]
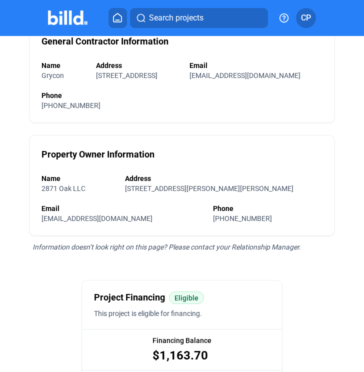
scroll to position [200, 0]
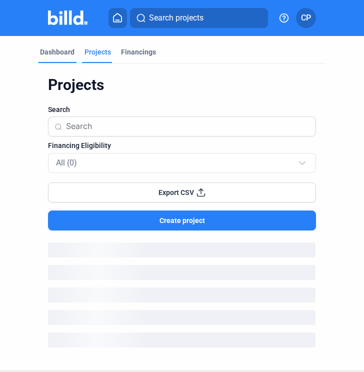
click at [55, 49] on div "Dashboard" at bounding box center [57, 52] width 34 height 10
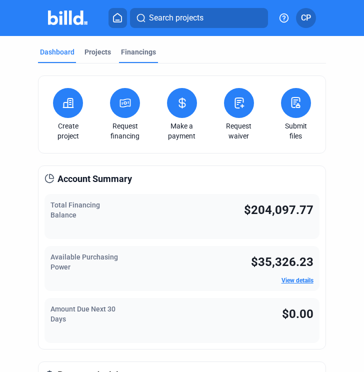
click at [136, 51] on div "Financings" at bounding box center [138, 52] width 35 height 10
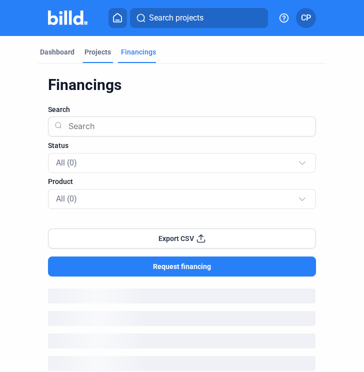
click at [101, 59] on div "Projects" at bounding box center [97, 55] width 30 height 16
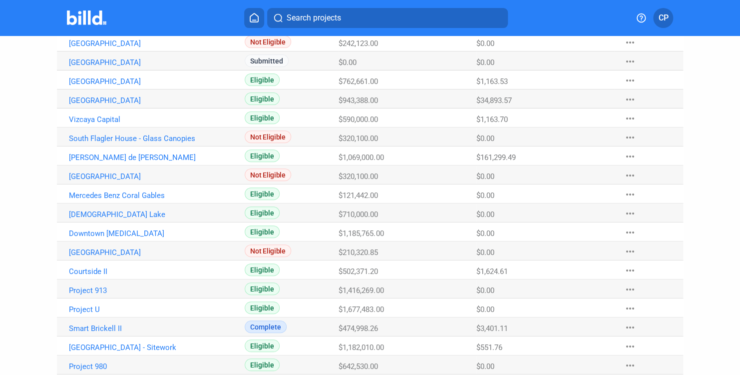
scroll to position [216, 0]
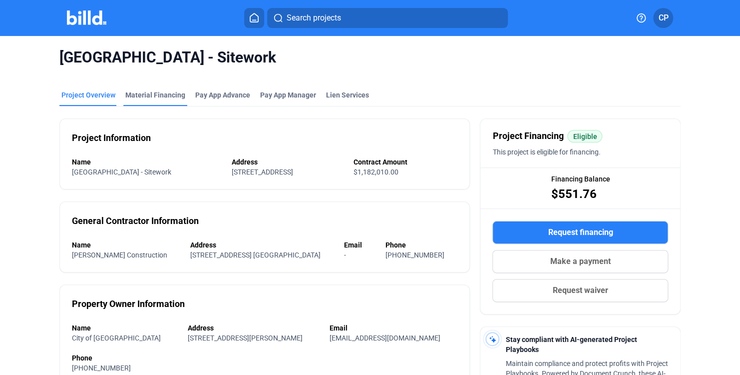
click at [158, 101] on div "Material Financing" at bounding box center [155, 98] width 64 height 16
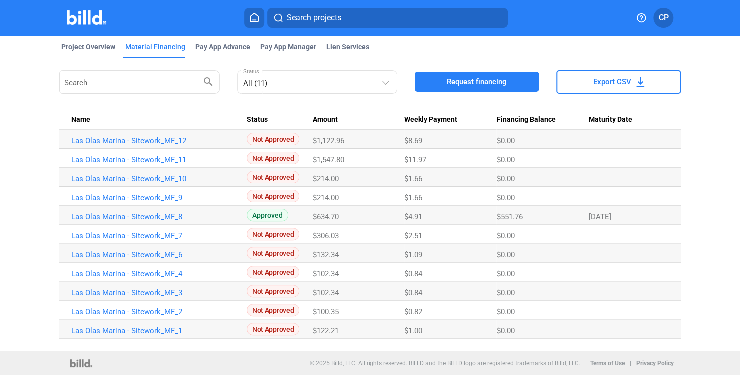
scroll to position [48, 0]
click at [167, 145] on link "Las Olas Marina - Sitework_MF_8" at bounding box center [154, 140] width 166 height 9
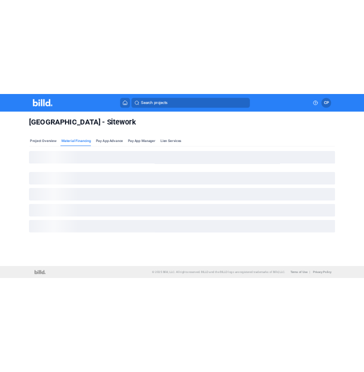
scroll to position [0, 0]
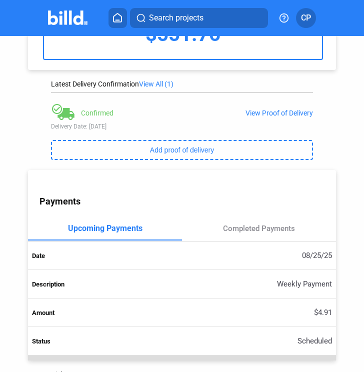
scroll to position [400, 0]
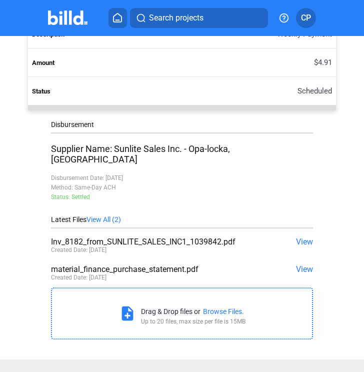
click at [296, 237] on span "View" at bounding box center [304, 241] width 17 height 9
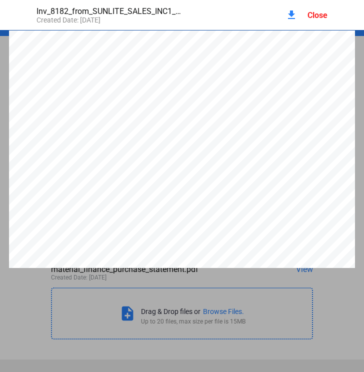
scroll to position [5, 0]
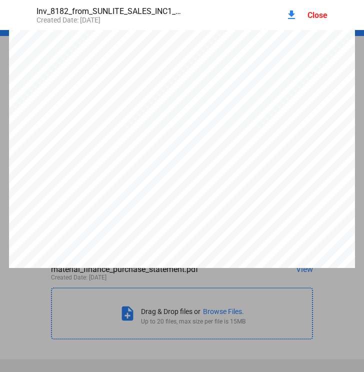
click at [293, 15] on mat-icon "download" at bounding box center [291, 15] width 12 height 12
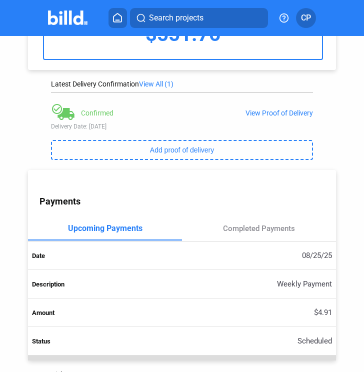
scroll to position [0, 0]
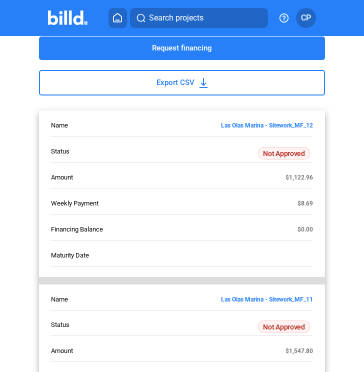
scroll to position [50, 0]
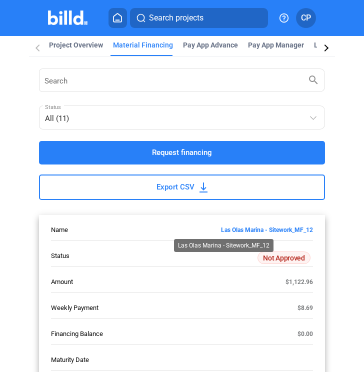
click at [273, 228] on link "Las Olas Marina - Sitework_MF_12" at bounding box center [231, 228] width 164 height 7
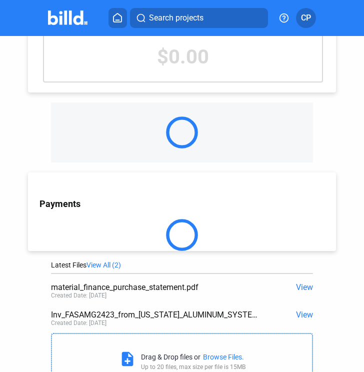
scroll to position [168, 0]
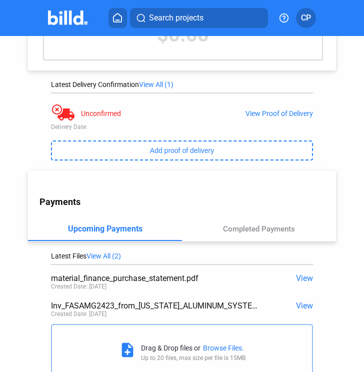
click at [302, 301] on span "View" at bounding box center [304, 305] width 17 height 9
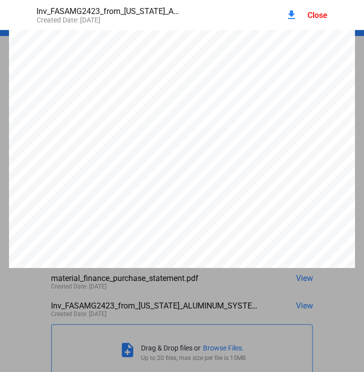
scroll to position [0, 0]
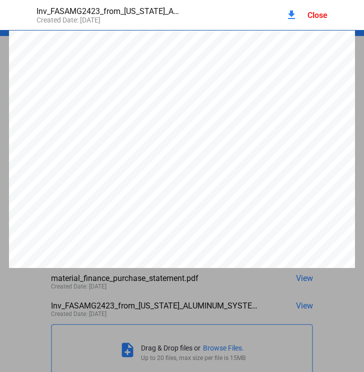
click at [315, 11] on div "Close" at bounding box center [317, 14] width 20 height 9
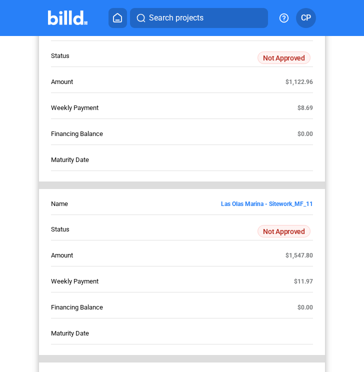
scroll to position [450, 0]
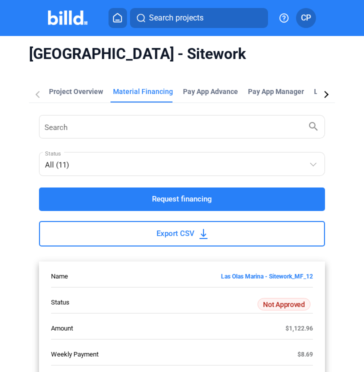
scroll to position [549, 0]
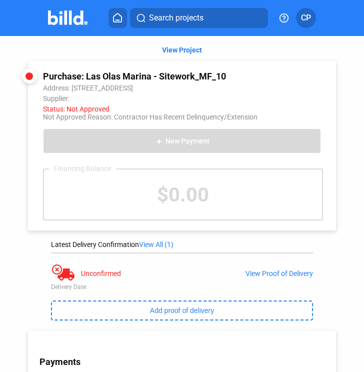
scroll to position [200, 0]
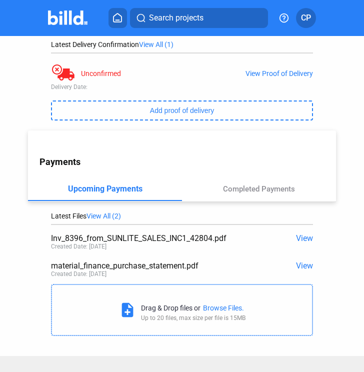
click at [296, 238] on span "View" at bounding box center [304, 237] width 17 height 9
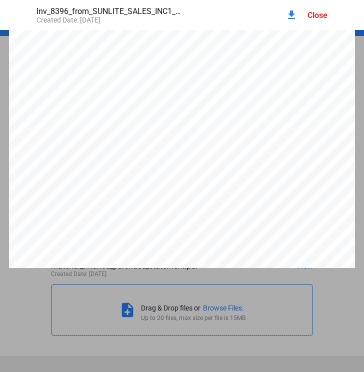
scroll to position [0, 0]
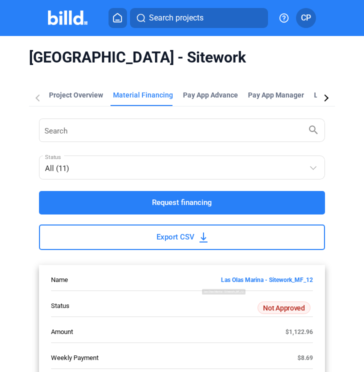
click at [297, 277] on link "Las Olas Marina - Sitework_MF_12" at bounding box center [231, 278] width 164 height 7
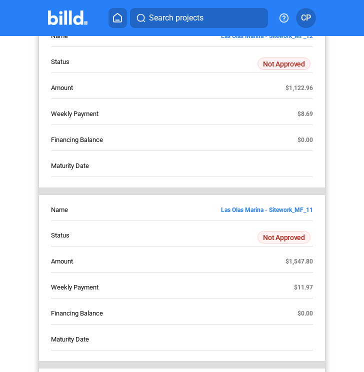
scroll to position [400, 0]
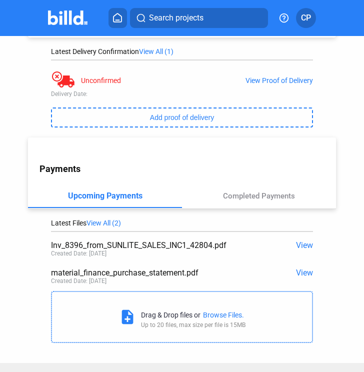
scroll to position [200, 0]
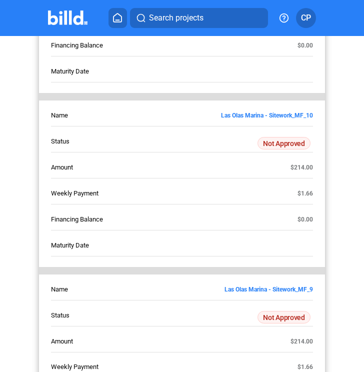
scroll to position [499, 0]
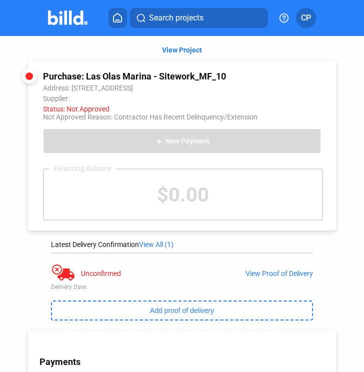
scroll to position [236, 0]
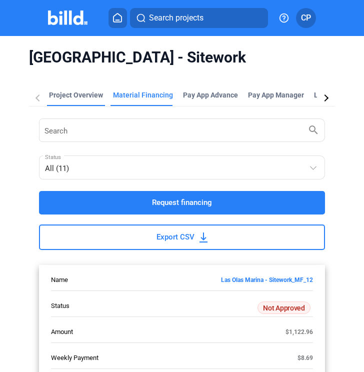
drag, startPoint x: 75, startPoint y: 94, endPoint x: 66, endPoint y: 95, distance: 8.5
click at [76, 95] on div "Project Overview" at bounding box center [76, 95] width 54 height 10
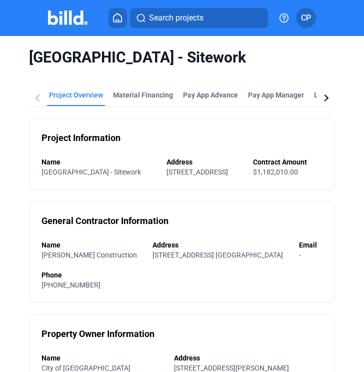
click at [71, 95] on div "Project Overview" at bounding box center [76, 95] width 54 height 10
